Goal: Task Accomplishment & Management: Use online tool/utility

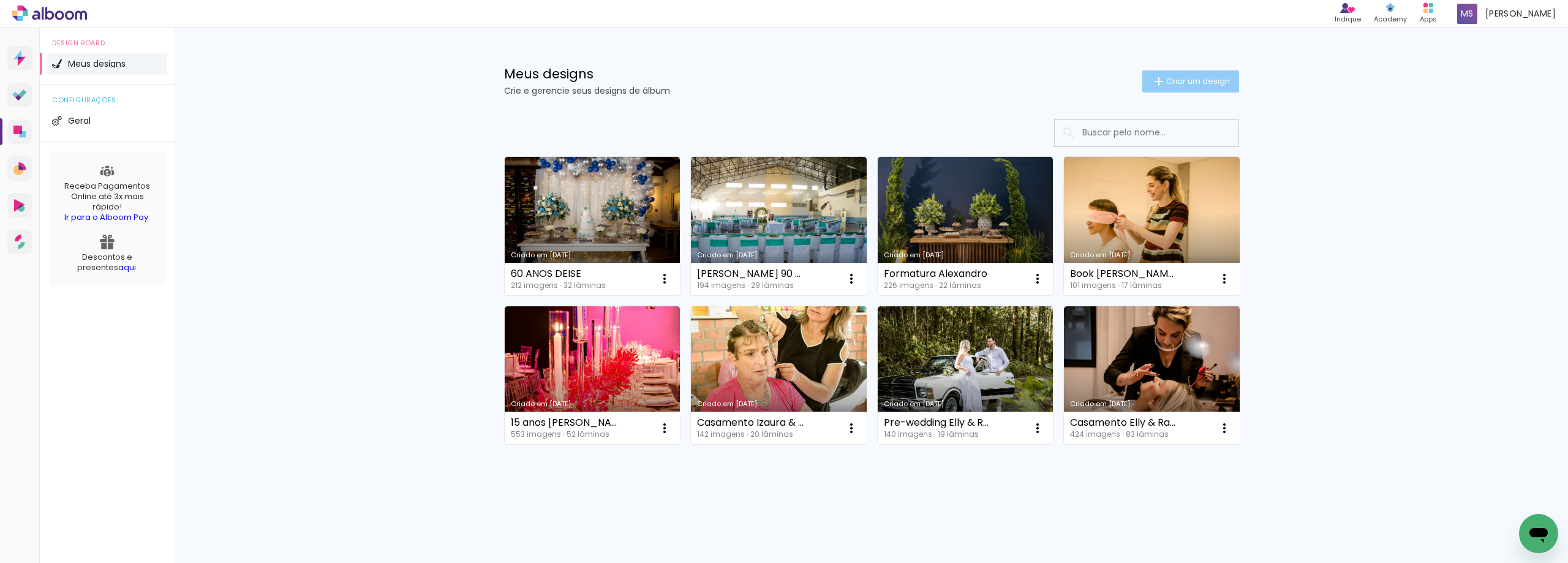
click at [1189, 78] on span "Criar um design" at bounding box center [1198, 81] width 64 height 8
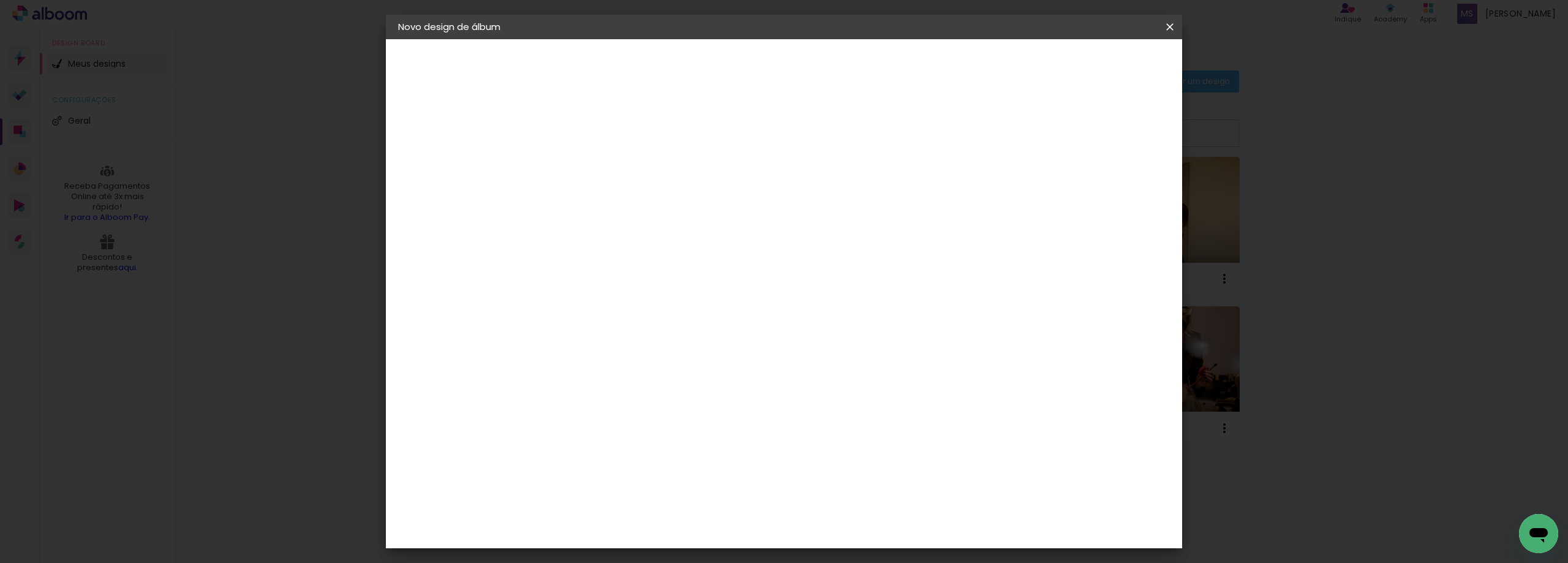
click at [598, 162] on input at bounding box center [598, 165] width 0 height 19
type input "f"
click at [598, 167] on input "Formatura mateus" at bounding box center [598, 165] width 0 height 19
type input "Formatura Mateus"
type paper-input "Formatura Mateus"
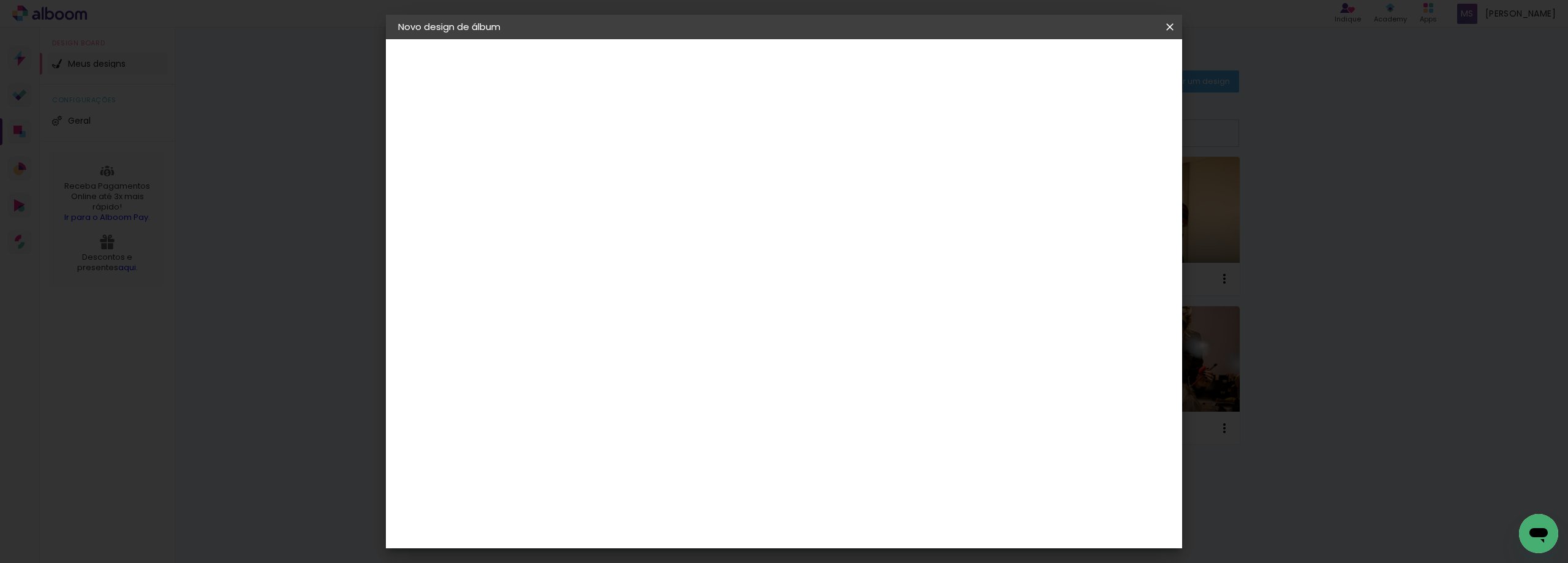
click at [0, 0] on slot "Avançar" at bounding box center [0, 0] width 0 height 0
click at [0, 0] on slot "Tamanho Livre" at bounding box center [0, 0] width 0 height 0
click at [0, 0] on slot "Avançar" at bounding box center [0, 0] width 0 height 0
click at [562, 352] on input "30" at bounding box center [560, 347] width 32 height 18
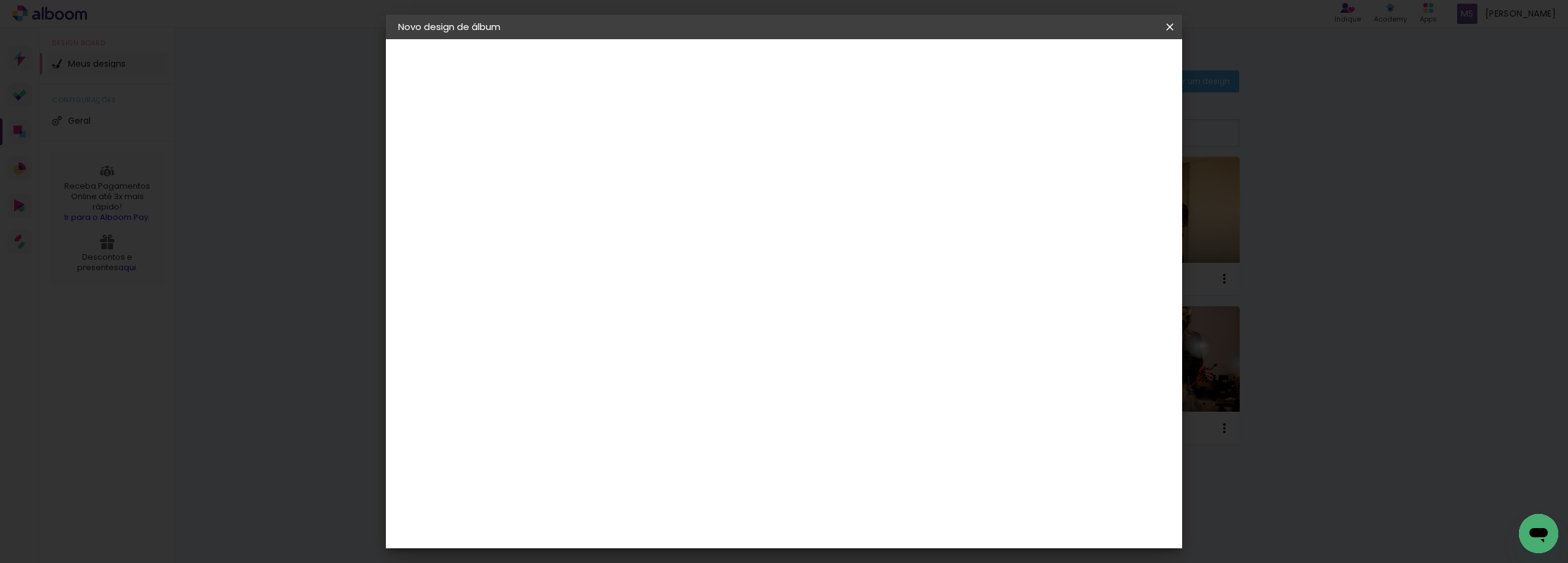
type input "20,3"
type paper-input "20,3"
click at [731, 189] on span "30" at bounding box center [731, 192] width 20 height 18
click at [861, 439] on input "60" at bounding box center [852, 433] width 32 height 18
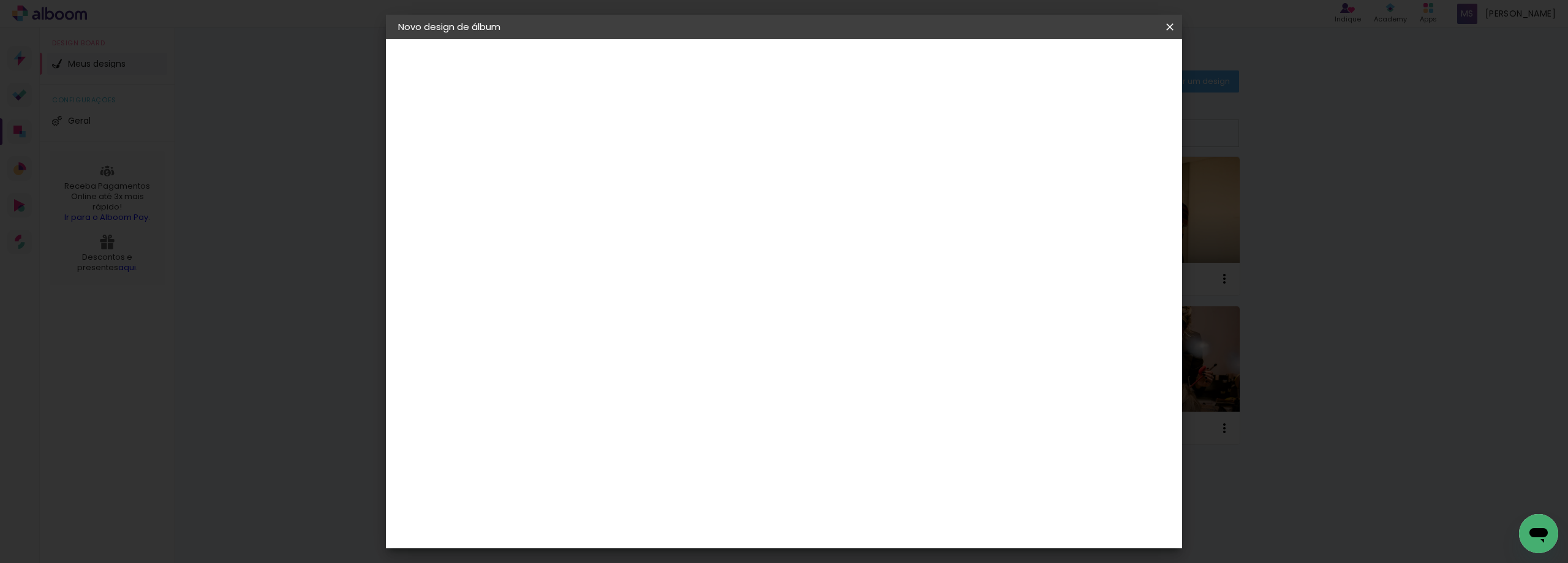
scroll to position [93, 0]
type input "50,8"
type paper-input "50,8"
click at [989, 160] on div "25.4 cm cm cm mm A maioria das encadernadoras sugere 5mm de sangria." at bounding box center [834, 111] width 579 height 98
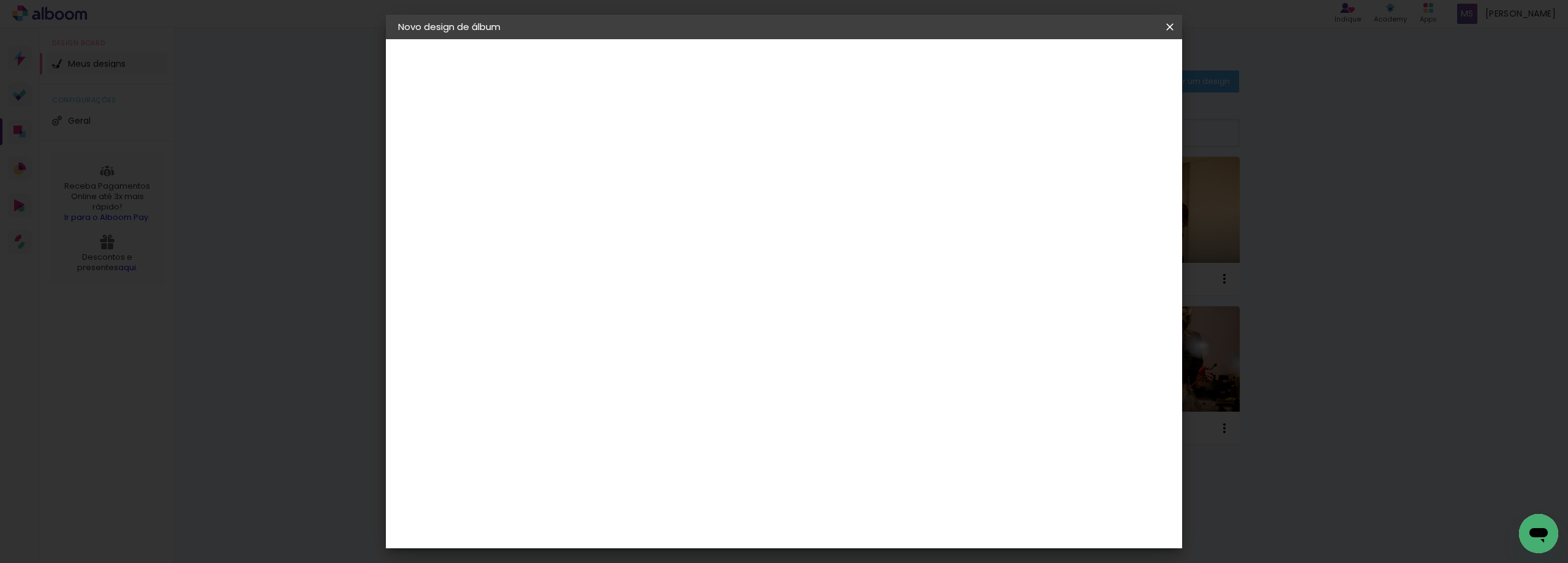
click at [975, 137] on div "25.4 cm cm cm mm A maioria das encadernadoras sugere 5mm de sangria." at bounding box center [834, 88] width 579 height 98
click at [576, 301] on div "cm" at bounding box center [583, 301] width 15 height 18
type input "20,32"
type paper-input "20,32"
click at [864, 465] on input "50,8" at bounding box center [852, 463] width 32 height 18
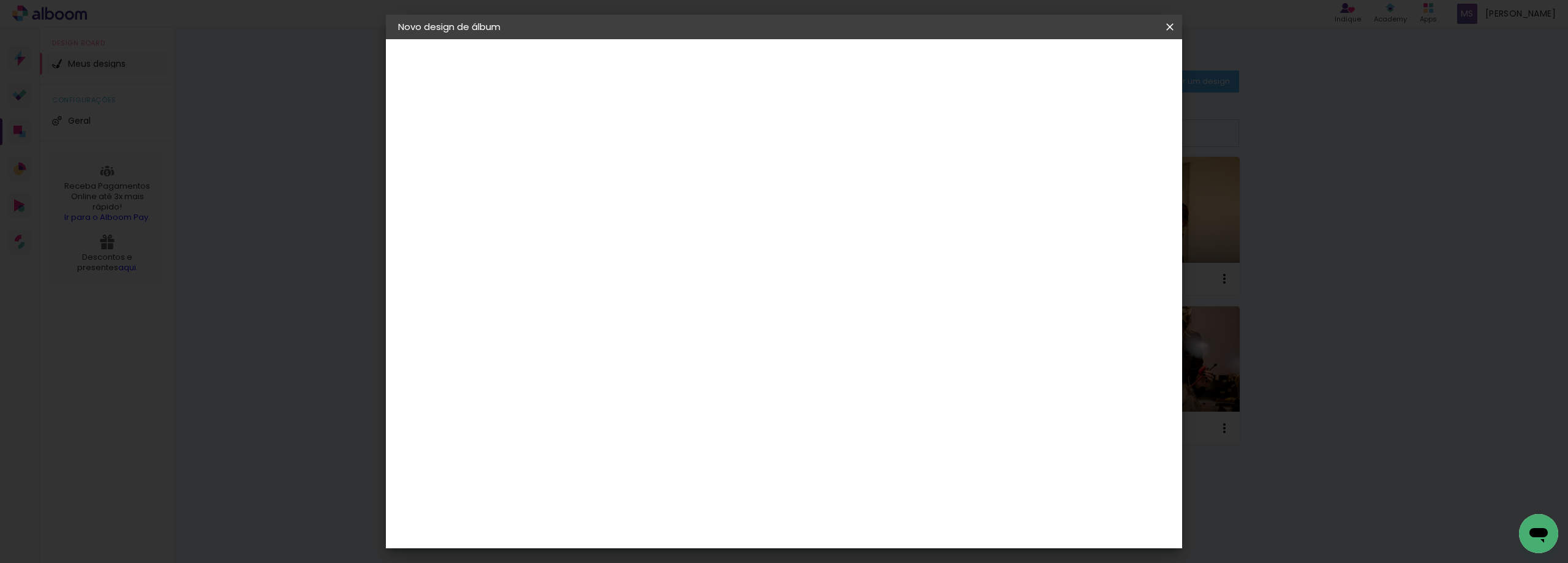
scroll to position [0, 2]
type input "50,80"
type paper-input "50,80"
click at [944, 479] on div "cm" at bounding box center [859, 464] width 481 height 43
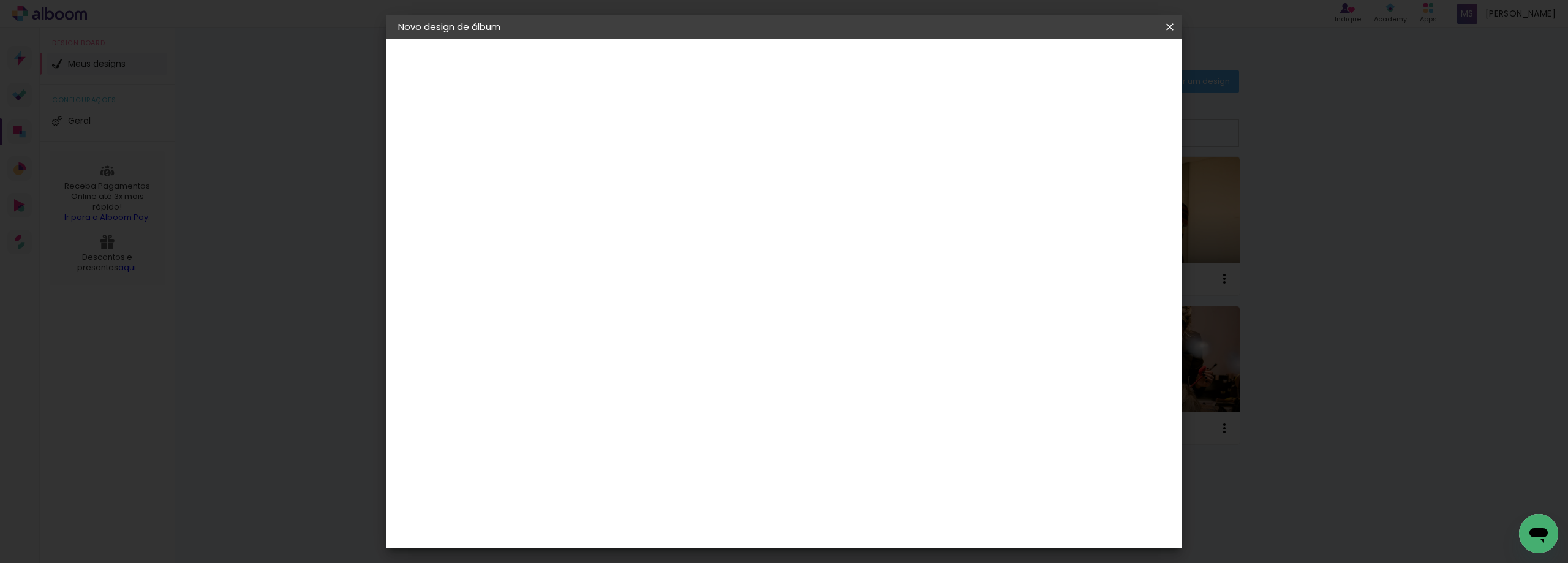
click at [1093, 64] on span "Iniciar design" at bounding box center [1065, 65] width 56 height 9
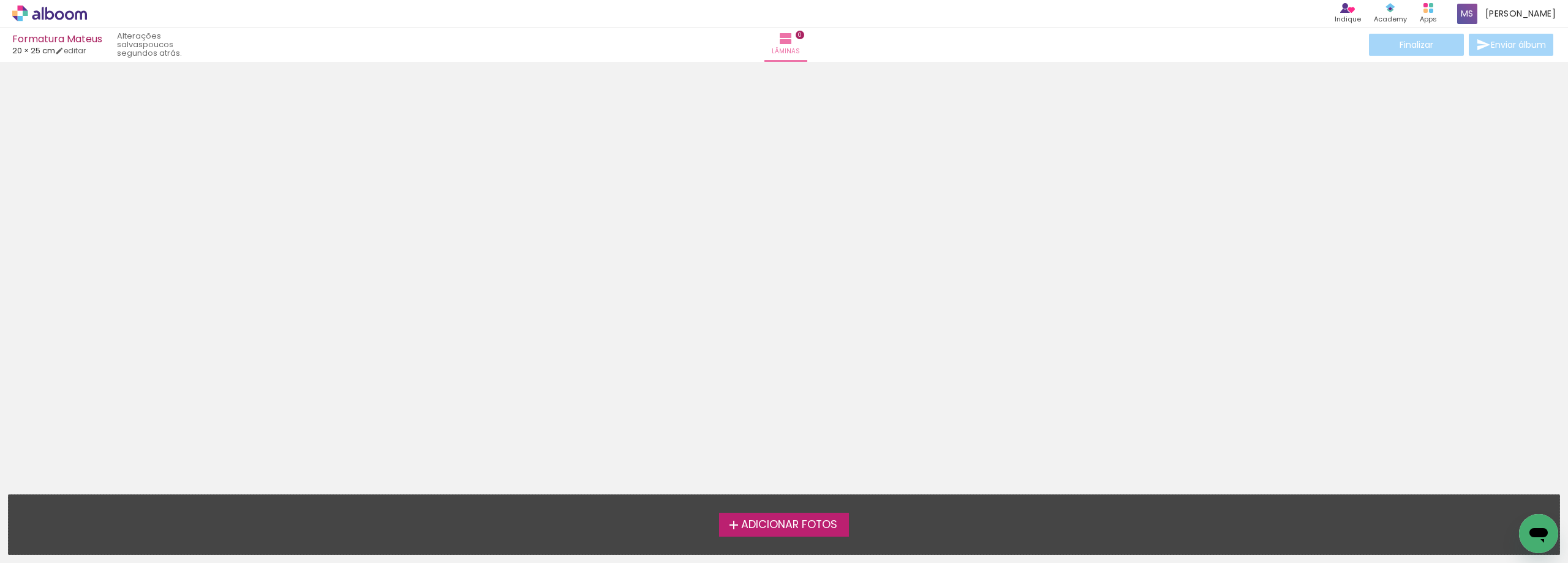
click at [780, 534] on label "Adicionar Fotos" at bounding box center [784, 525] width 131 height 23
click at [0, 0] on input "file" at bounding box center [0, 0] width 0 height 0
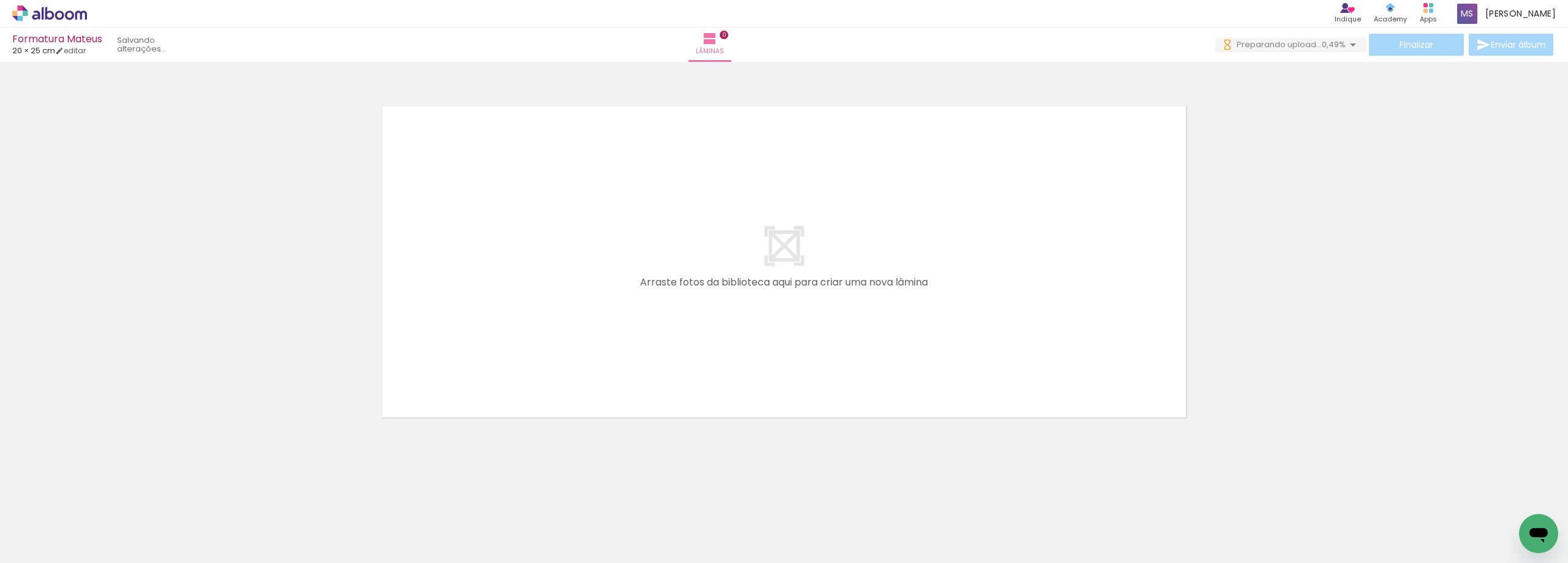
drag, startPoint x: 1315, startPoint y: 558, endPoint x: 26, endPoint y: 34, distance: 1391.4
click at [39, 545] on span "Adicionar Fotos" at bounding box center [43, 546] width 37 height 13
click at [0, 0] on input "file" at bounding box center [0, 0] width 0 height 0
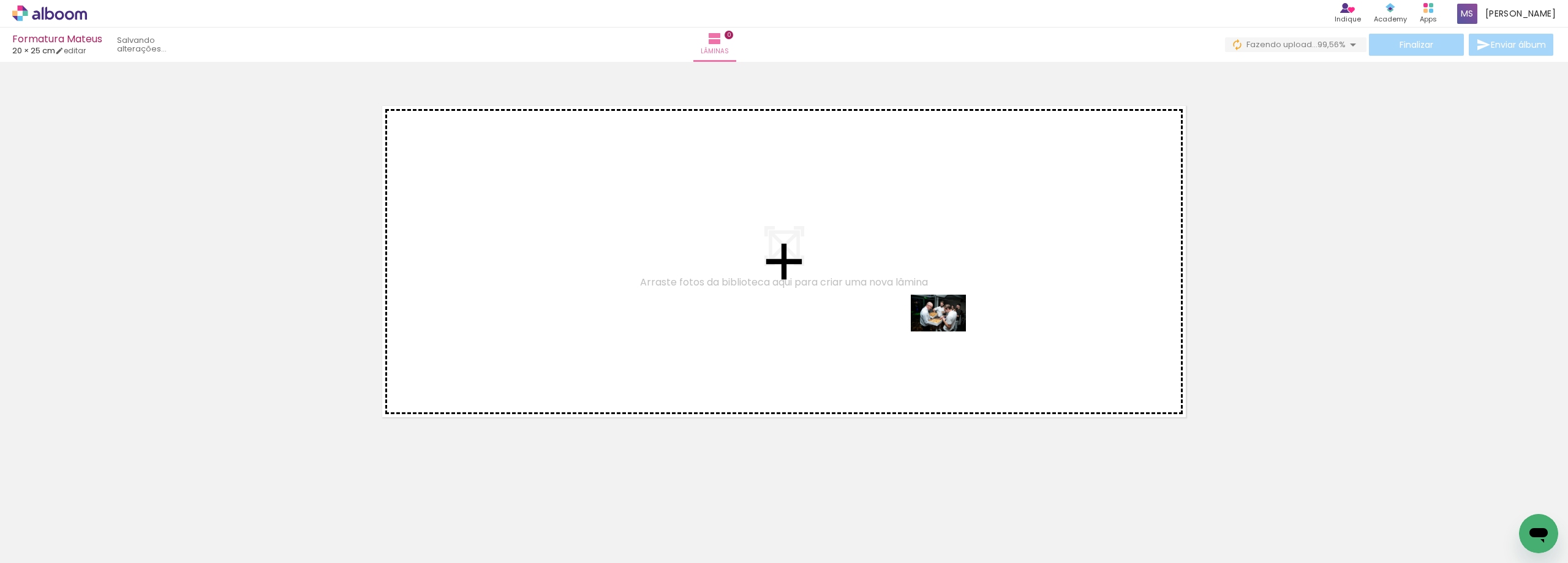
drag, startPoint x: 1450, startPoint y: 524, endPoint x: 945, endPoint y: 328, distance: 541.7
click at [945, 328] on quentale-workspace at bounding box center [784, 282] width 1568 height 563
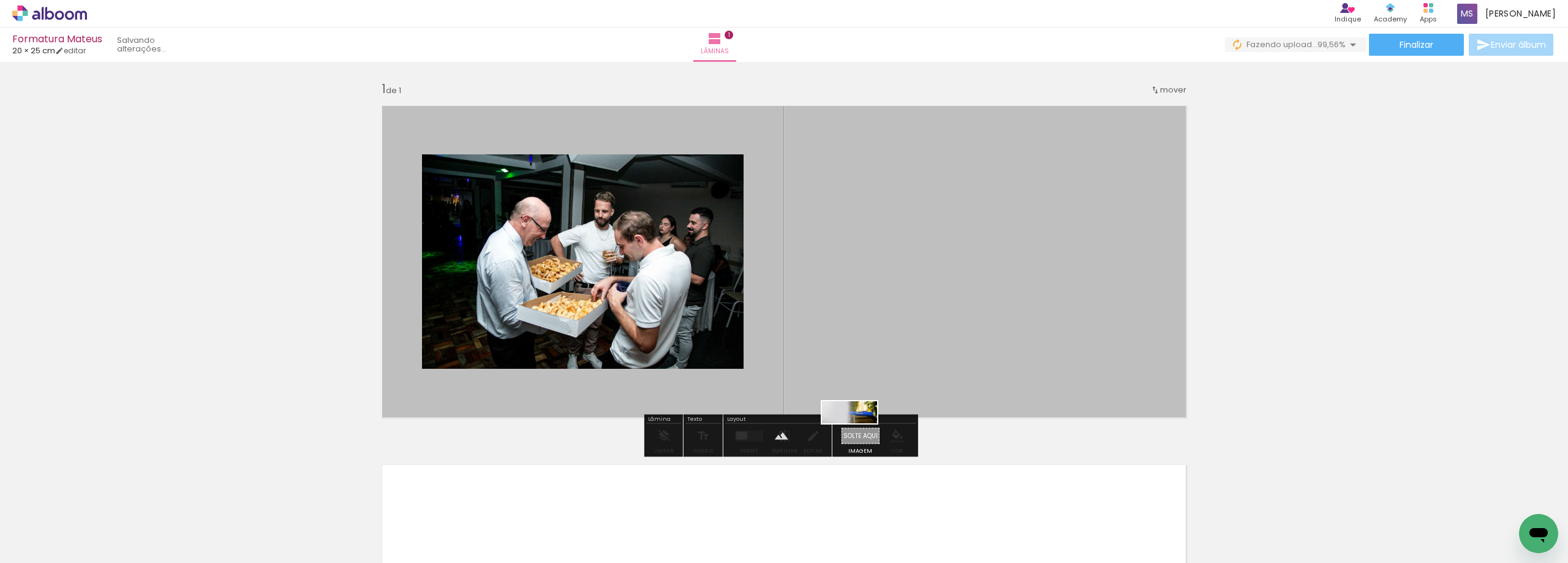
drag, startPoint x: 1505, startPoint y: 532, endPoint x: 859, endPoint y: 438, distance: 652.8
click at [859, 438] on quentale-workspace at bounding box center [784, 282] width 1568 height 563
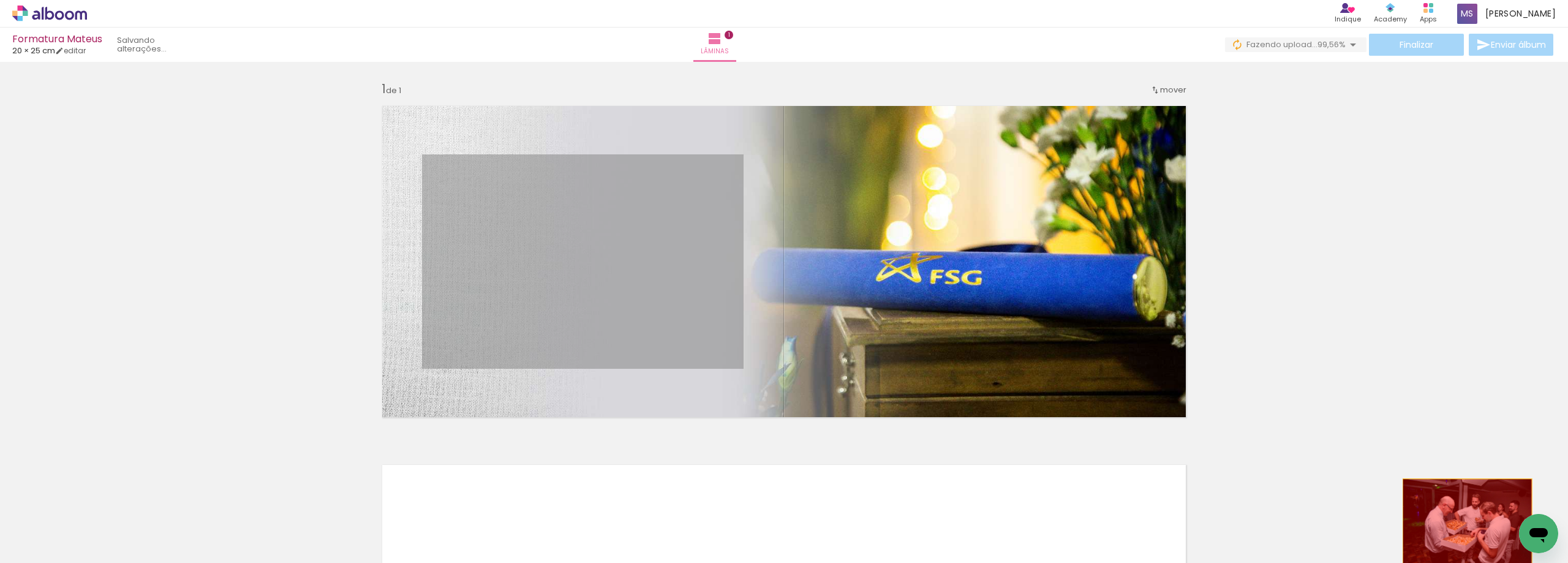
drag, startPoint x: 677, startPoint y: 282, endPoint x: 1462, endPoint y: 522, distance: 820.9
click at [1462, 522] on quentale-workspace at bounding box center [784, 282] width 1568 height 563
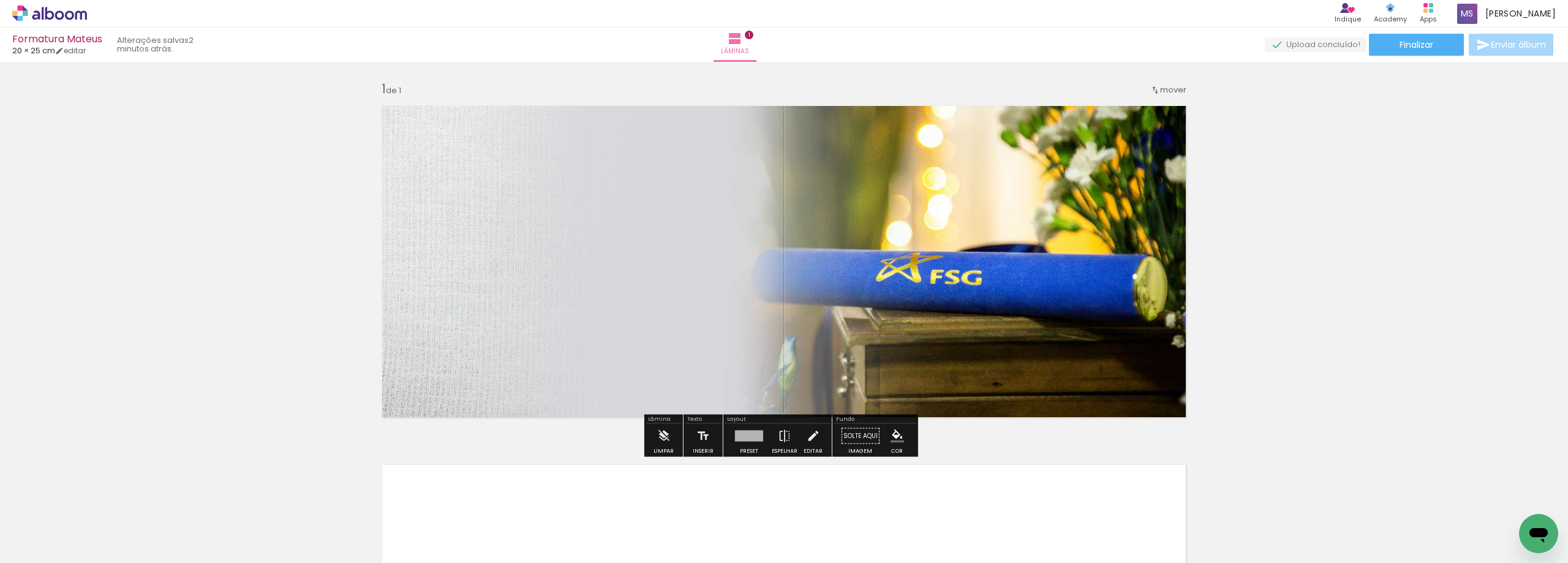
click at [28, 545] on span "Adicionar Fotos" at bounding box center [43, 546] width 37 height 13
click at [0, 0] on input "file" at bounding box center [0, 0] width 0 height 0
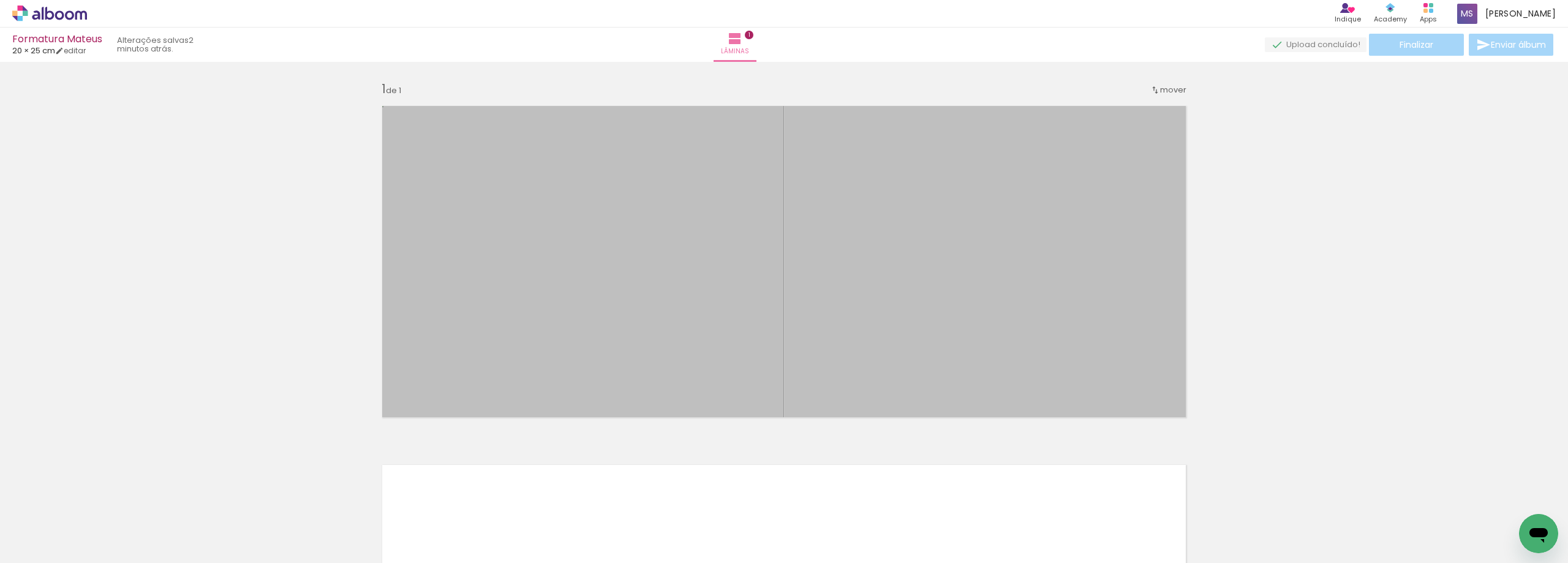
scroll to position [0, 0]
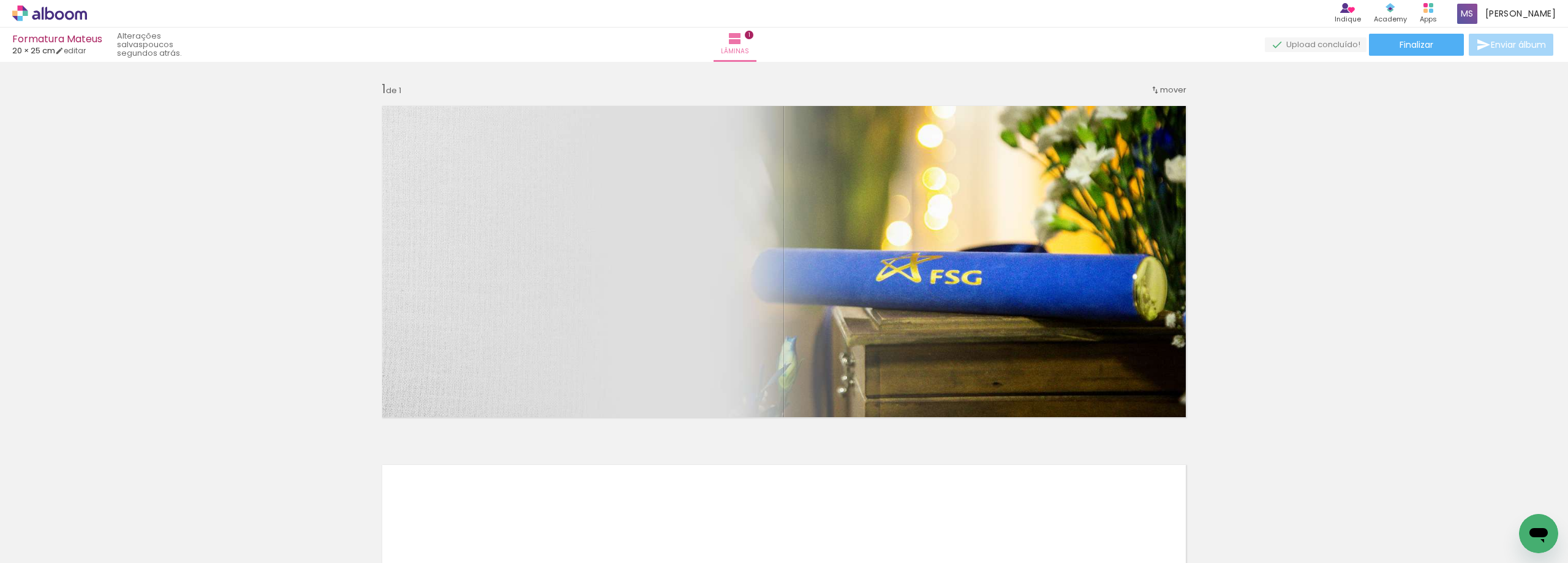
click at [52, 547] on span "Adicionar Fotos" at bounding box center [43, 546] width 37 height 13
click at [0, 0] on input "file" at bounding box center [0, 0] width 0 height 0
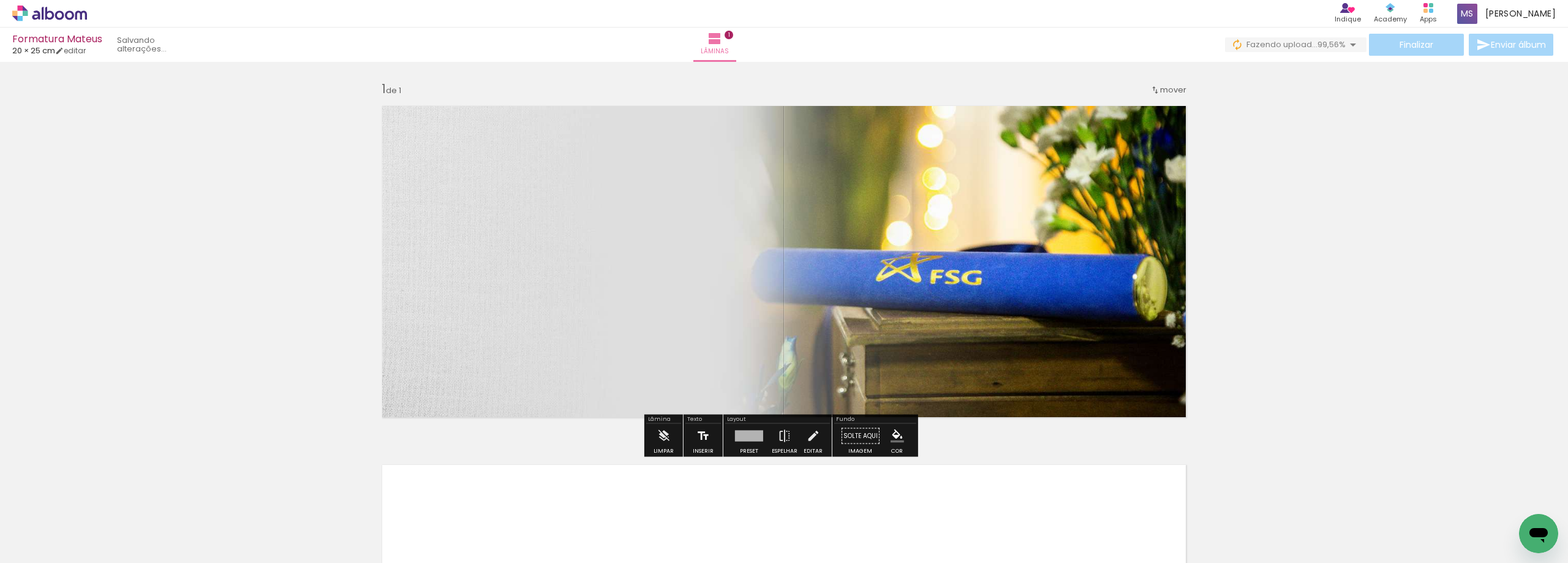
click at [704, 439] on iron-icon at bounding box center [703, 437] width 13 height 25
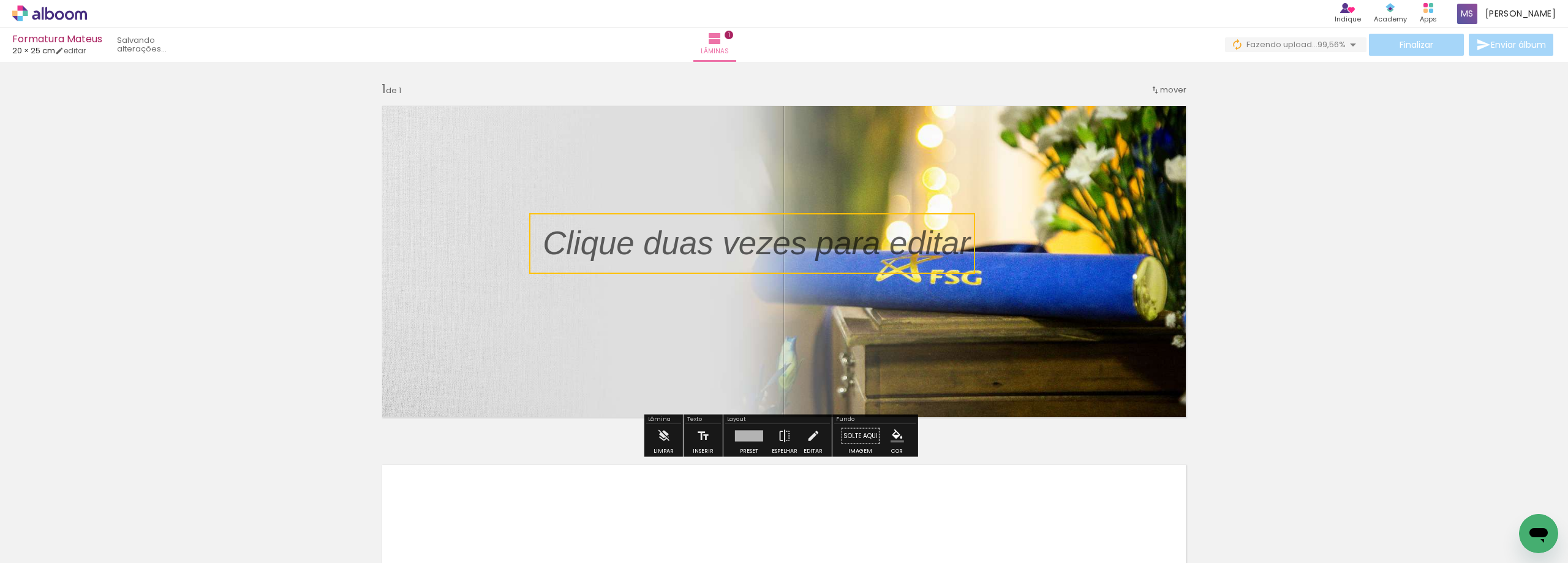
click at [713, 244] on quentale-selection at bounding box center [752, 243] width 446 height 61
type input "Sans Serif"
click at [713, 244] on p at bounding box center [766, 243] width 446 height 46
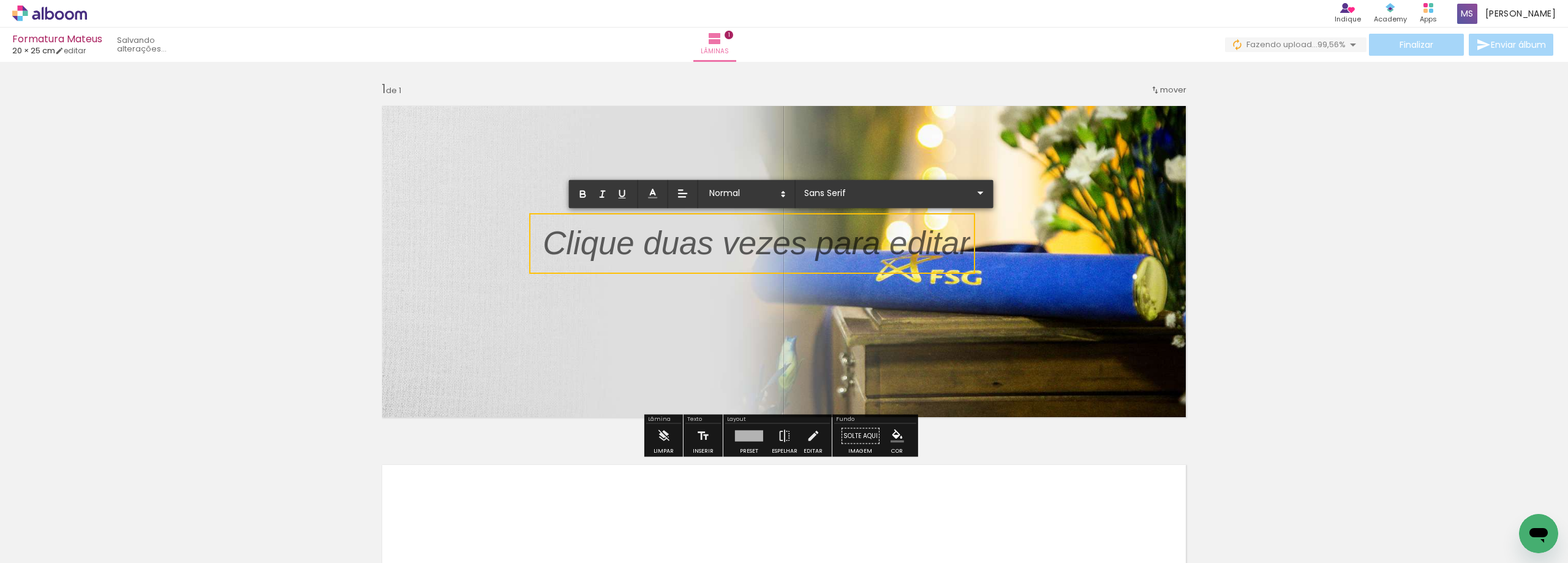
click at [713, 244] on p at bounding box center [756, 251] width 427 height 46
click at [617, 241] on p at bounding box center [756, 251] width 427 height 46
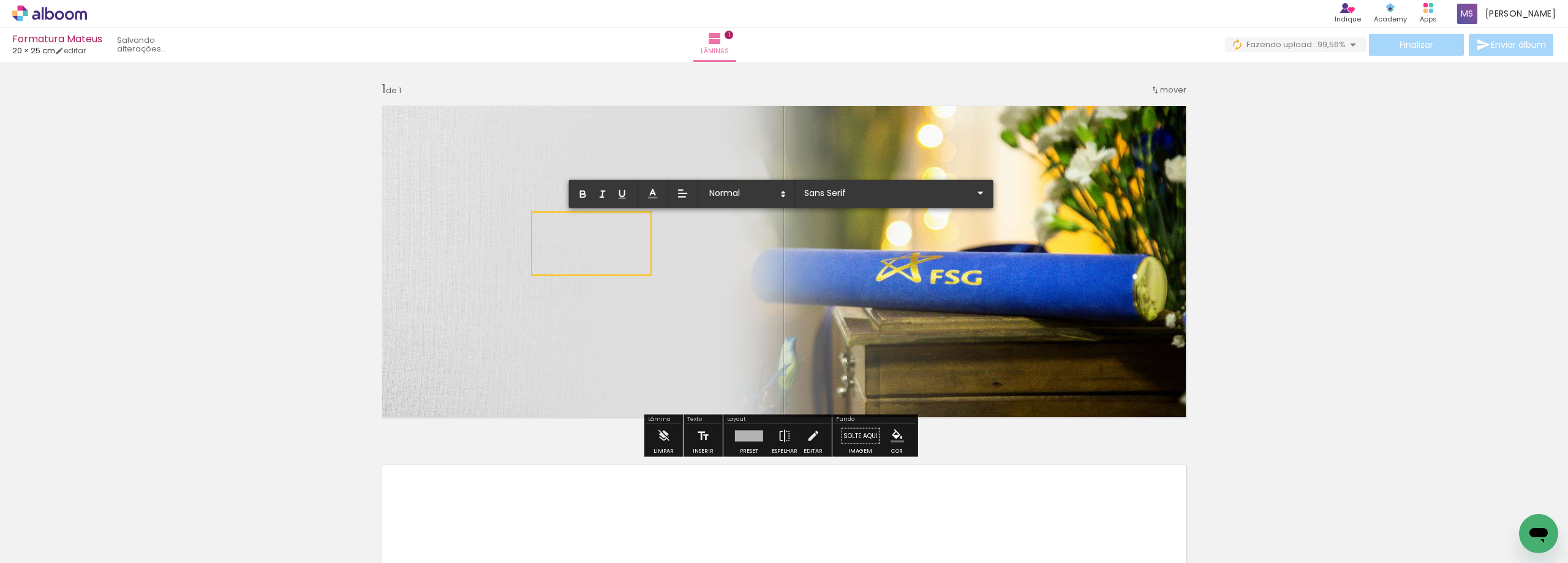
click at [617, 241] on p "Mateus" at bounding box center [595, 243] width 106 height 46
click at [655, 195] on polyline at bounding box center [652, 192] width 5 height 6
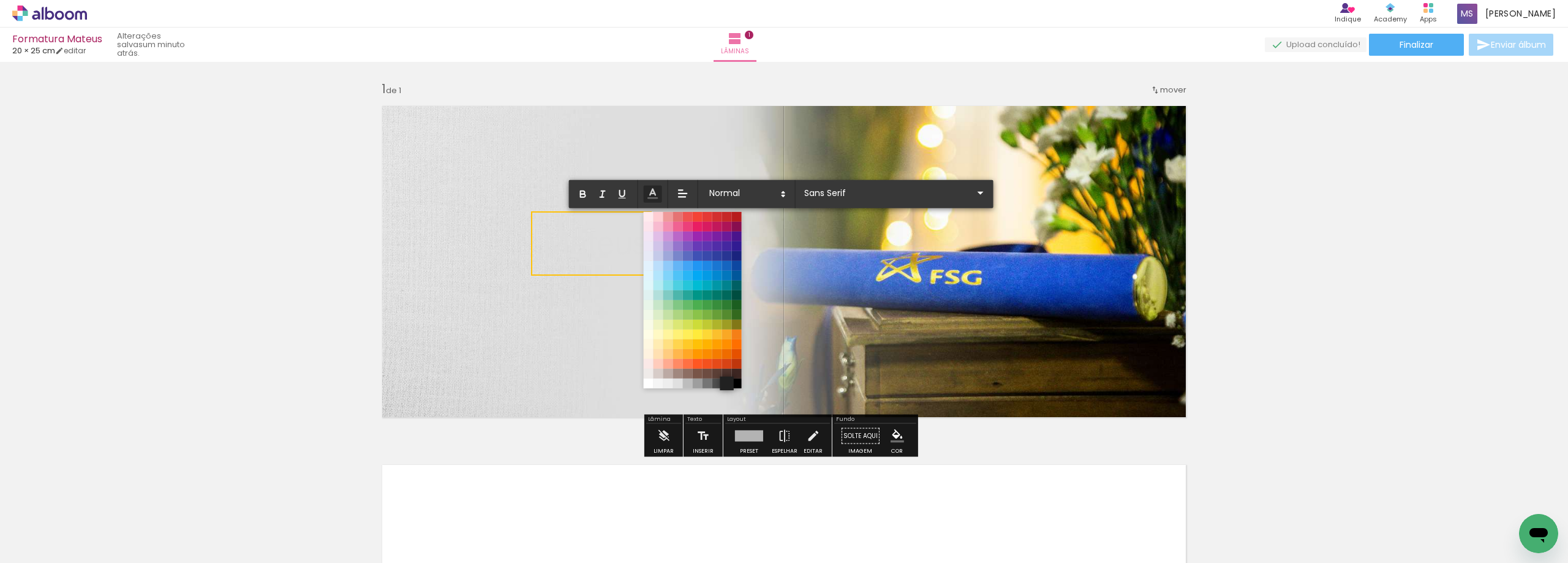
click at [727, 383] on span at bounding box center [726, 383] width 13 height 13
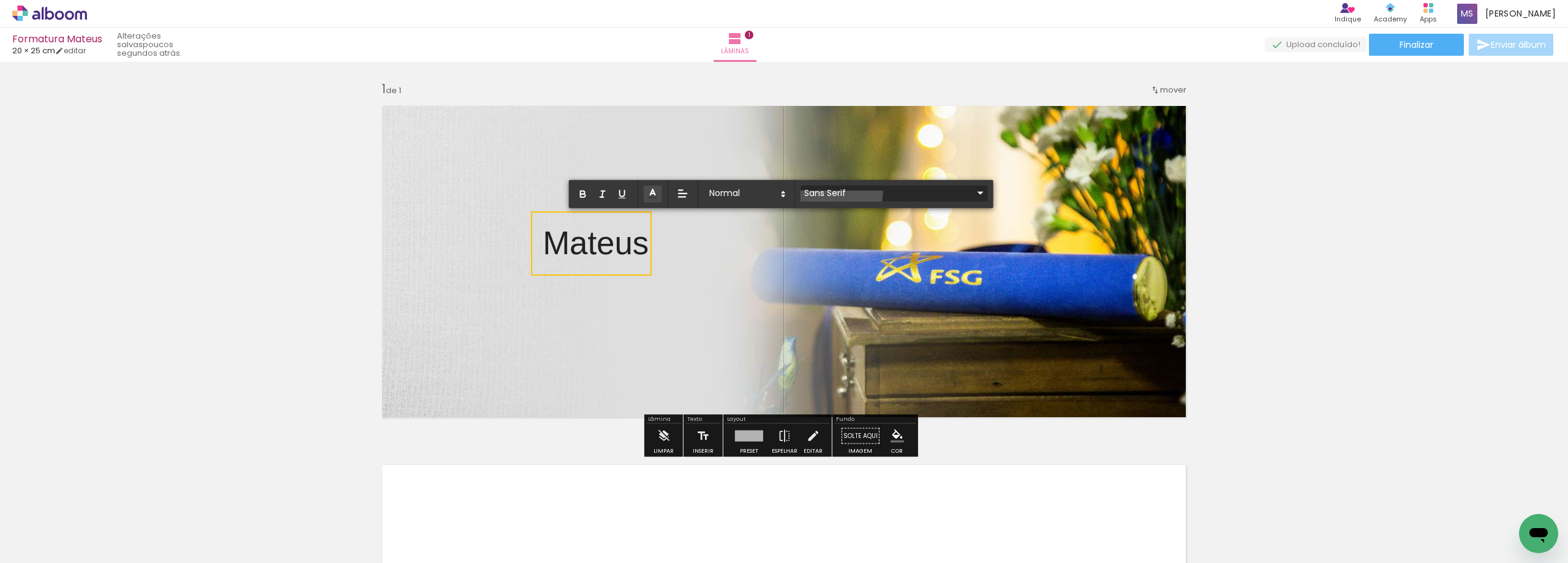
click at [838, 193] on input "Sans Serif" at bounding box center [887, 193] width 172 height 13
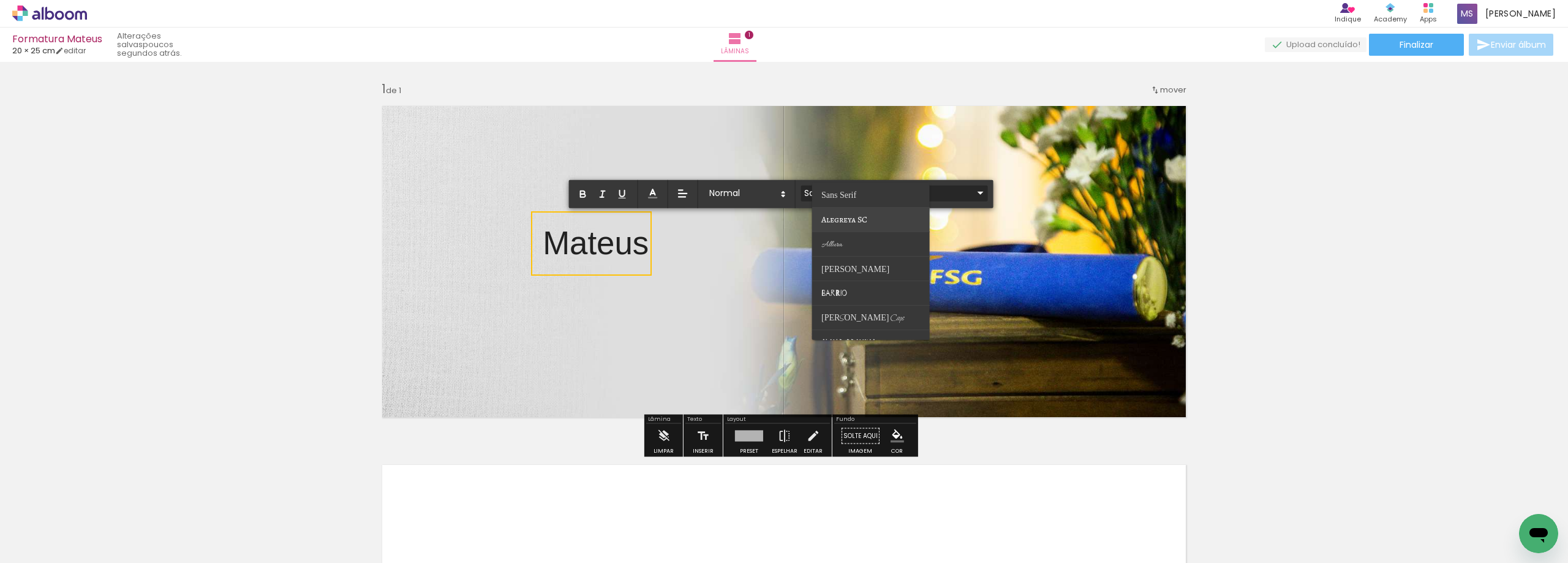
click at [893, 214] on paper-item at bounding box center [870, 220] width 118 height 25
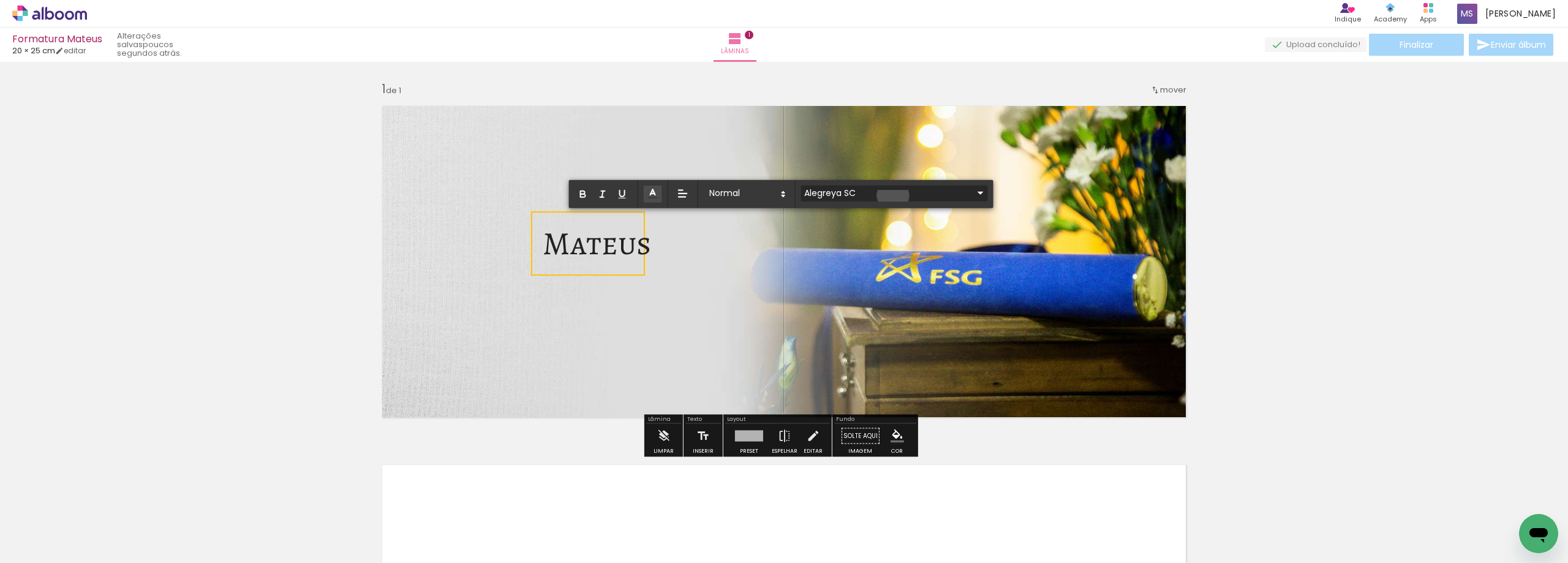
click at [893, 195] on input "Alegreya SC" at bounding box center [887, 193] width 172 height 13
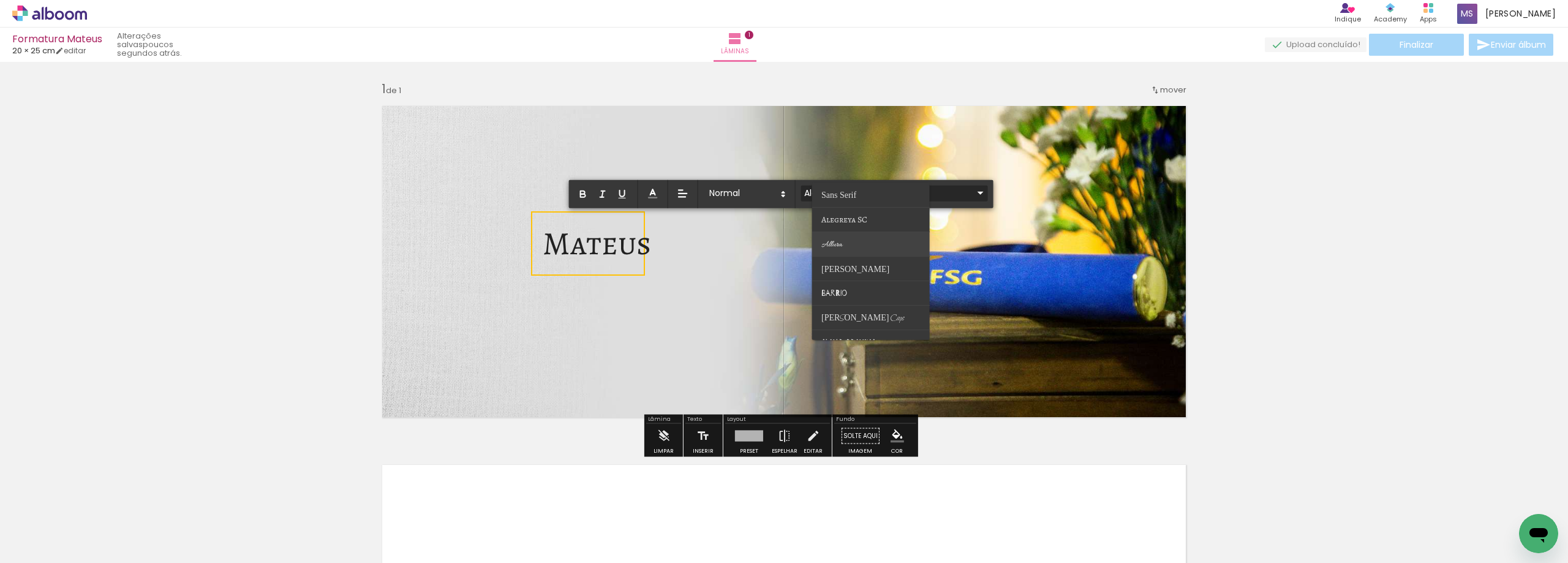
click at [871, 238] on paper-item at bounding box center [870, 245] width 118 height 25
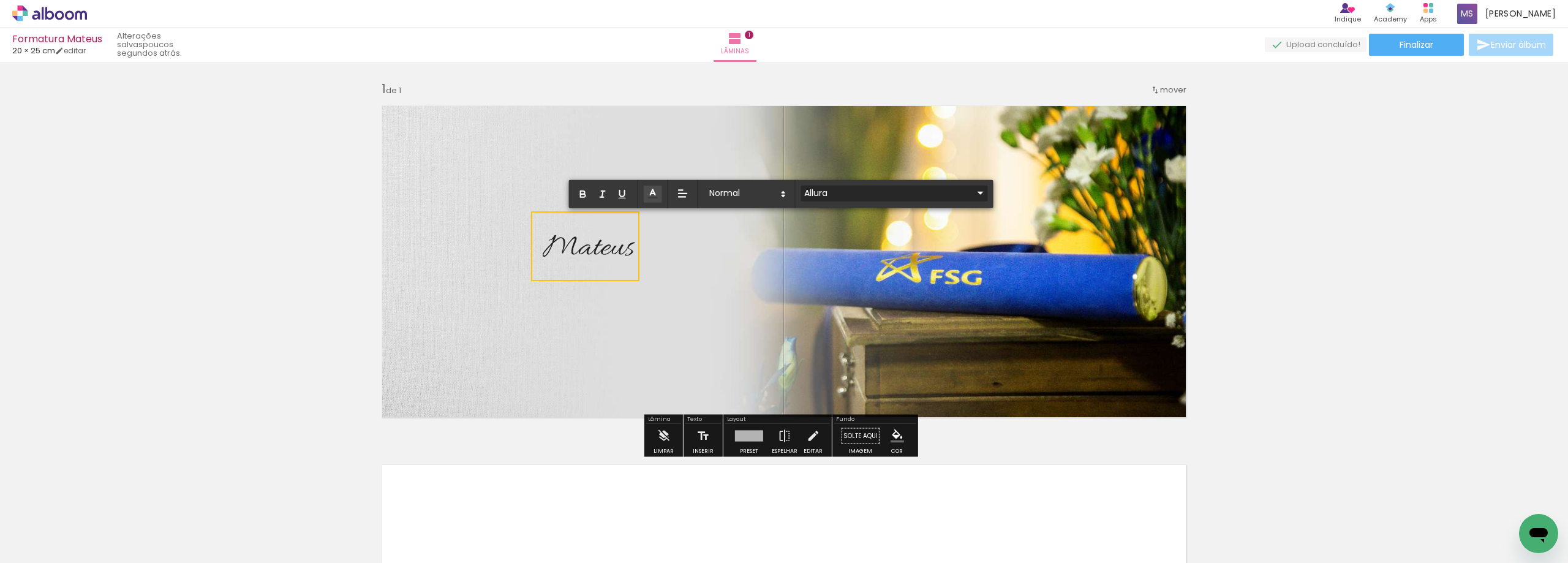
click at [901, 199] on input "Allura" at bounding box center [887, 193] width 172 height 13
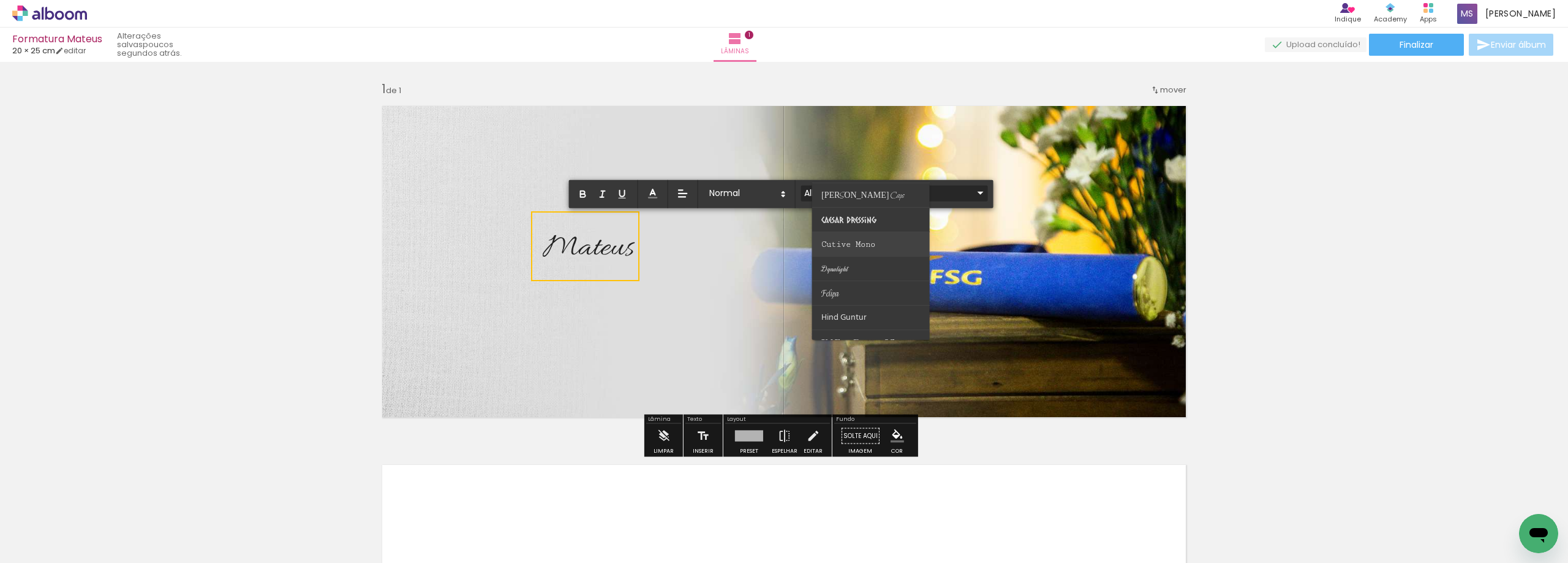
scroll to position [184, 0]
click at [869, 199] on paper-item at bounding box center [870, 208] width 118 height 25
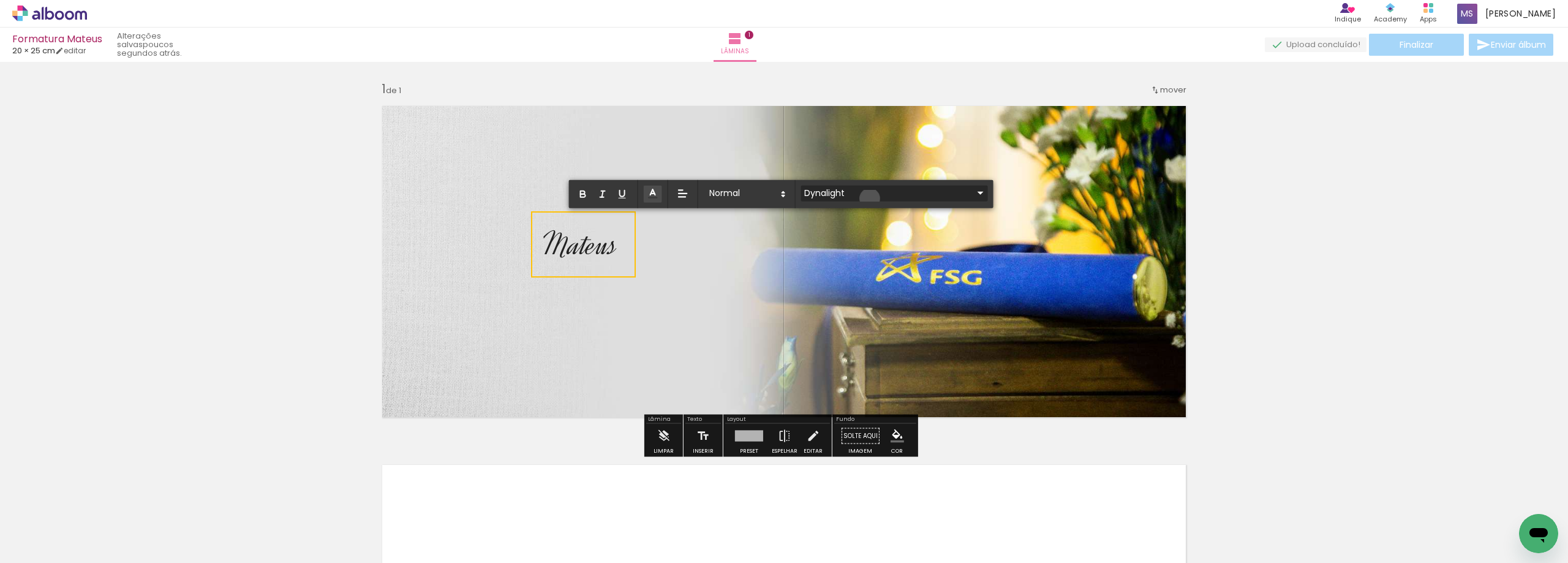
click at [869, 199] on input "Dynalight" at bounding box center [887, 193] width 172 height 13
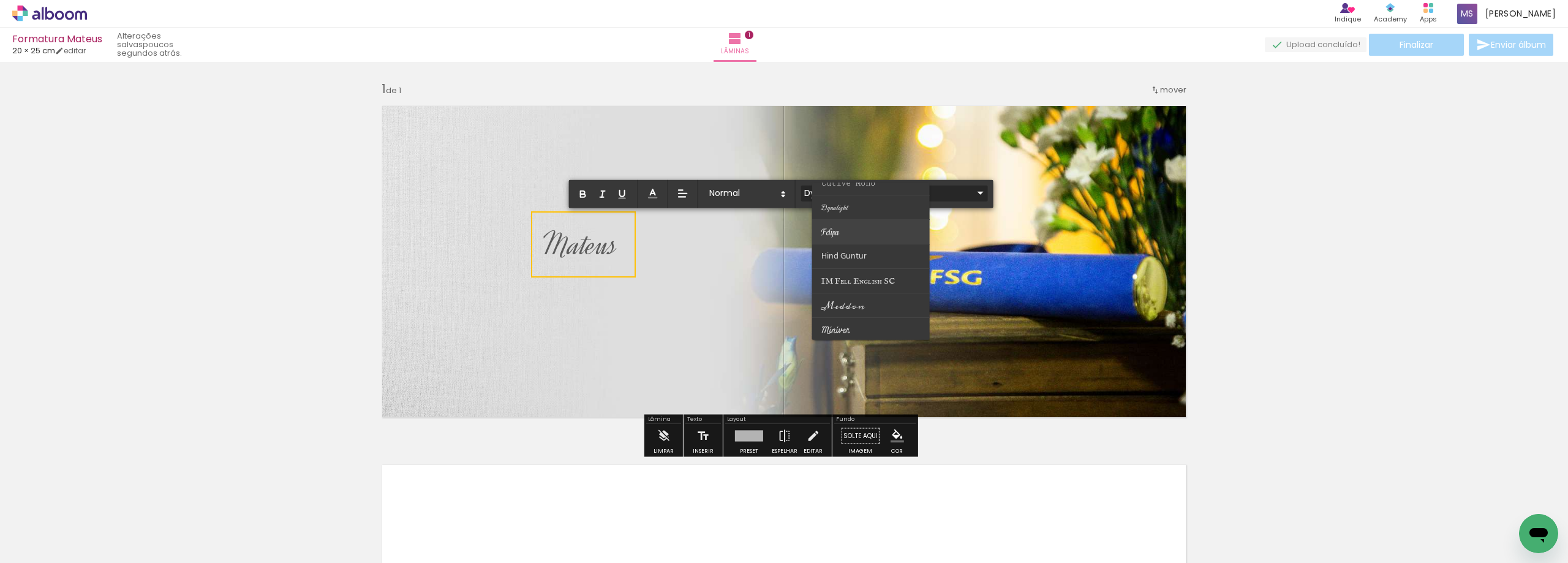
scroll to position [245, 0]
click at [861, 295] on paper-item at bounding box center [870, 294] width 118 height 25
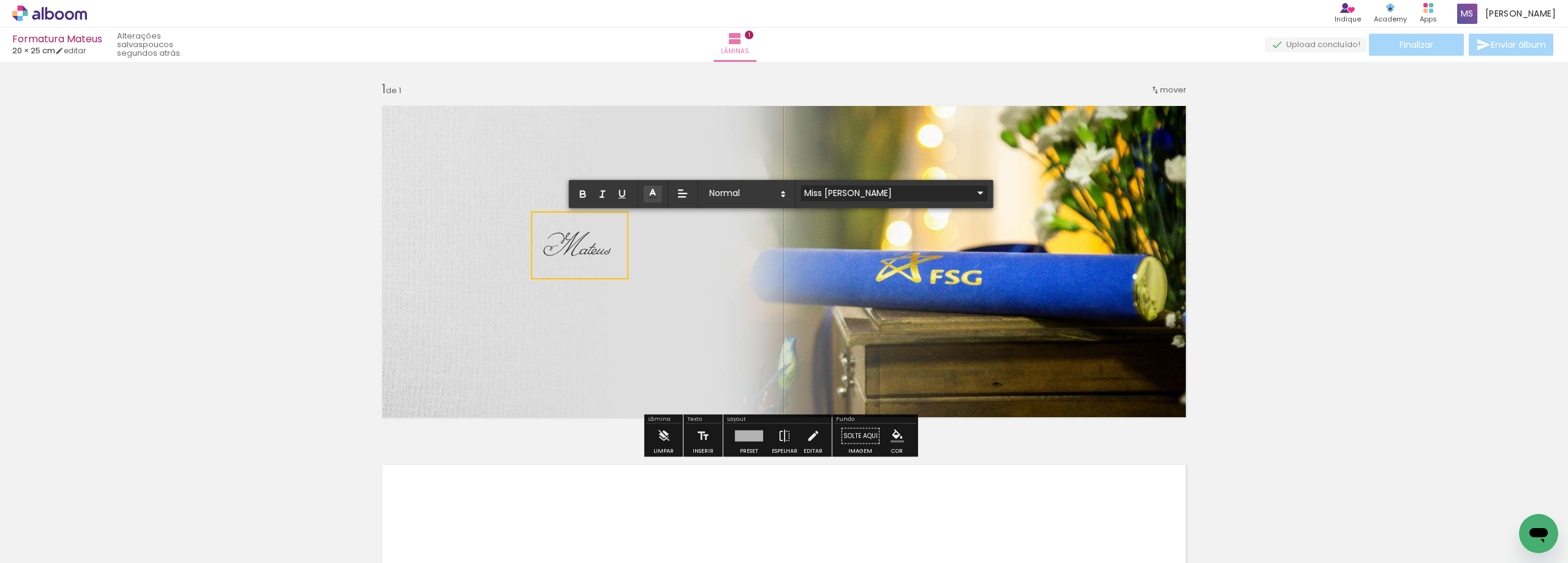
click at [873, 187] on input "Miss [PERSON_NAME]" at bounding box center [887, 193] width 172 height 13
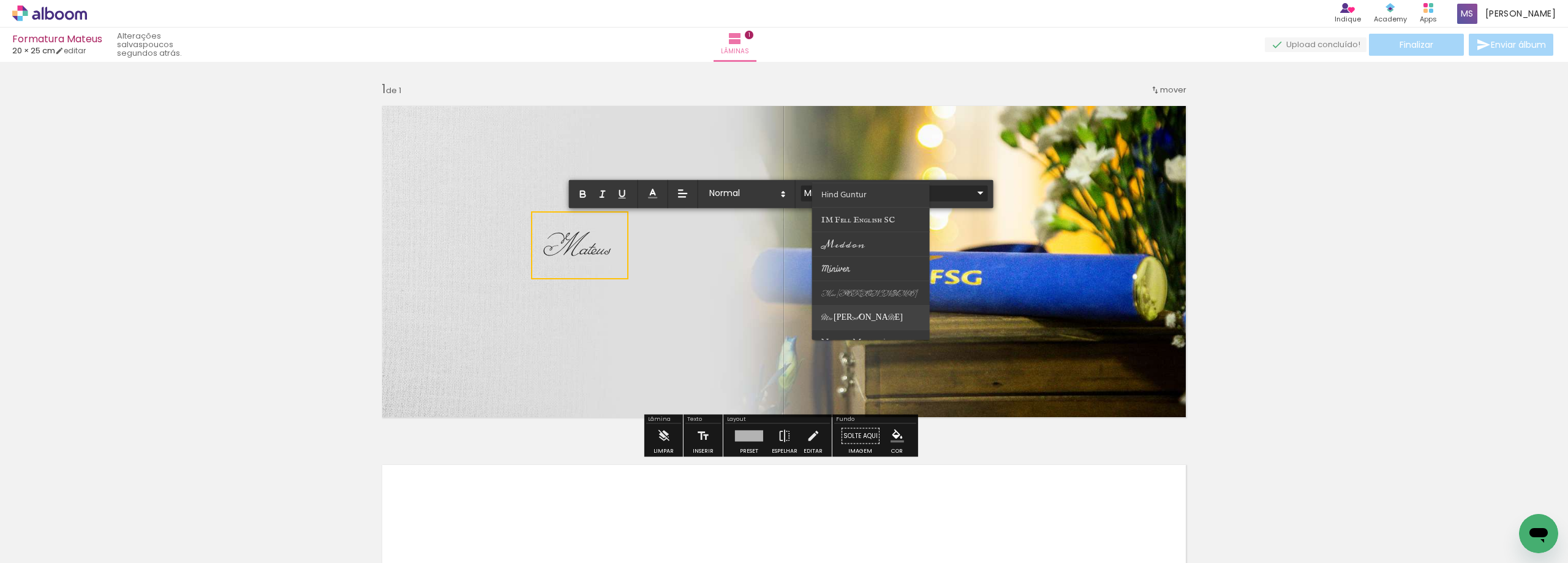
click at [869, 316] on span "Mrs [PERSON_NAME]" at bounding box center [861, 319] width 81 height 13
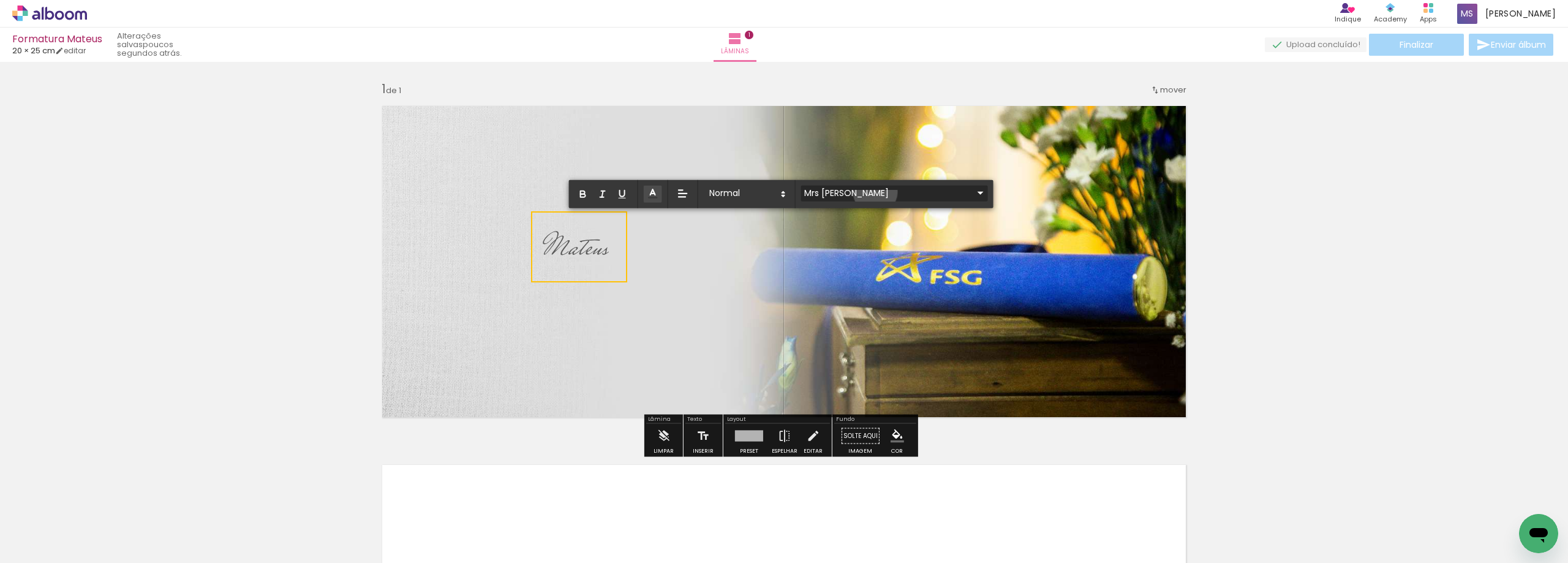
click at [875, 192] on input "Mrs [PERSON_NAME]" at bounding box center [887, 193] width 172 height 13
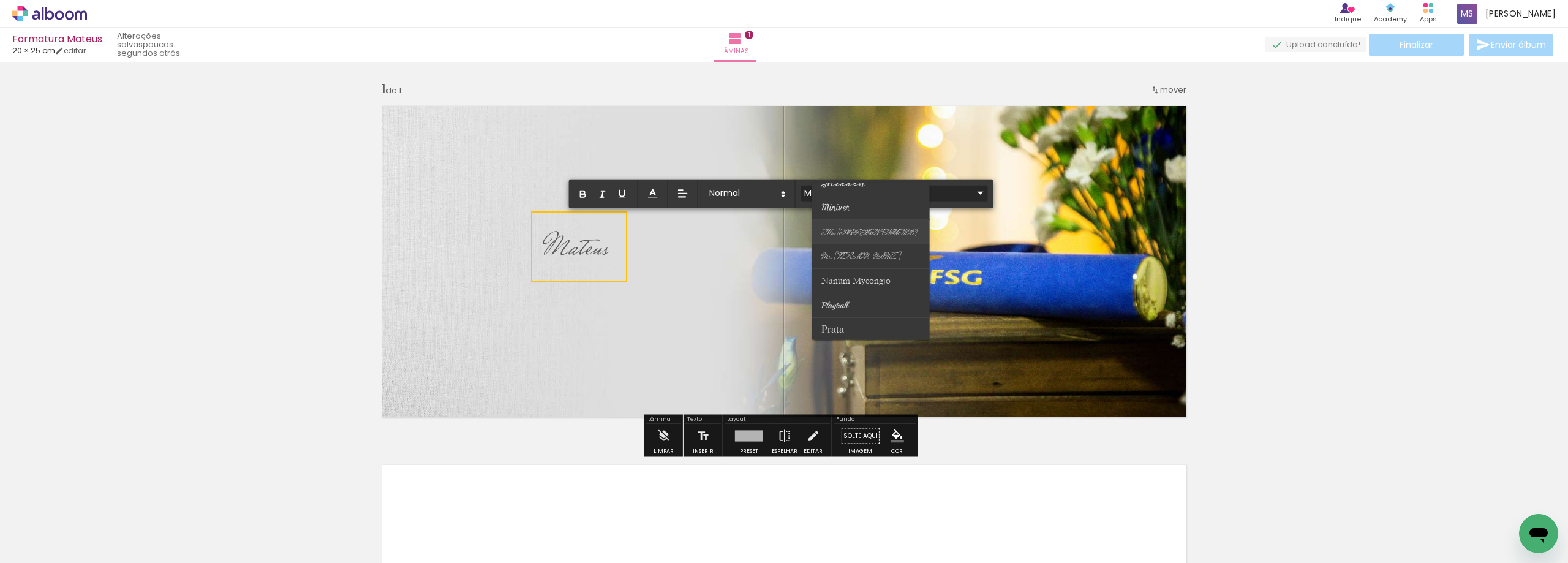
scroll to position [368, 0]
click at [871, 233] on paper-item at bounding box center [870, 245] width 118 height 25
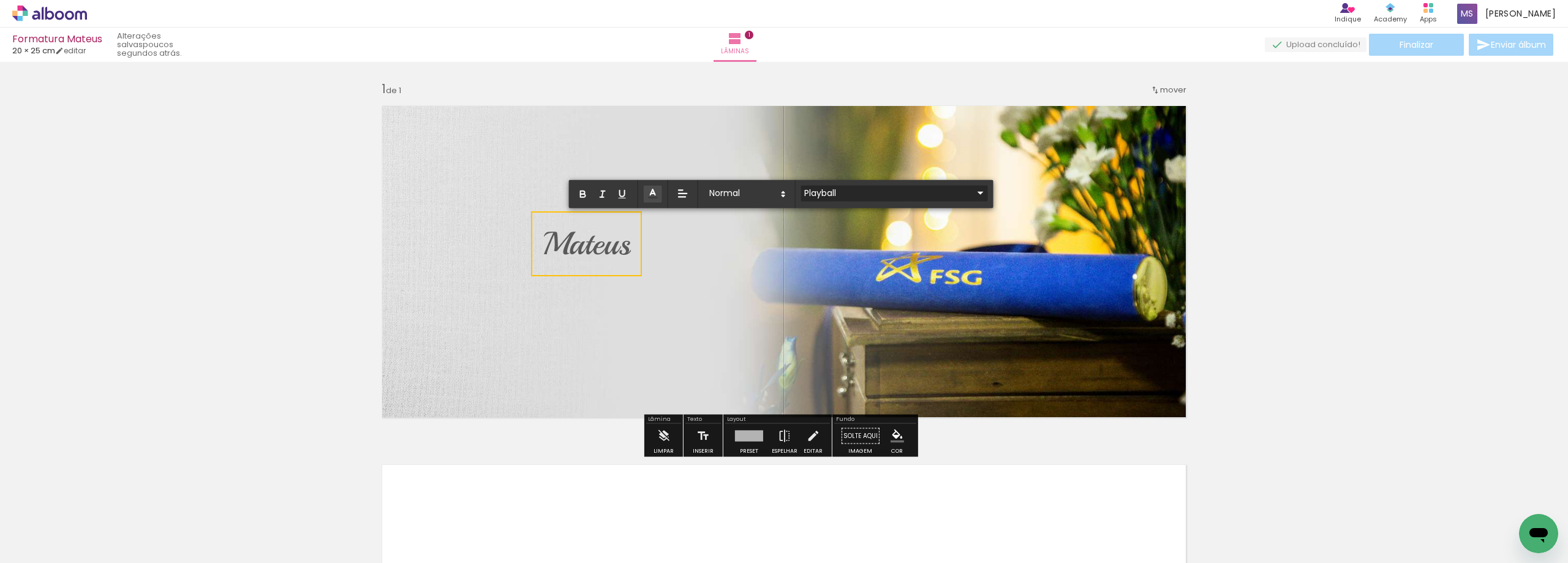
click at [875, 189] on input "Playball" at bounding box center [887, 193] width 172 height 13
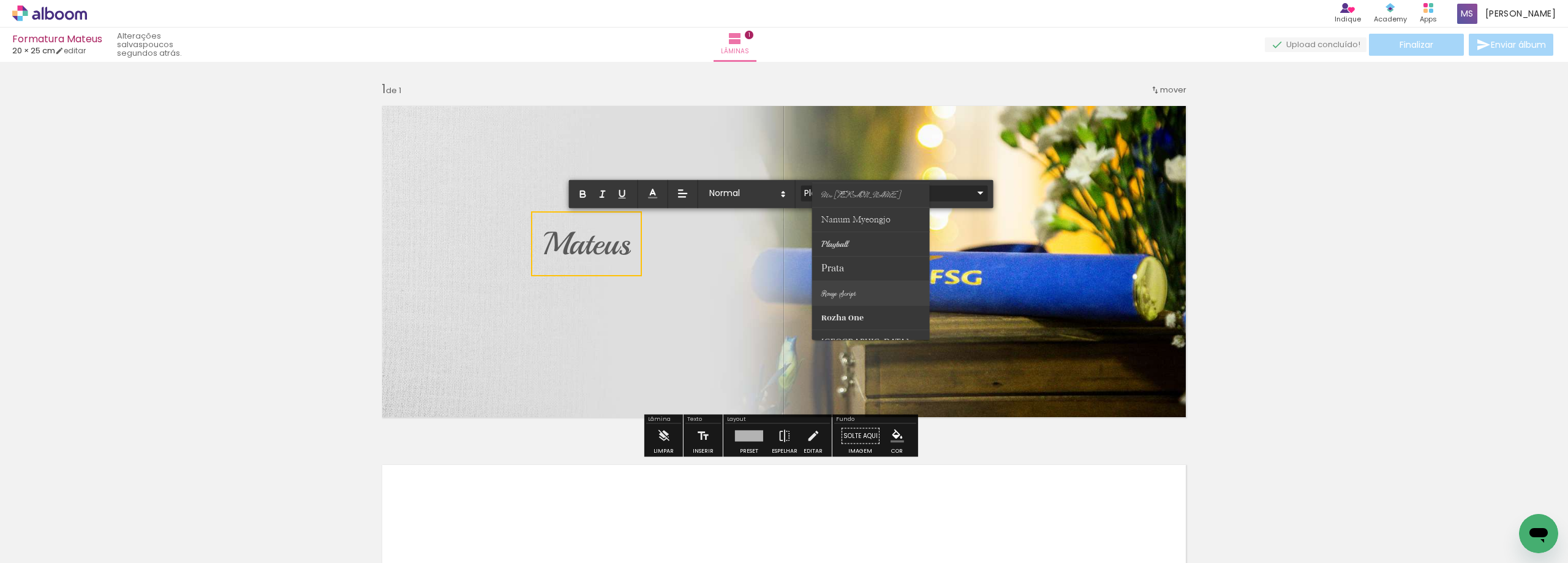
click at [873, 295] on paper-item at bounding box center [870, 294] width 118 height 25
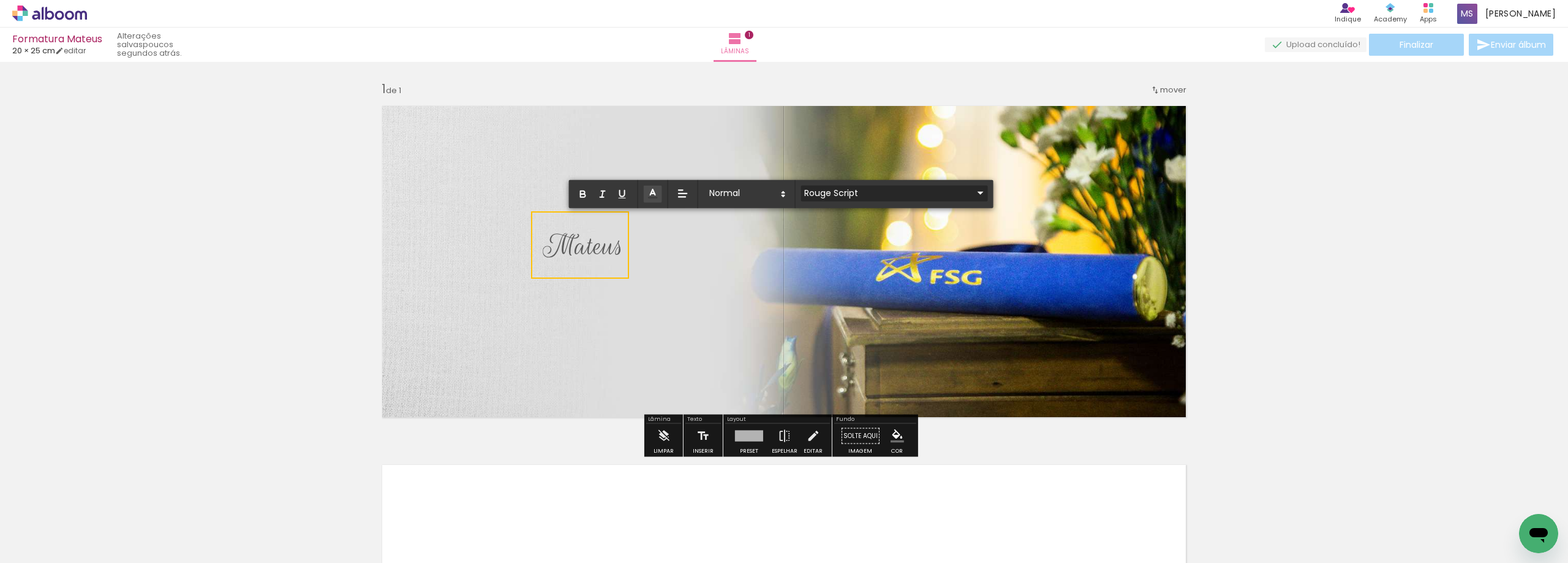
click at [873, 187] on input "Rouge Script" at bounding box center [887, 193] width 172 height 13
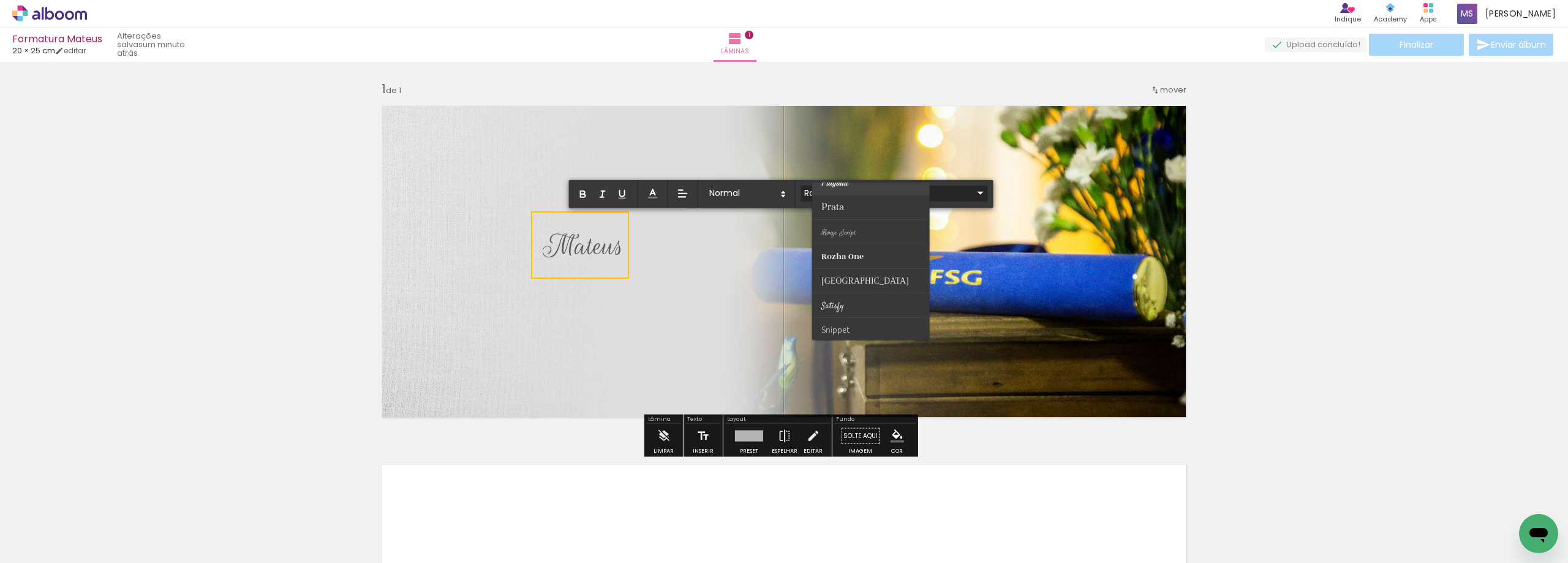
scroll to position [480, 0]
click at [868, 256] on paper-item at bounding box center [870, 254] width 118 height 25
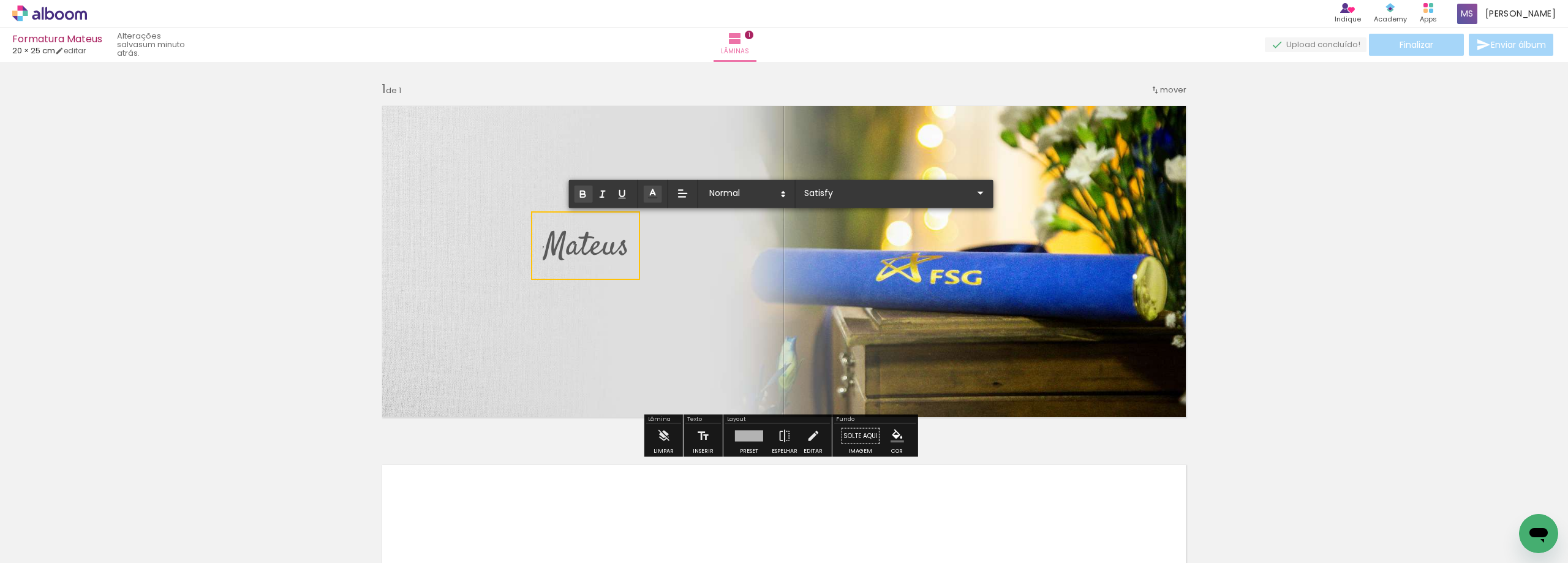
click at [584, 190] on icon "button" at bounding box center [582, 194] width 11 height 11
click at [603, 194] on line "button" at bounding box center [603, 194] width 1 height 6
click at [627, 194] on icon "button" at bounding box center [622, 194] width 11 height 11
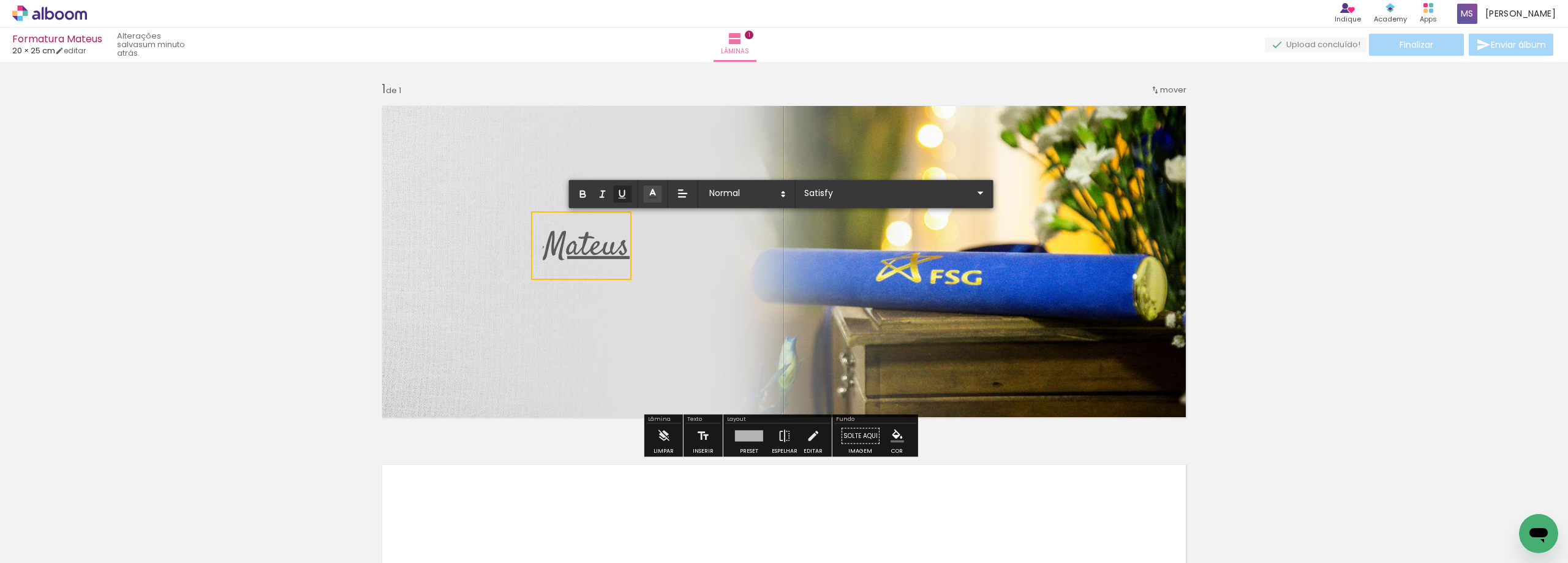
click at [627, 194] on icon "button" at bounding box center [622, 194] width 11 height 11
click at [728, 189] on span at bounding box center [746, 194] width 85 height 17
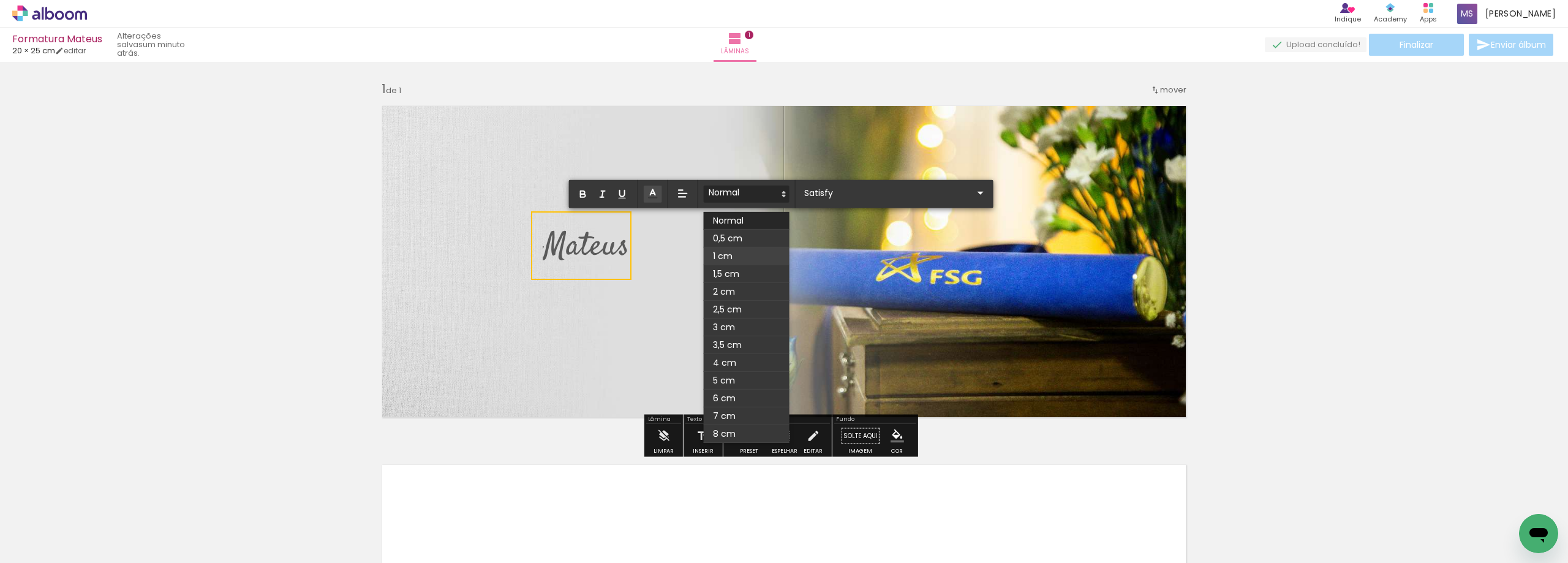
click at [739, 252] on span at bounding box center [746, 257] width 85 height 18
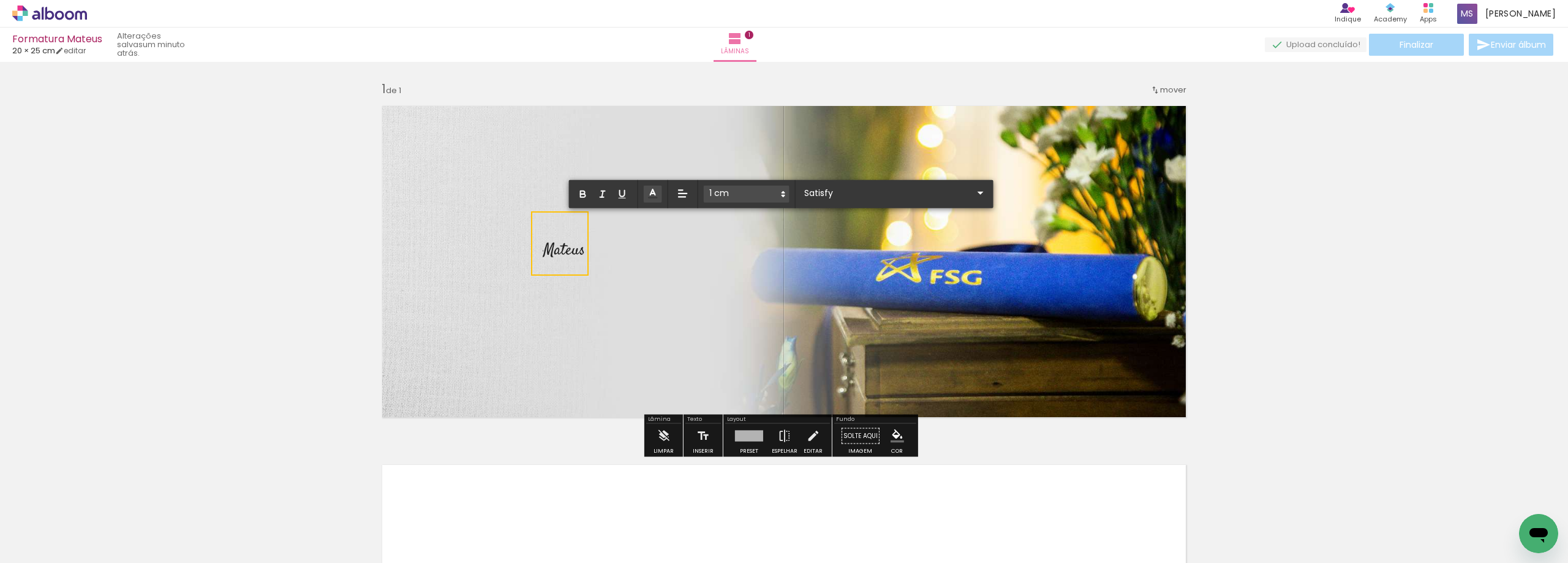
click at [746, 193] on span at bounding box center [746, 194] width 85 height 17
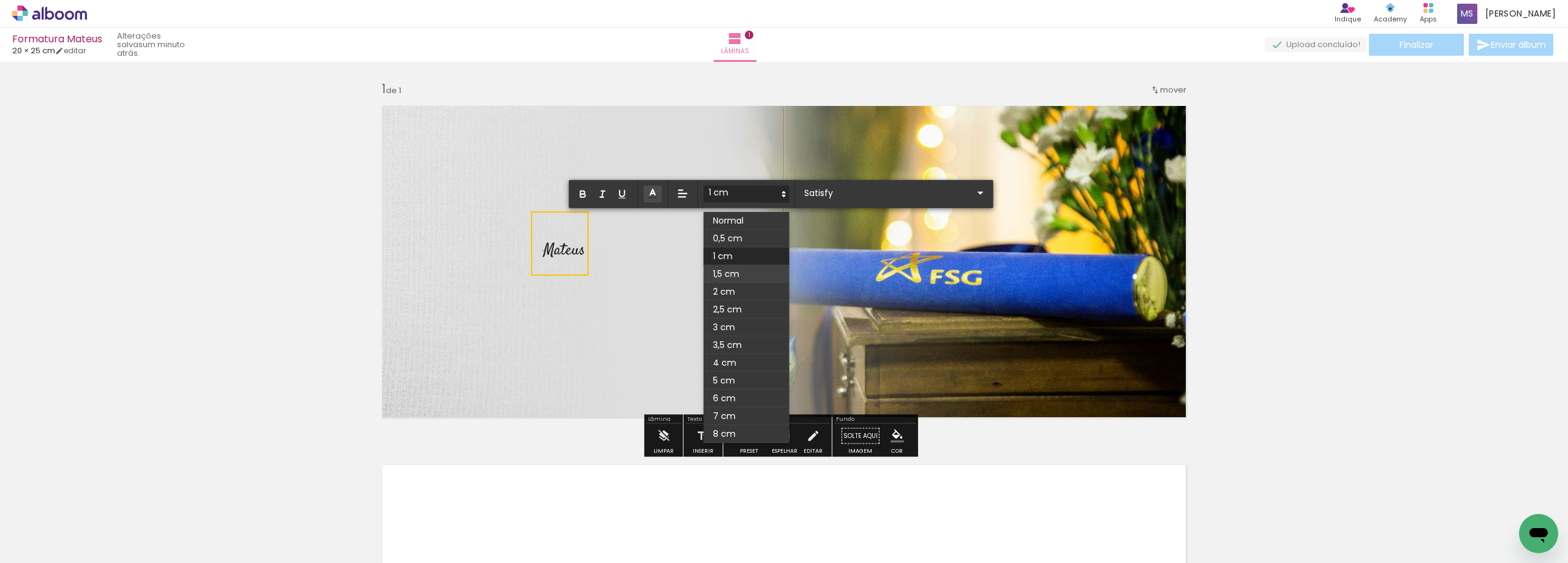
click at [744, 268] on span at bounding box center [746, 274] width 85 height 18
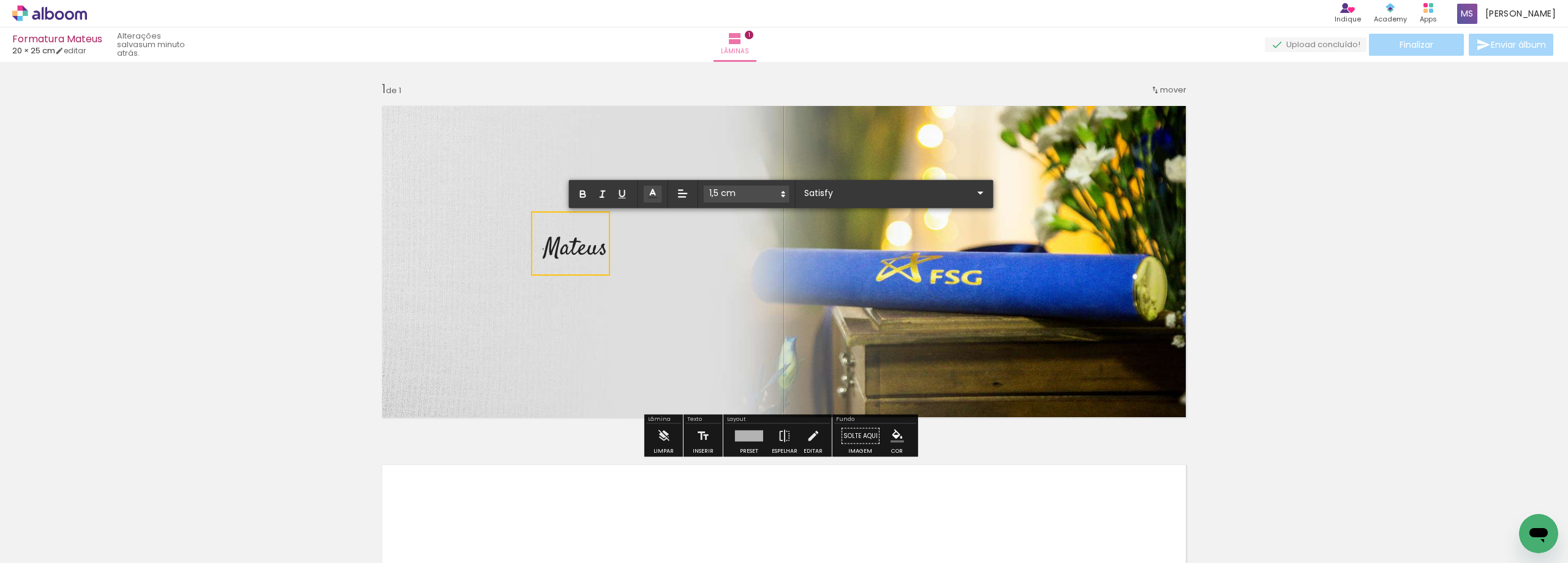
click at [1268, 251] on div "Inserir lâmina 1 de 1" at bounding box center [784, 426] width 1568 height 719
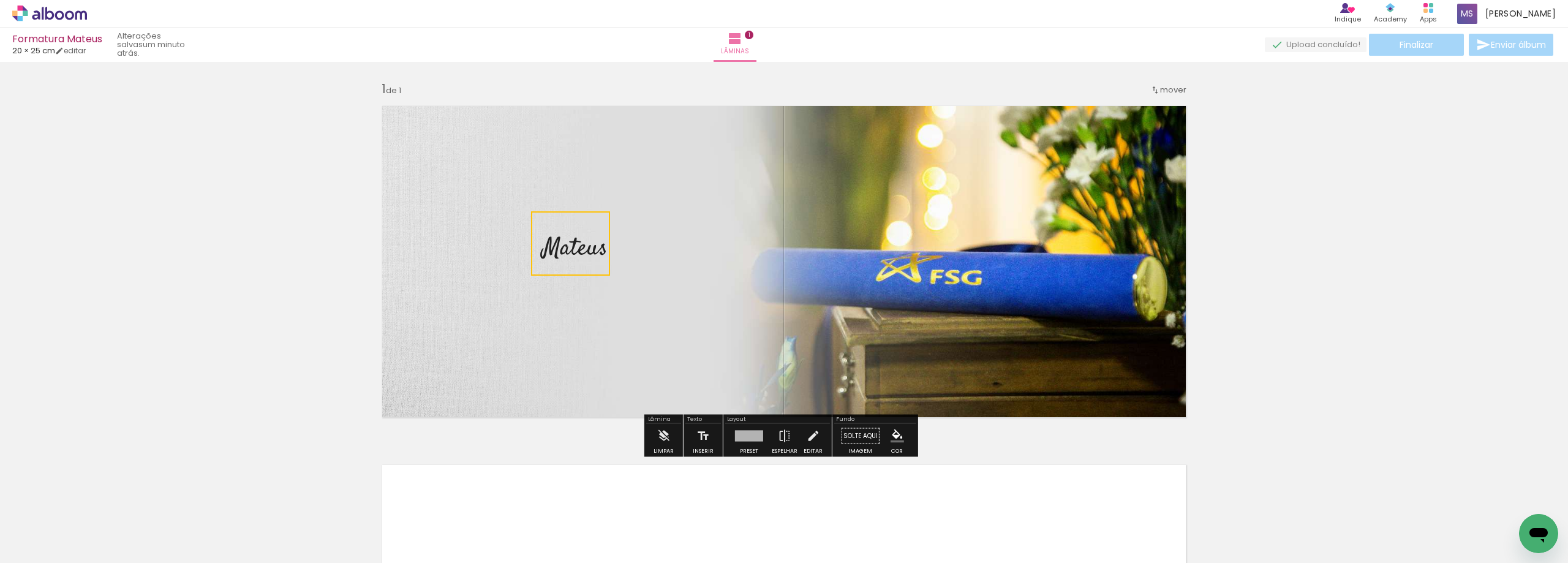
click at [1305, 252] on div "Inserir lâmina 1 de 1" at bounding box center [784, 426] width 1568 height 719
click at [699, 439] on iron-icon at bounding box center [703, 437] width 13 height 25
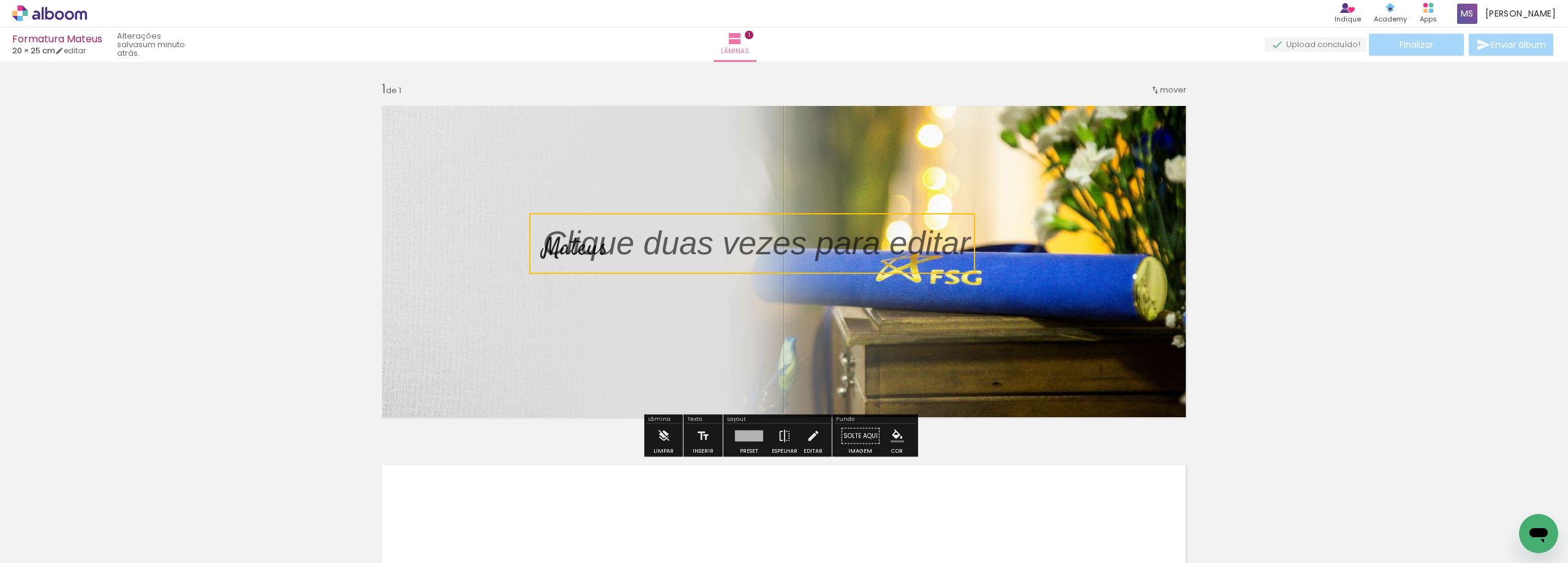
click at [741, 250] on quentale-selection at bounding box center [752, 243] width 446 height 61
type input "Sans Serif"
click at [741, 250] on p at bounding box center [766, 243] width 446 height 46
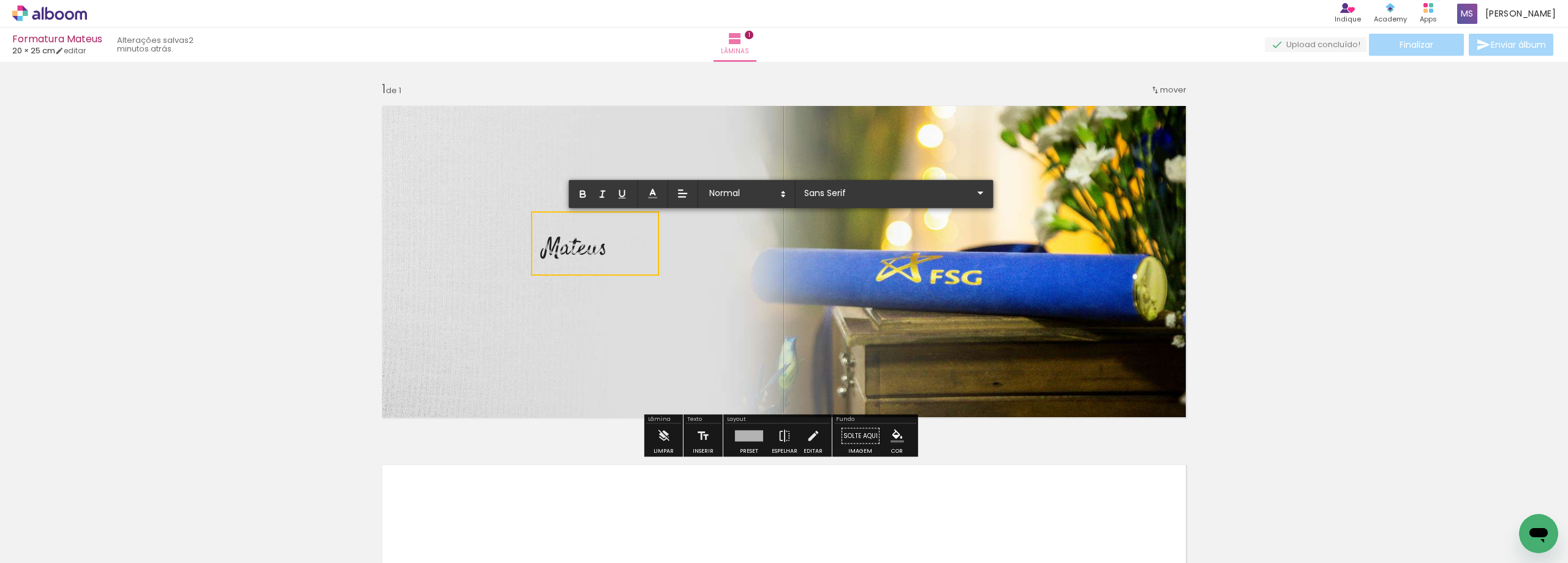
click at [630, 259] on p "Gestão" at bounding box center [595, 243] width 104 height 46
click at [646, 248] on p "Gestão" at bounding box center [595, 243] width 104 height 46
click at [660, 247] on p "Gestão Financeira" at bounding box center [674, 243] width 264 height 46
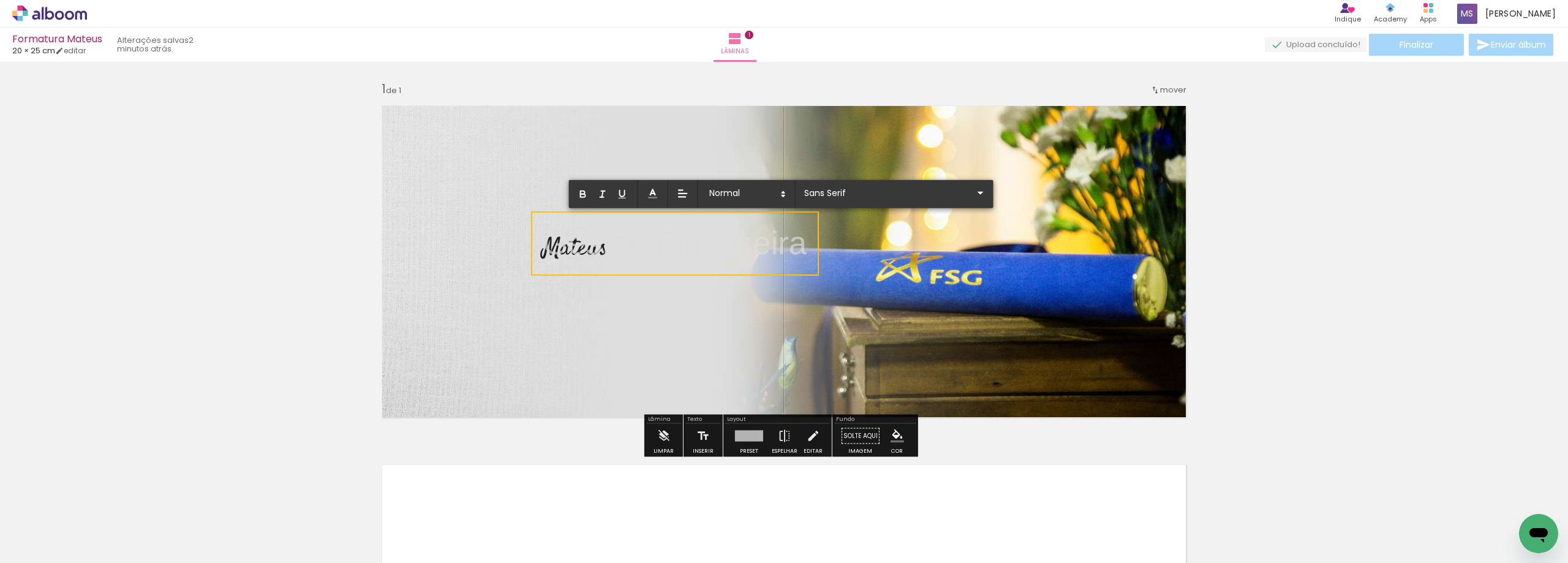
click at [660, 247] on p "Gestão Financeira" at bounding box center [674, 243] width 264 height 46
click at [866, 189] on input "Sans Serif" at bounding box center [887, 193] width 172 height 13
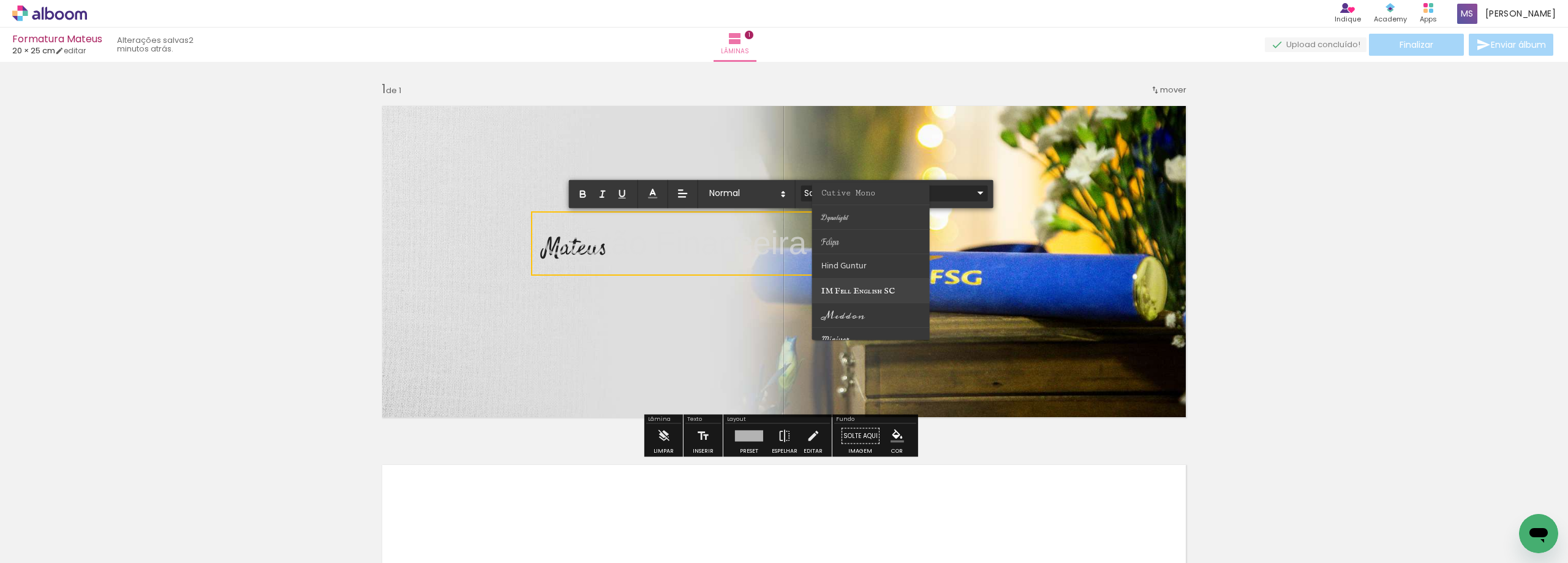
scroll to position [0, 0]
click at [861, 214] on span "Alegreya SC" at bounding box center [844, 220] width 46 height 12
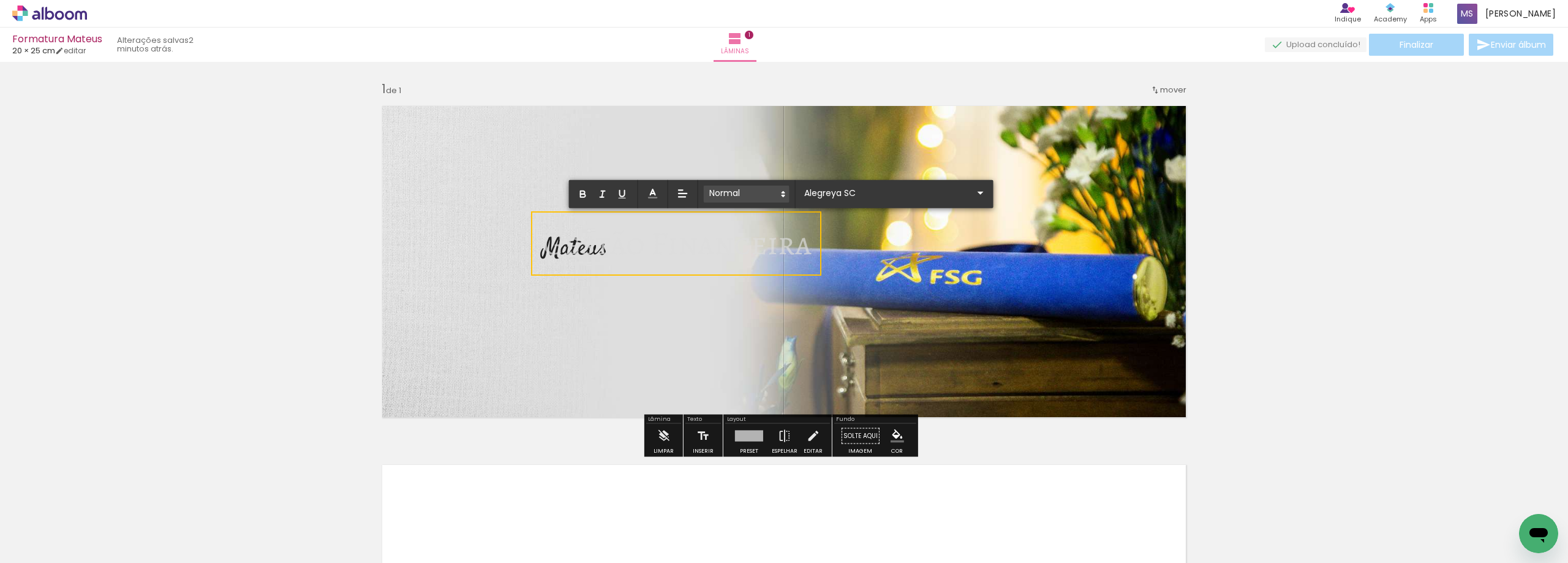
click at [747, 195] on span at bounding box center [746, 194] width 85 height 17
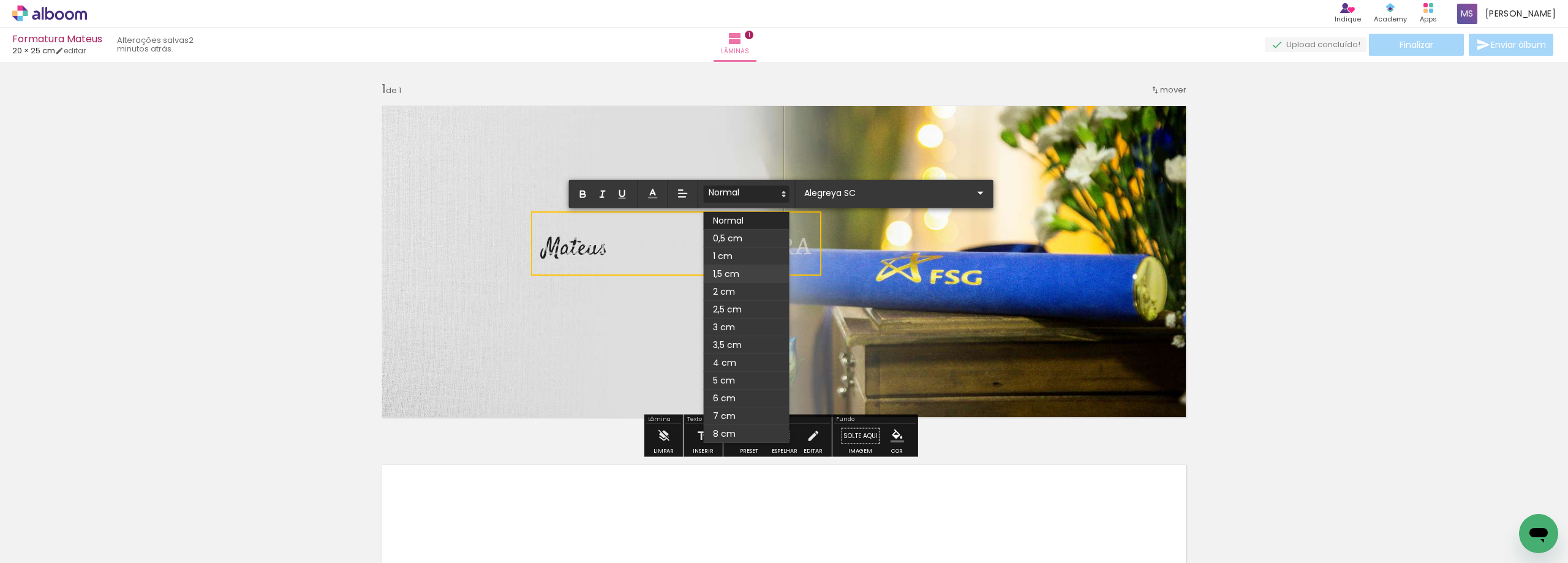
click at [736, 267] on span at bounding box center [746, 274] width 85 height 18
click at [747, 200] on span at bounding box center [746, 194] width 85 height 17
click at [742, 257] on span at bounding box center [746, 257] width 85 height 18
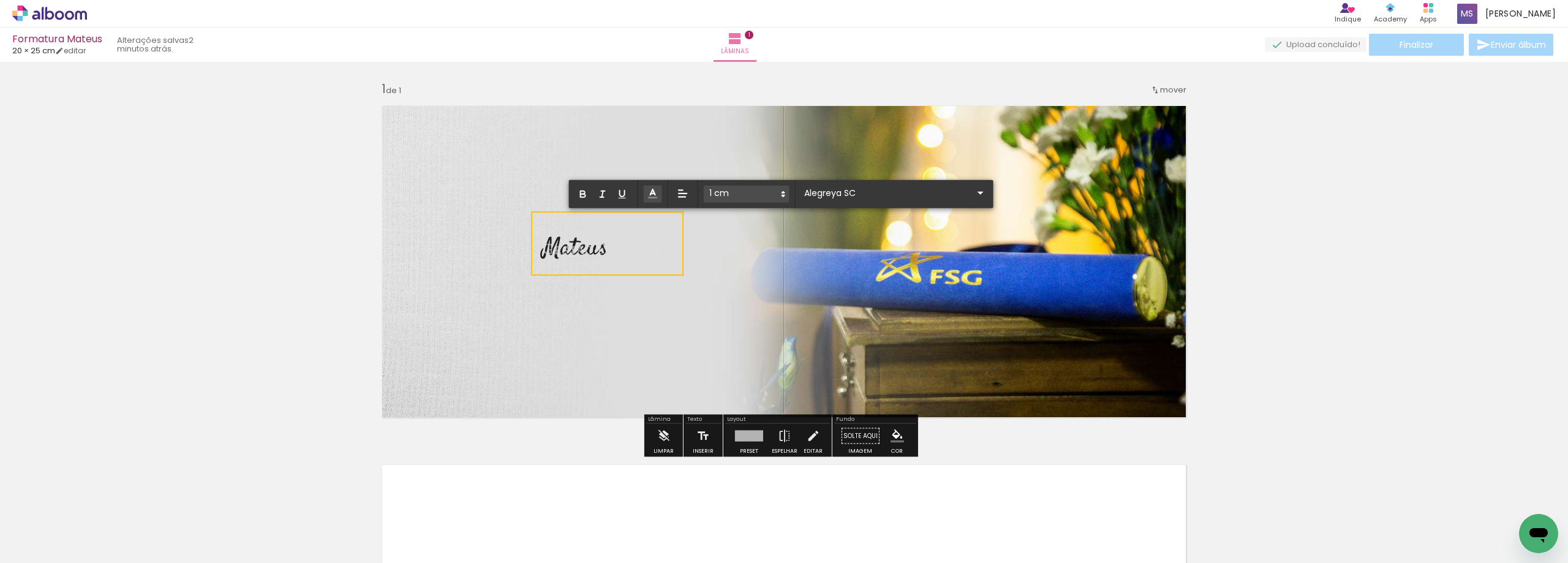
click at [647, 191] on icon at bounding box center [652, 193] width 12 height 12
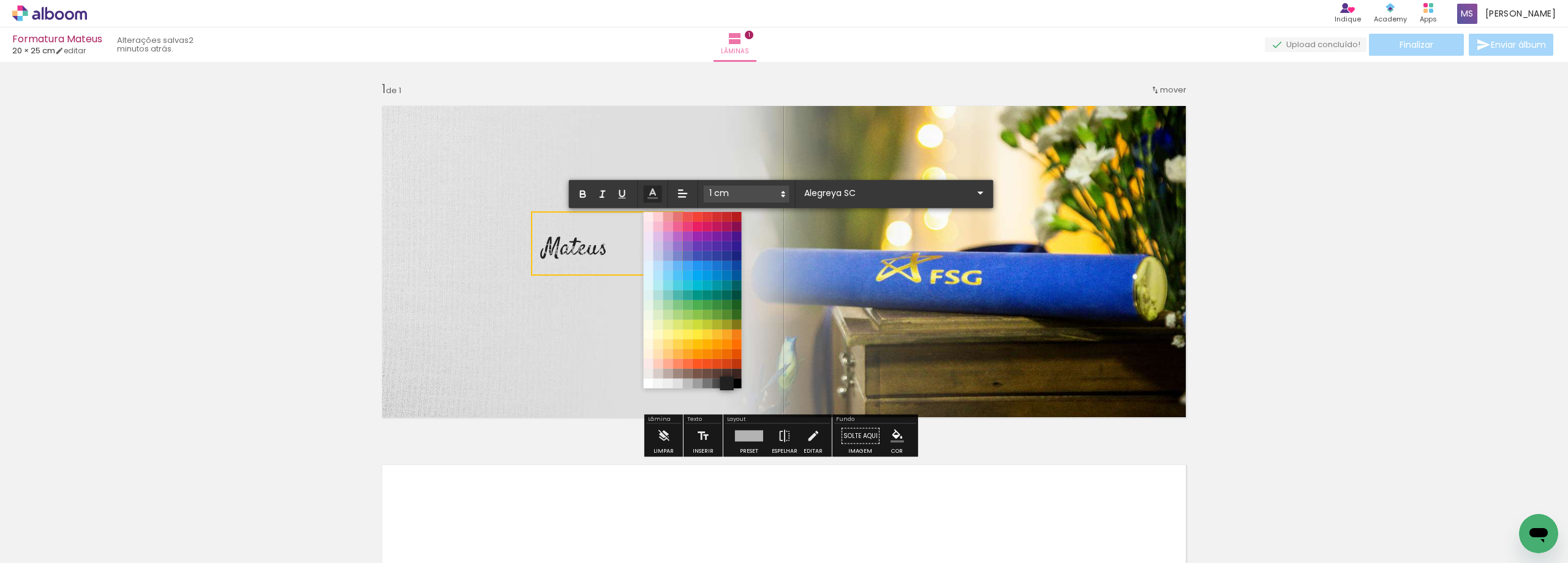
click at [731, 385] on span at bounding box center [726, 383] width 13 height 13
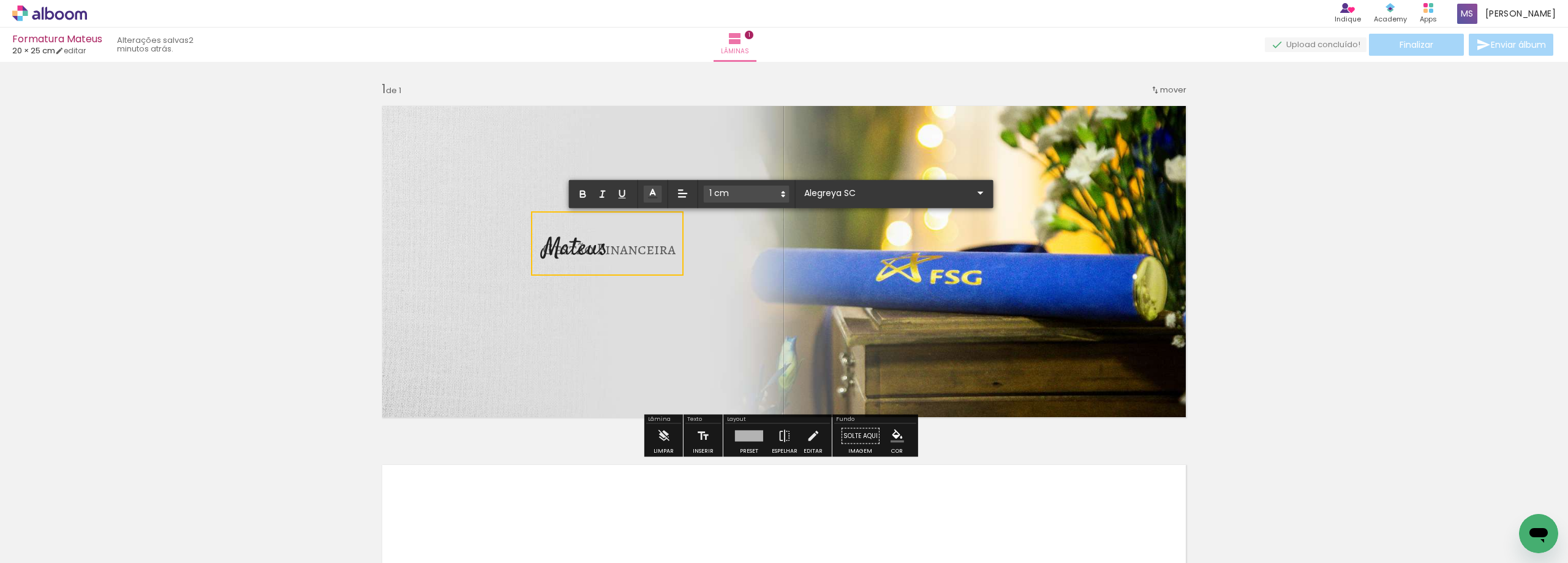
click at [1283, 260] on div "Inserir lâmina 1 de 1" at bounding box center [784, 426] width 1568 height 719
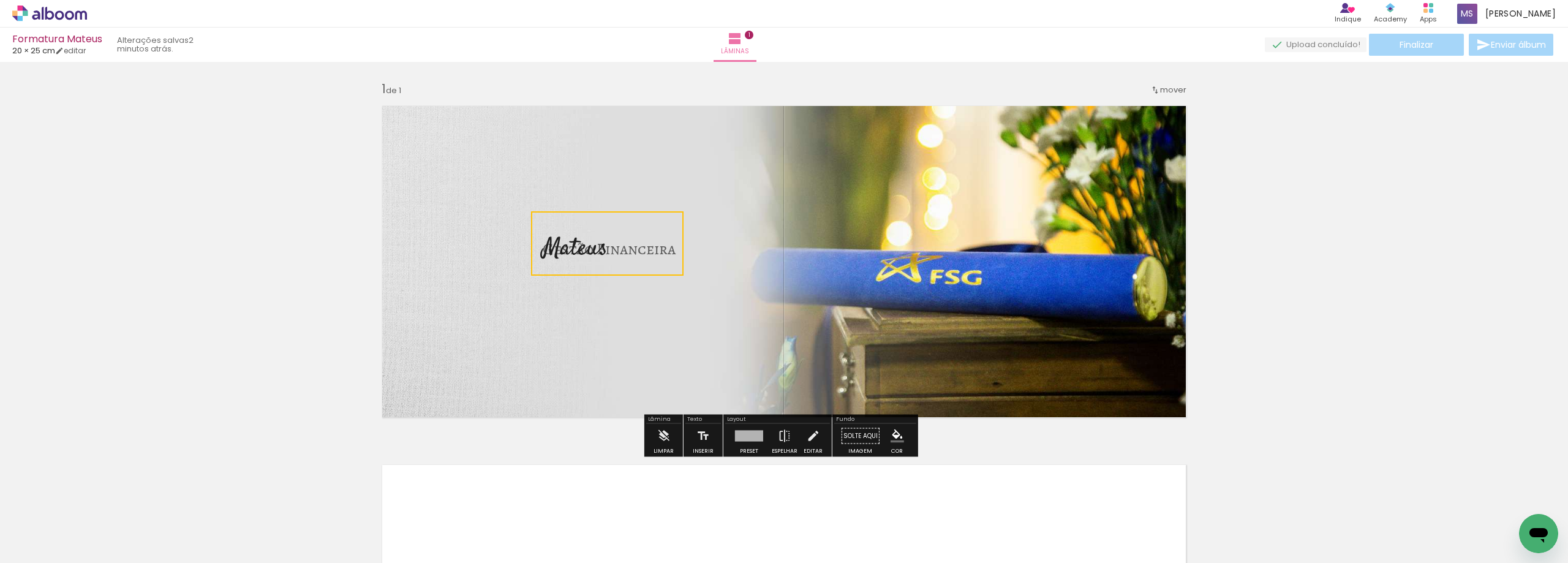
click at [1310, 253] on div "Inserir lâmina 1 de 1" at bounding box center [784, 426] width 1568 height 719
click at [645, 249] on span "Gestão Financeira" at bounding box center [609, 249] width 133 height 22
drag, startPoint x: 665, startPoint y: 246, endPoint x: 637, endPoint y: 266, distance: 34.4
click at [637, 266] on quentale-selection at bounding box center [578, 261] width 156 height 61
click at [617, 271] on quentale-selection at bounding box center [578, 261] width 156 height 61
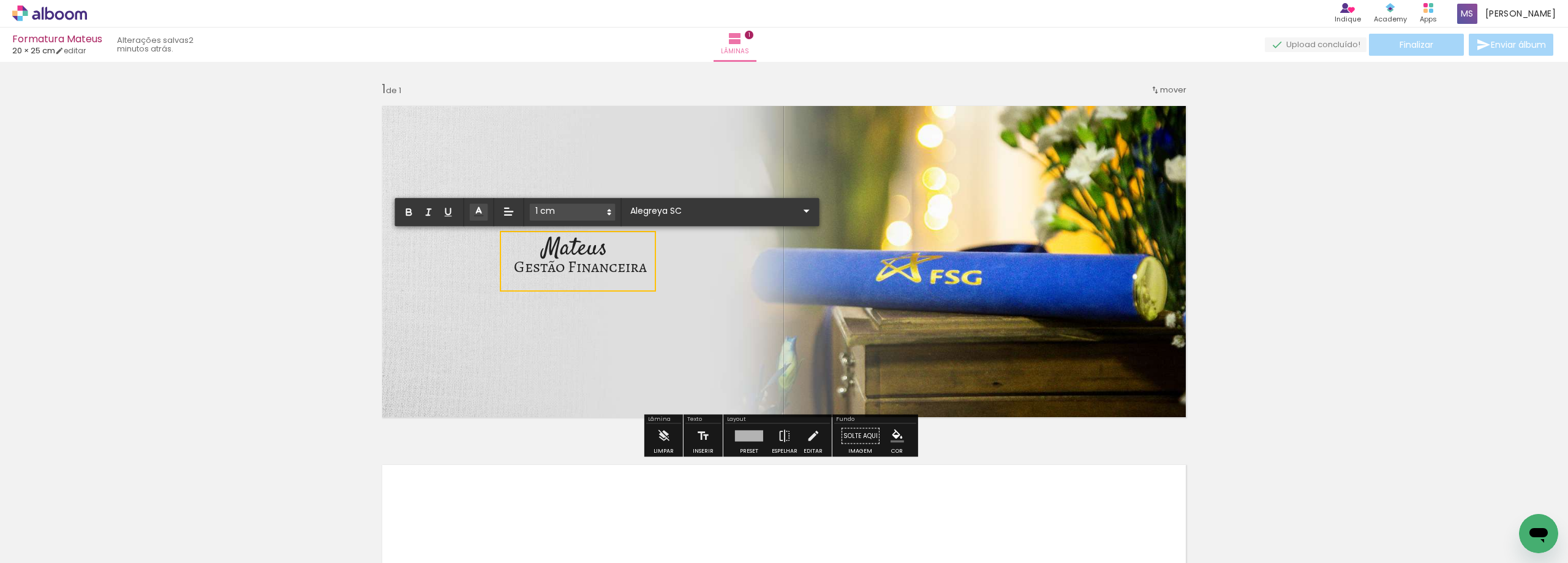
click at [617, 271] on span "Gestão Financeira" at bounding box center [580, 267] width 133 height 22
click at [580, 208] on span at bounding box center [572, 211] width 85 height 17
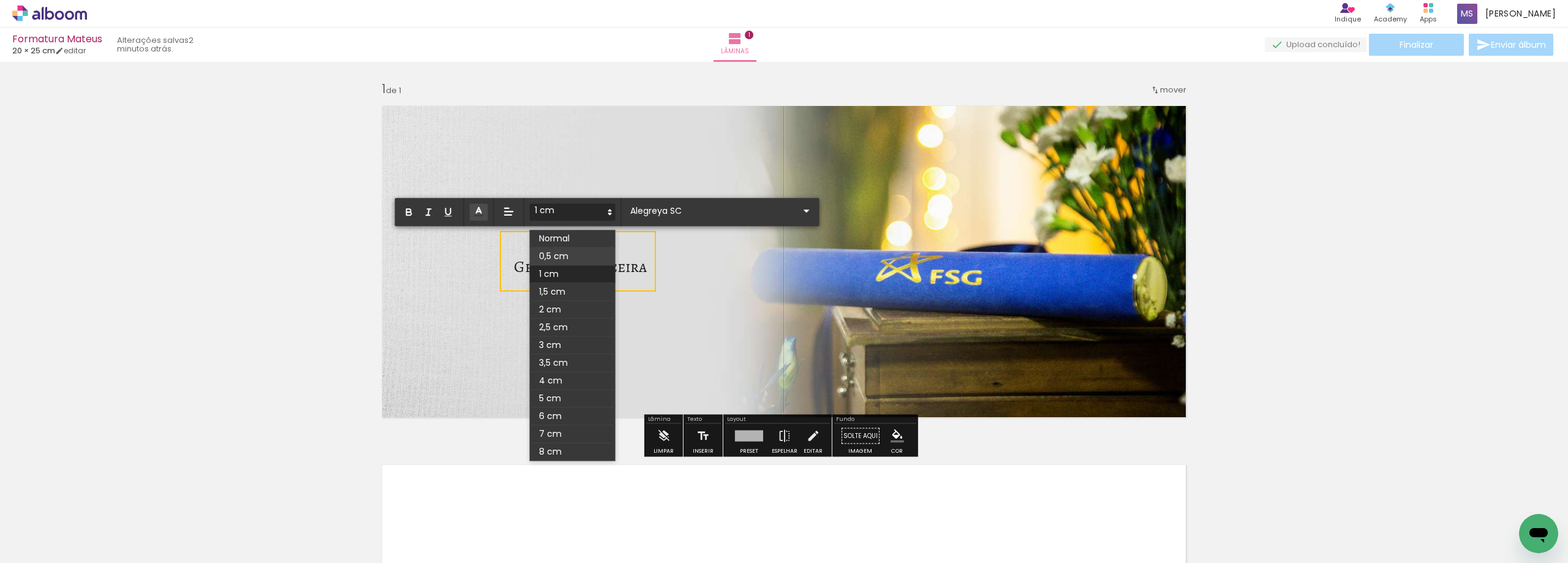
click at [563, 257] on span at bounding box center [572, 257] width 85 height 18
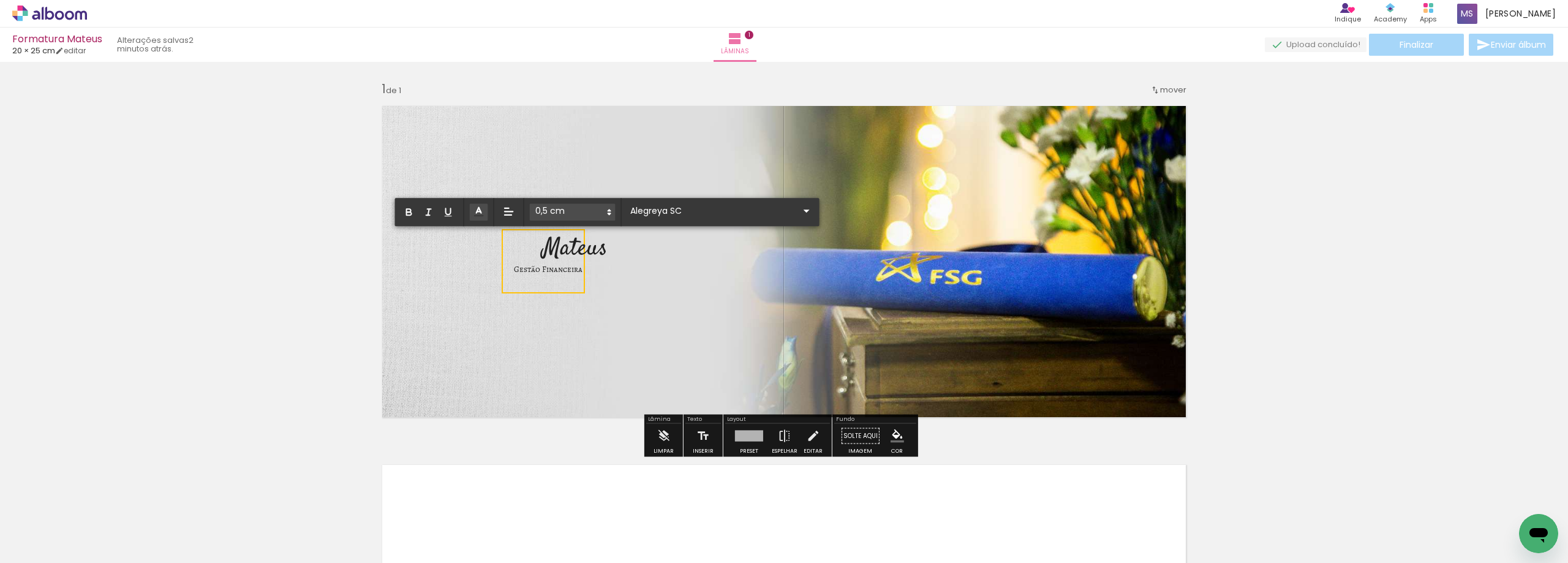
click at [340, 297] on div "Inserir lâmina 1 de 1" at bounding box center [784, 426] width 1568 height 719
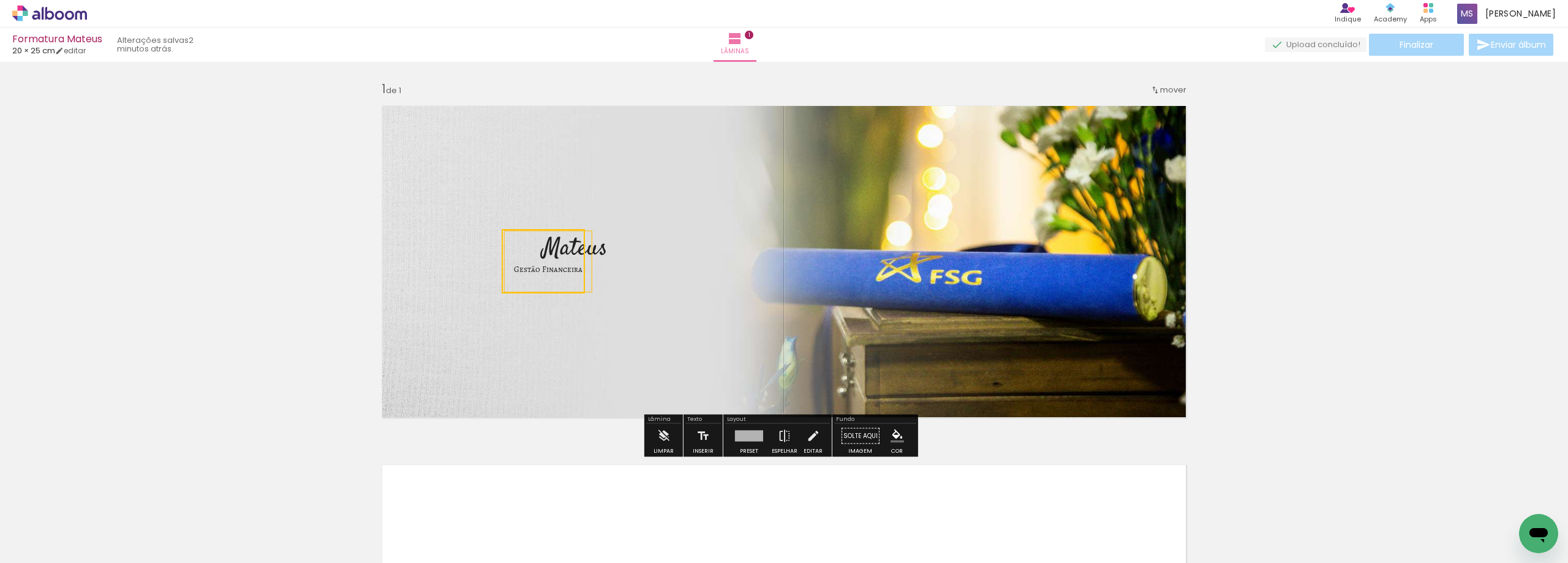
click at [274, 292] on div "Inserir lâmina 1 de 1" at bounding box center [784, 426] width 1568 height 719
click at [555, 270] on span "Gestão Financeira" at bounding box center [548, 269] width 69 height 11
drag, startPoint x: 566, startPoint y: 279, endPoint x: 604, endPoint y: 272, distance: 38.6
click at [604, 272] on quentale-selection at bounding box center [578, 262] width 87 height 61
click at [331, 289] on div "Inserir lâmina 1 de 1" at bounding box center [784, 426] width 1568 height 719
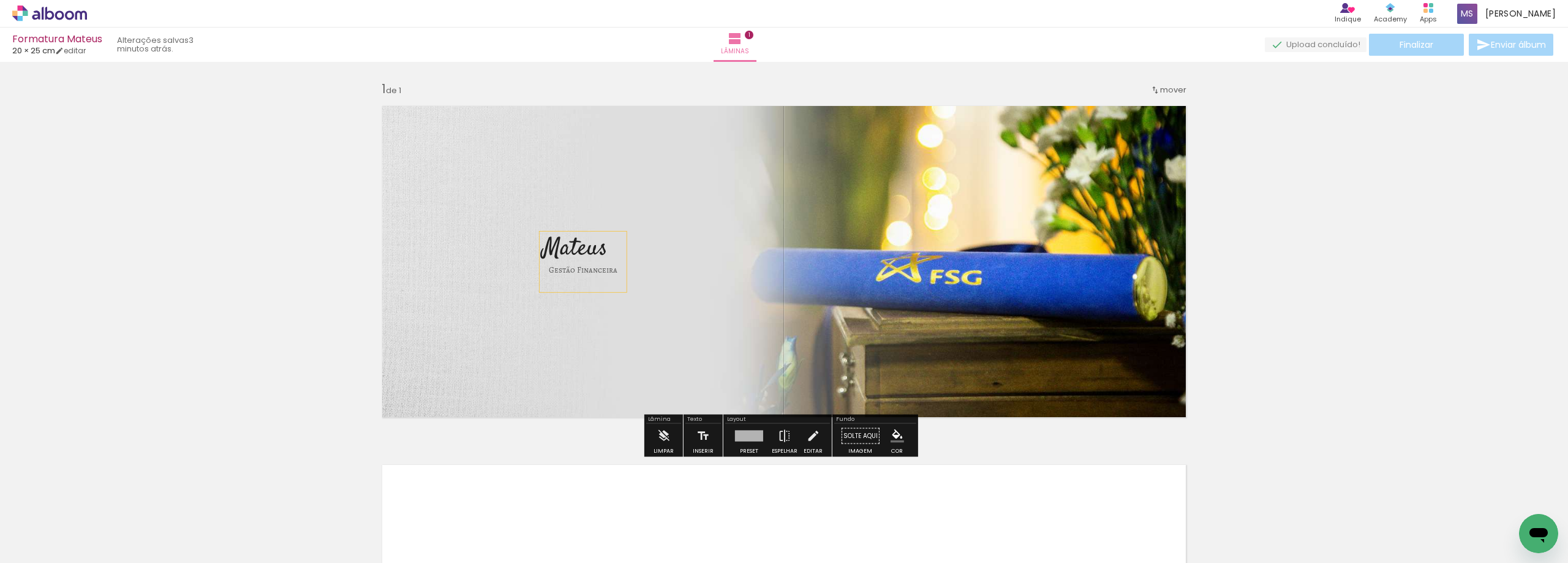
click at [561, 240] on p "Gestão Financeira" at bounding box center [583, 262] width 69 height 46
click at [552, 217] on div "Mateus" at bounding box center [575, 243] width 83 height 61
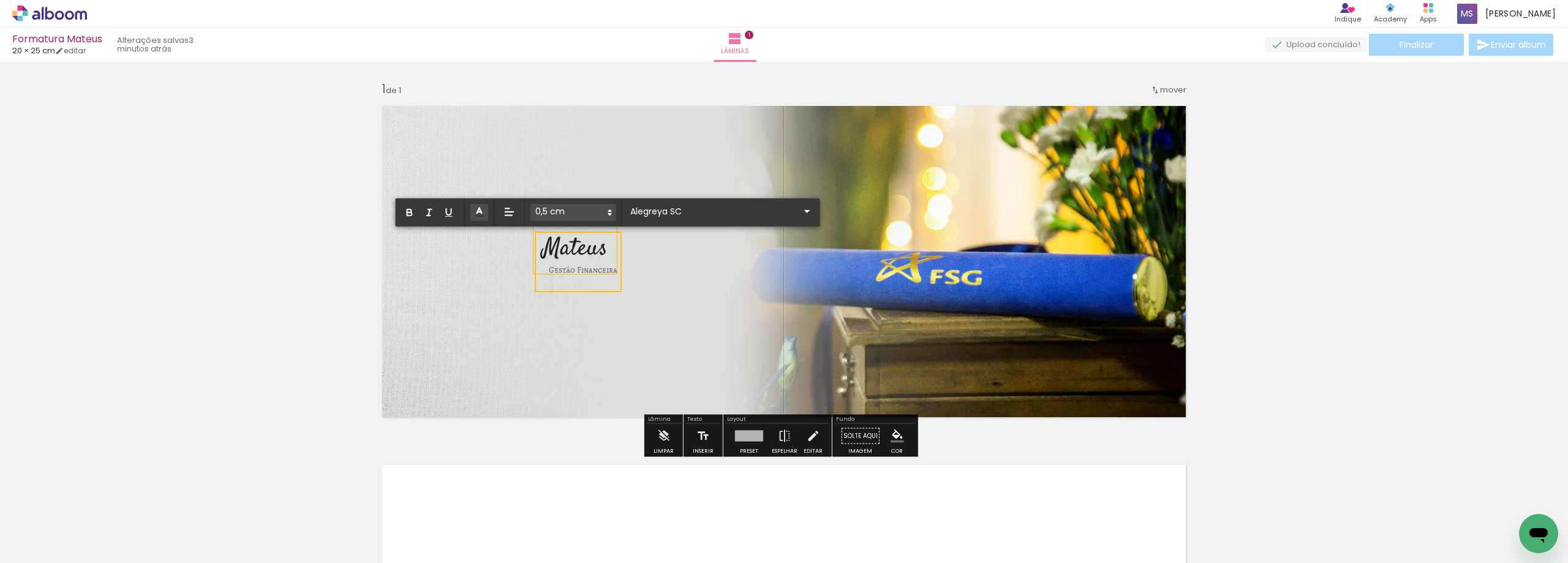
click at [533, 235] on div "Mateus" at bounding box center [575, 243] width 83 height 61
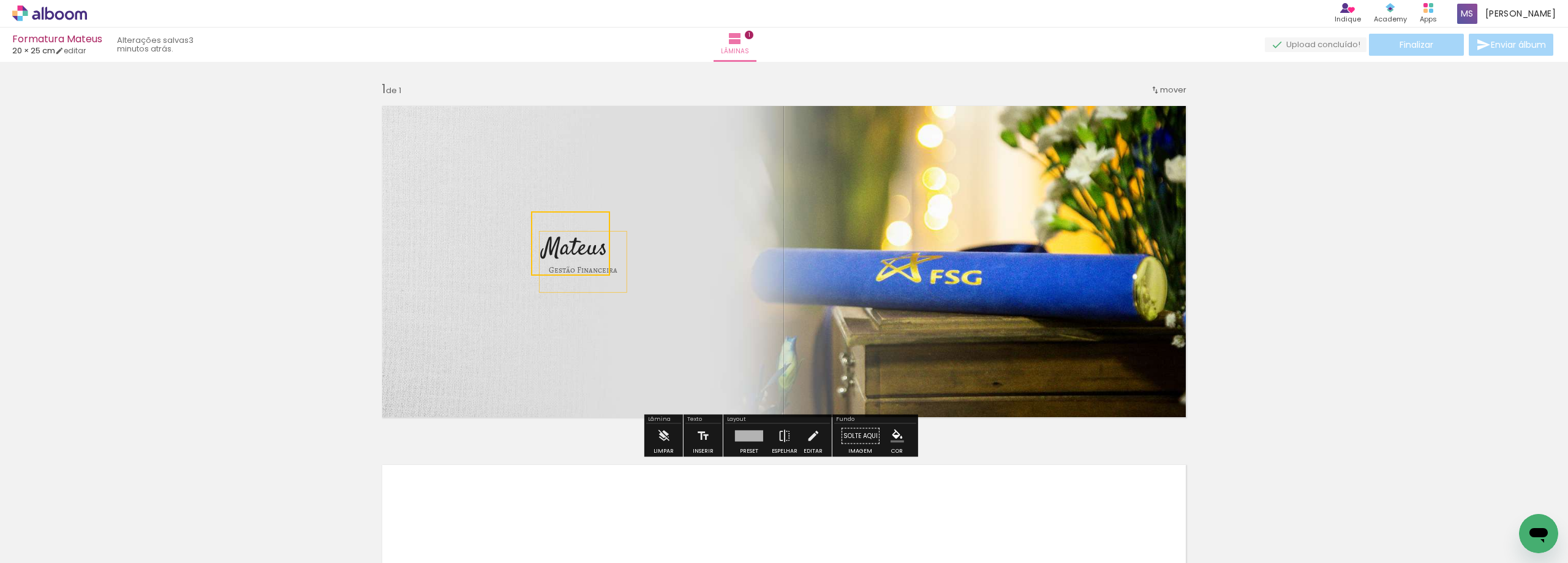
click at [347, 229] on div "Inserir lâmina 1 de 1" at bounding box center [784, 426] width 1568 height 719
click at [284, 241] on div "Inserir lâmina 1 de 1" at bounding box center [784, 426] width 1568 height 719
click at [543, 222] on p "Mateus" at bounding box center [575, 243] width 65 height 46
click at [539, 218] on quentale-selection at bounding box center [577, 243] width 83 height 61
click at [331, 265] on div "Inserir lâmina 1 de 1" at bounding box center [784, 426] width 1568 height 719
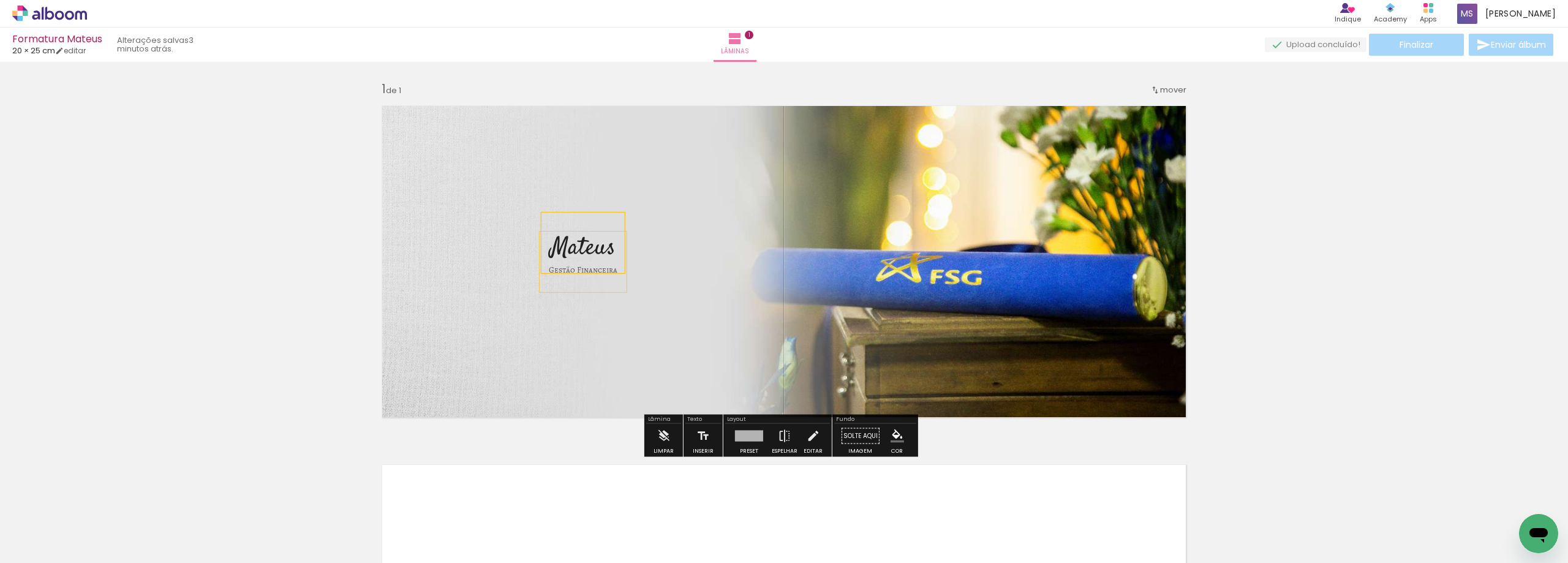
click at [611, 279] on p "Gestão Financeira" at bounding box center [583, 262] width 69 height 46
click at [610, 284] on quentale-selection at bounding box center [578, 262] width 87 height 61
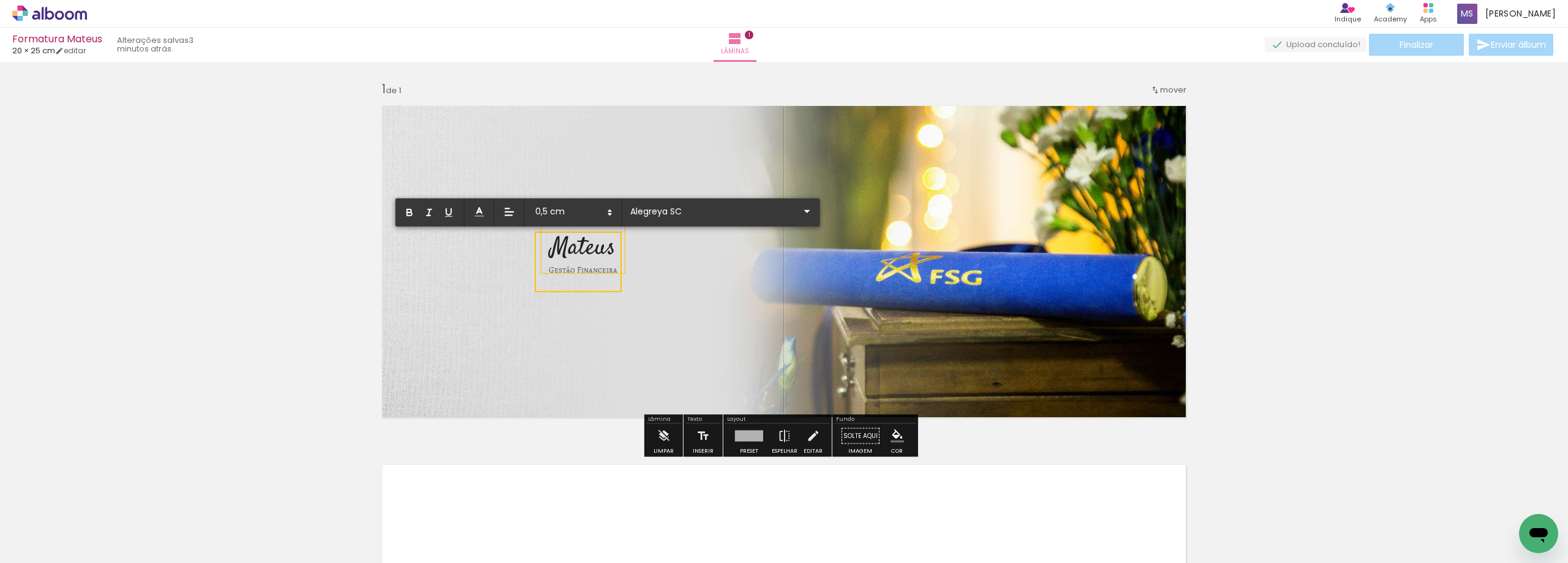
click at [604, 276] on p "Gestão Financeira" at bounding box center [583, 262] width 69 height 46
click at [324, 316] on div "Inserir lâmina 1 de 1" at bounding box center [784, 426] width 1568 height 719
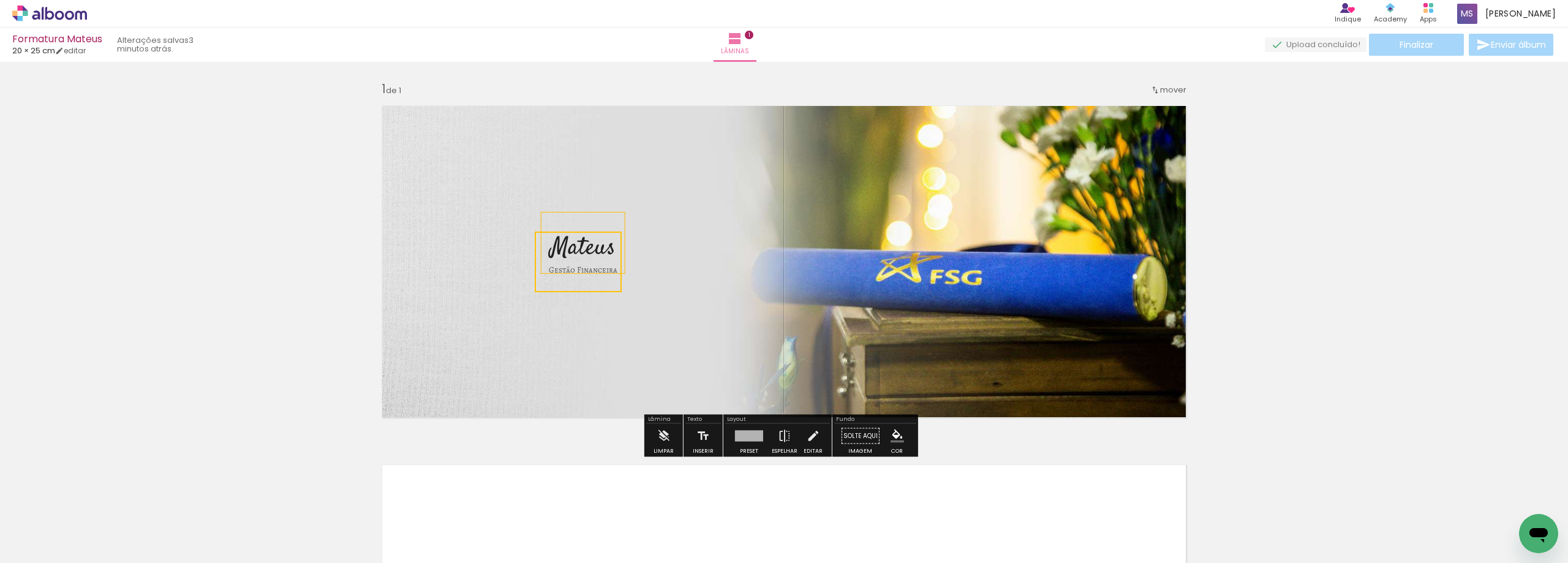
click at [297, 316] on div "Inserir lâmina 1 de 1" at bounding box center [784, 426] width 1568 height 719
click at [603, 285] on div "Gestão Financeira" at bounding box center [582, 262] width 87 height 61
click at [609, 286] on quentale-selection at bounding box center [578, 257] width 87 height 61
click at [283, 303] on div "Inserir lâmina 1 de 1" at bounding box center [784, 426] width 1568 height 719
click at [702, 440] on iron-icon at bounding box center [703, 437] width 13 height 25
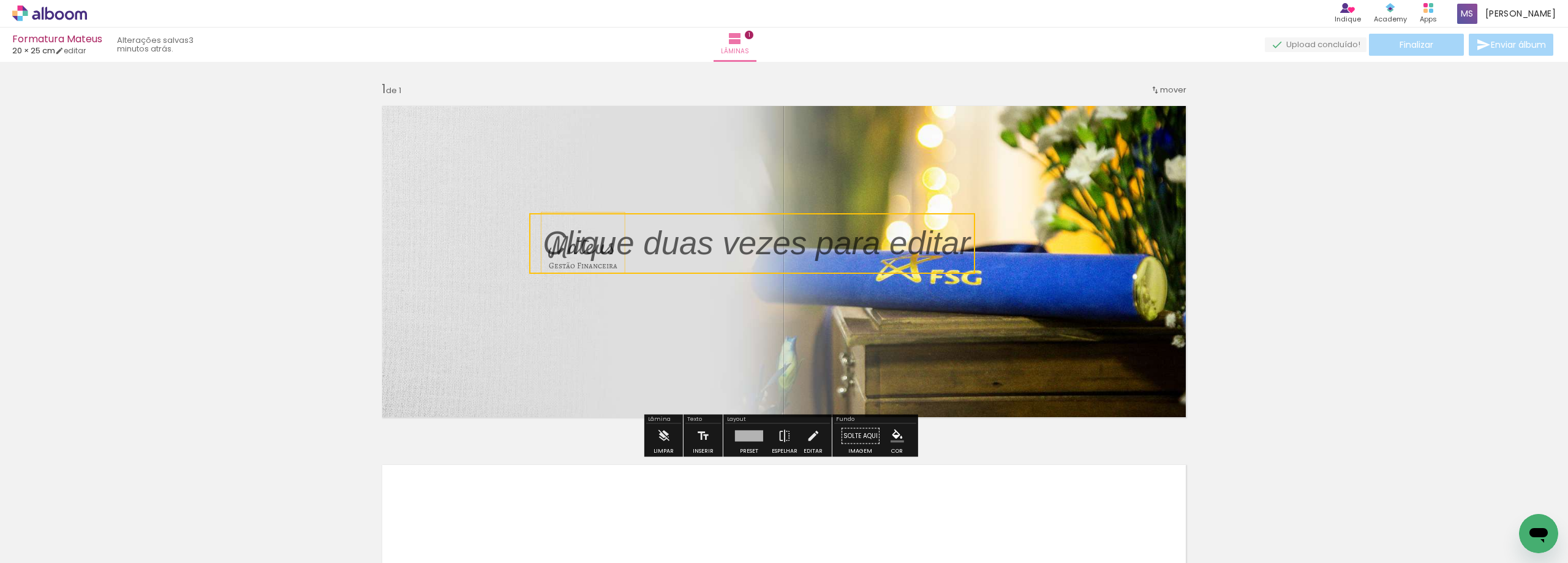
click at [754, 246] on quentale-selection at bounding box center [752, 243] width 446 height 61
type input "Sans Serif"
click at [754, 246] on p at bounding box center [766, 243] width 446 height 46
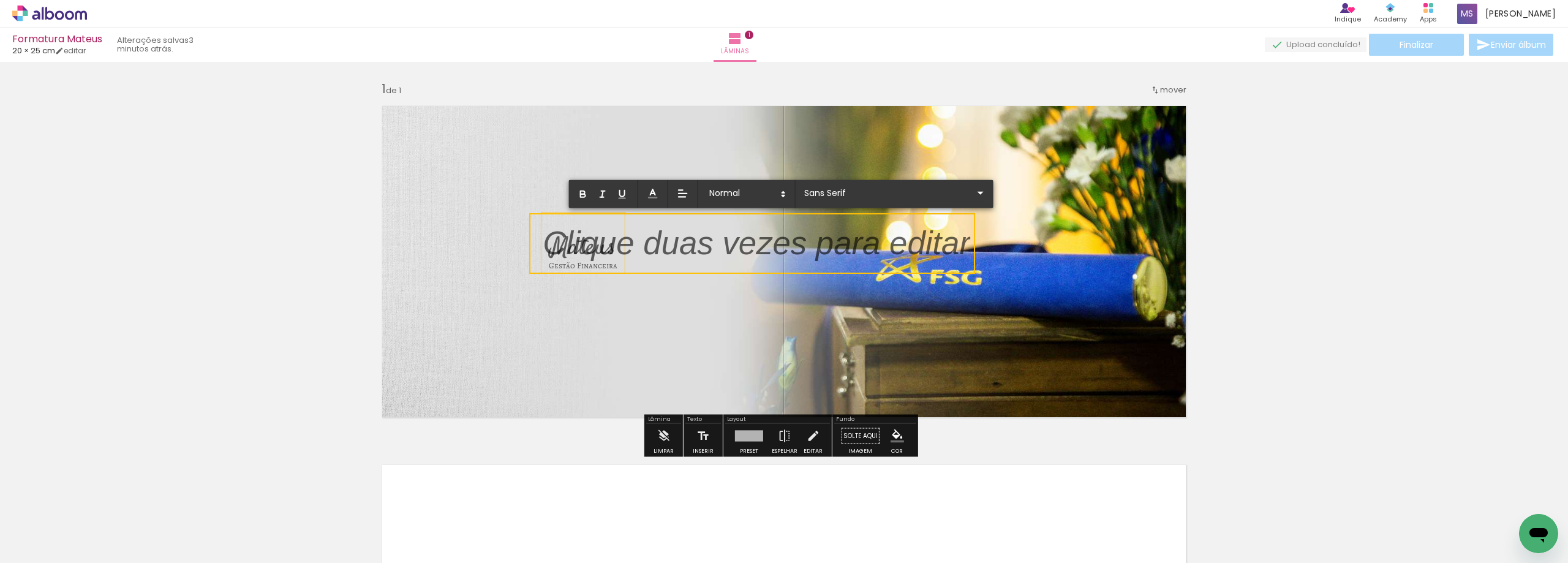
click at [754, 246] on p at bounding box center [756, 251] width 427 height 46
click at [746, 243] on p at bounding box center [756, 251] width 427 height 46
click at [747, 242] on p at bounding box center [756, 251] width 427 height 46
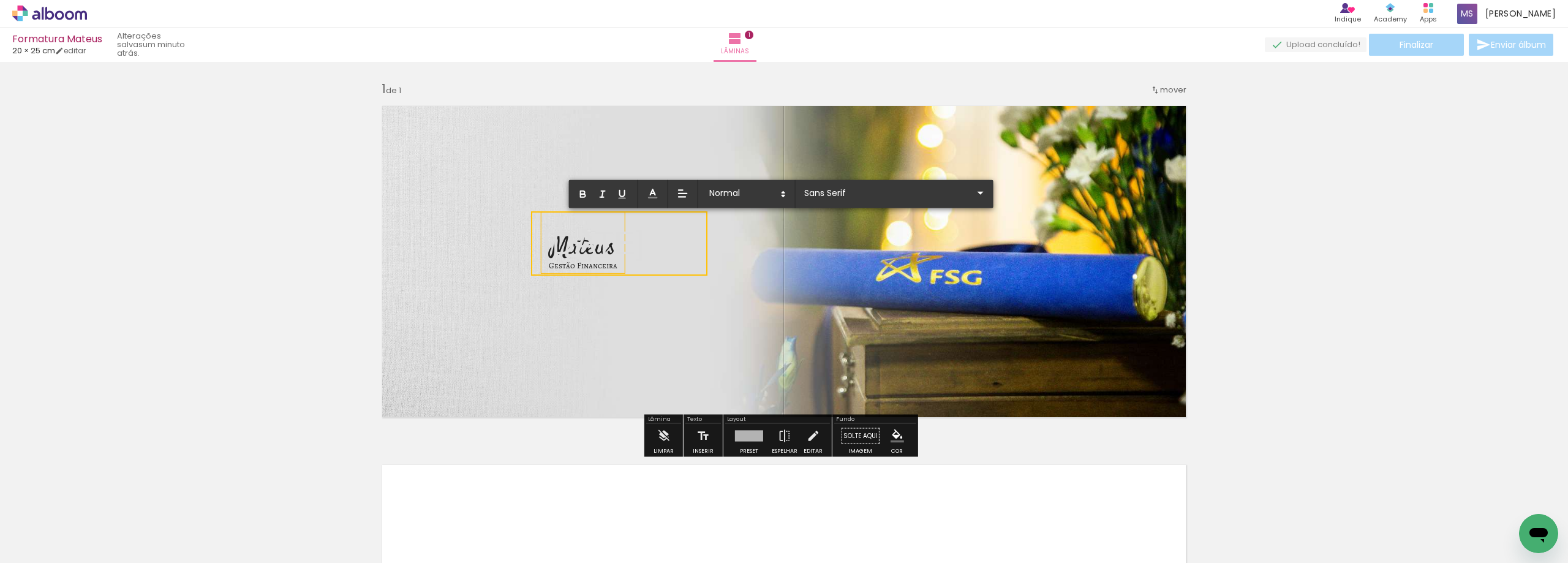
click at [644, 246] on p "[DATE]" at bounding box center [593, 243] width 102 height 46
click at [644, 246] on p "[DATE]" at bounding box center [593, 243] width 102 height 46
click at [835, 187] on input "Sans Serif" at bounding box center [887, 193] width 172 height 13
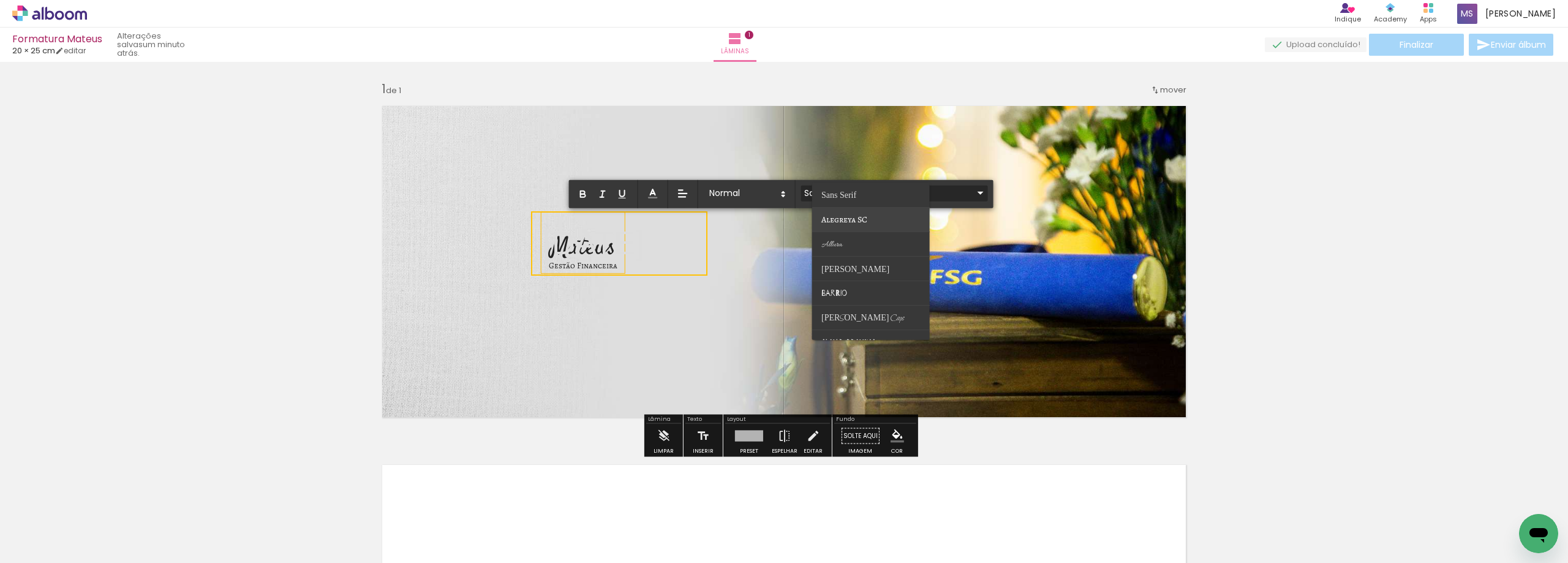
click at [849, 214] on span "Alegreya SC" at bounding box center [844, 220] width 46 height 12
type input "Alegreya SC"
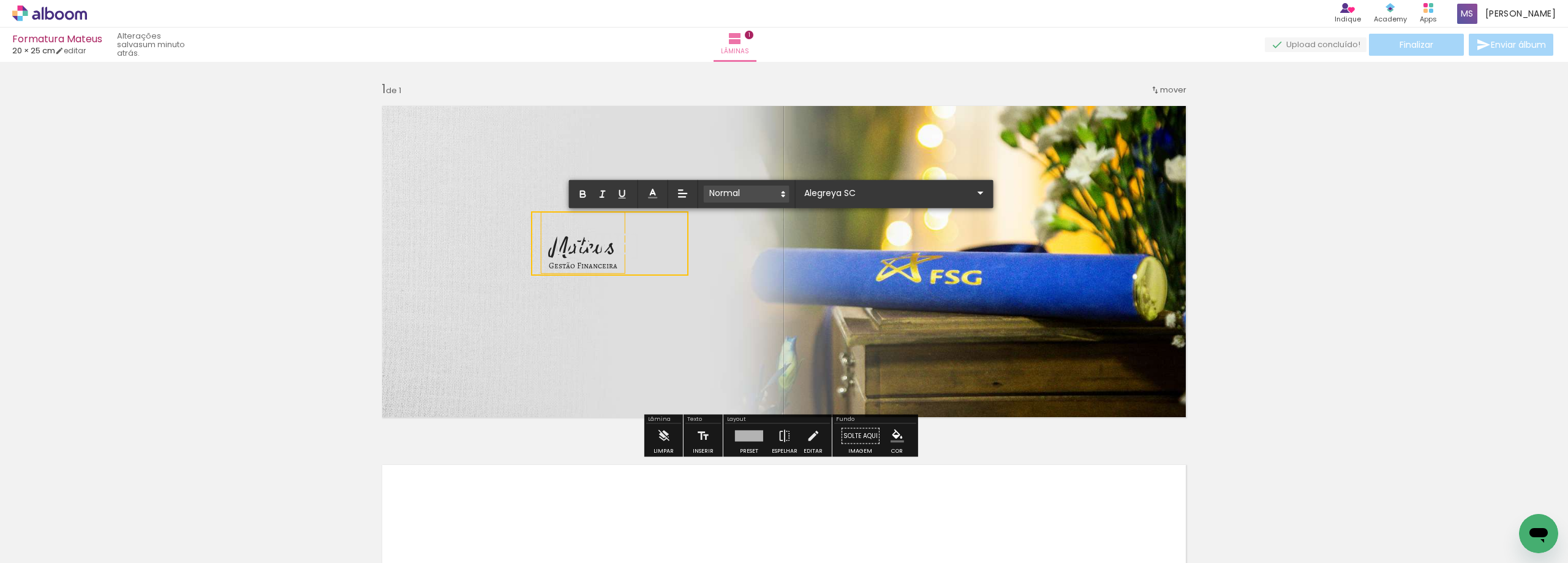
click at [733, 194] on span at bounding box center [746, 194] width 85 height 17
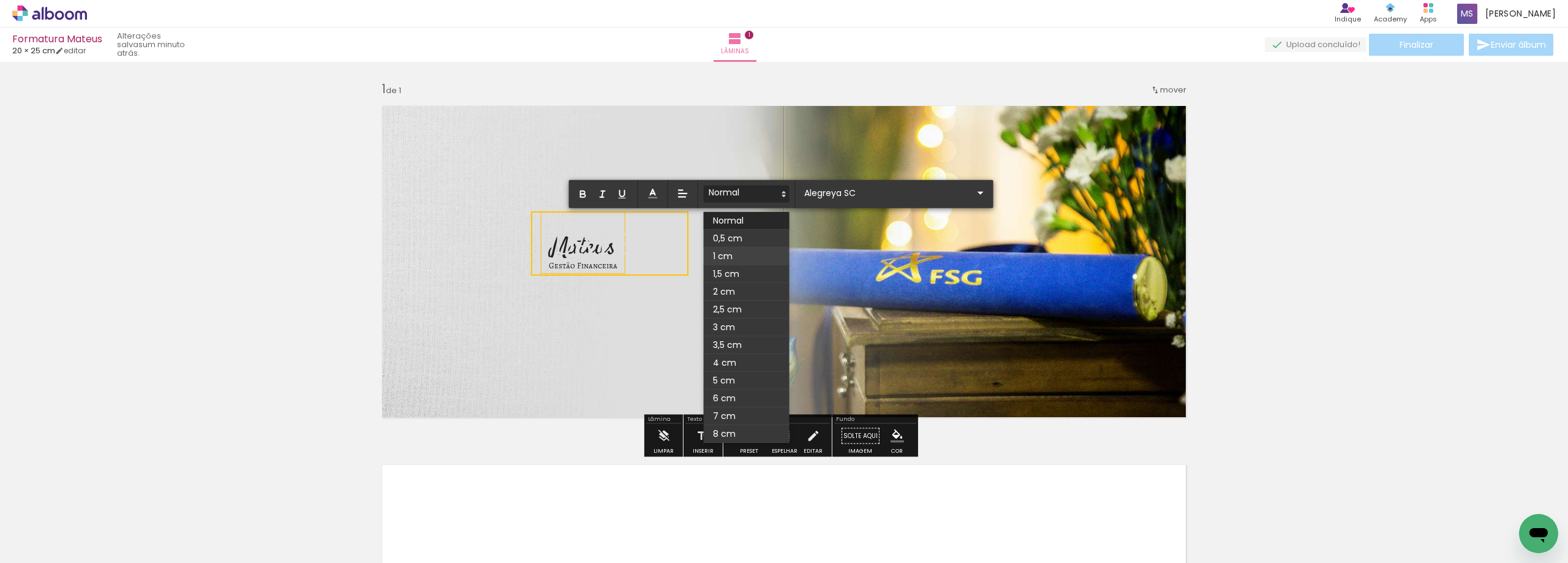
click at [734, 252] on span at bounding box center [746, 257] width 85 height 18
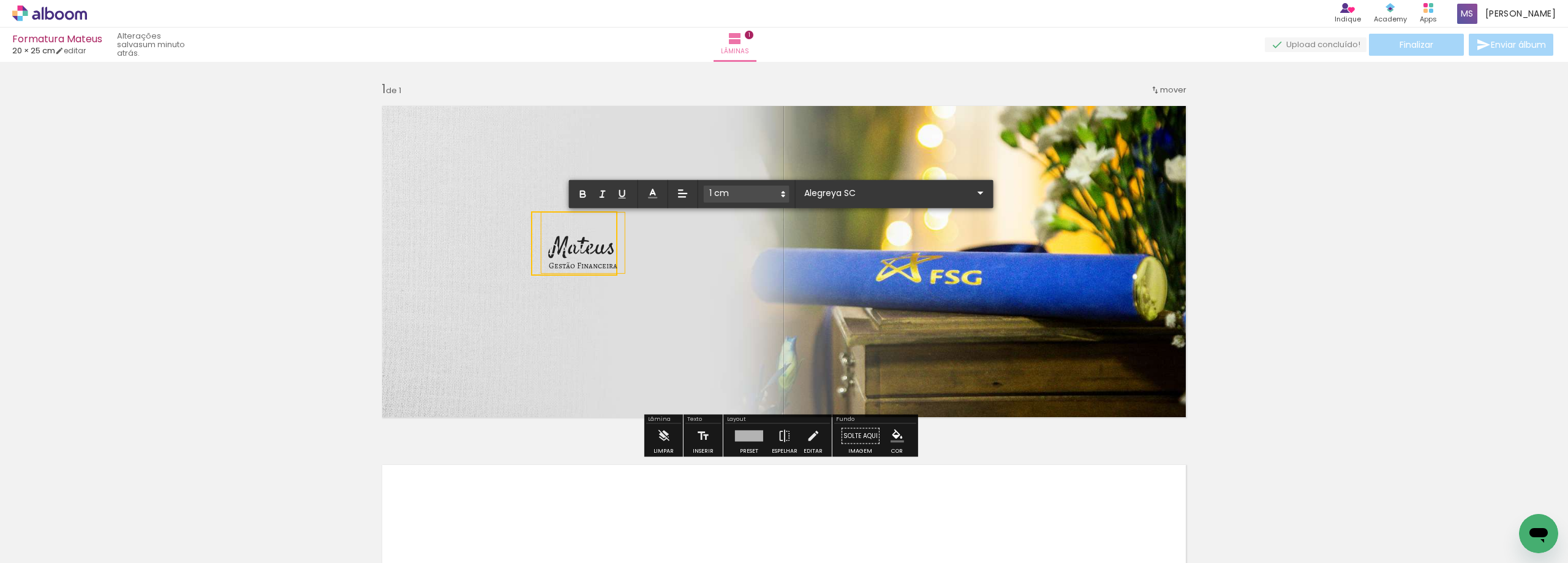
click at [738, 192] on span at bounding box center [746, 194] width 85 height 17
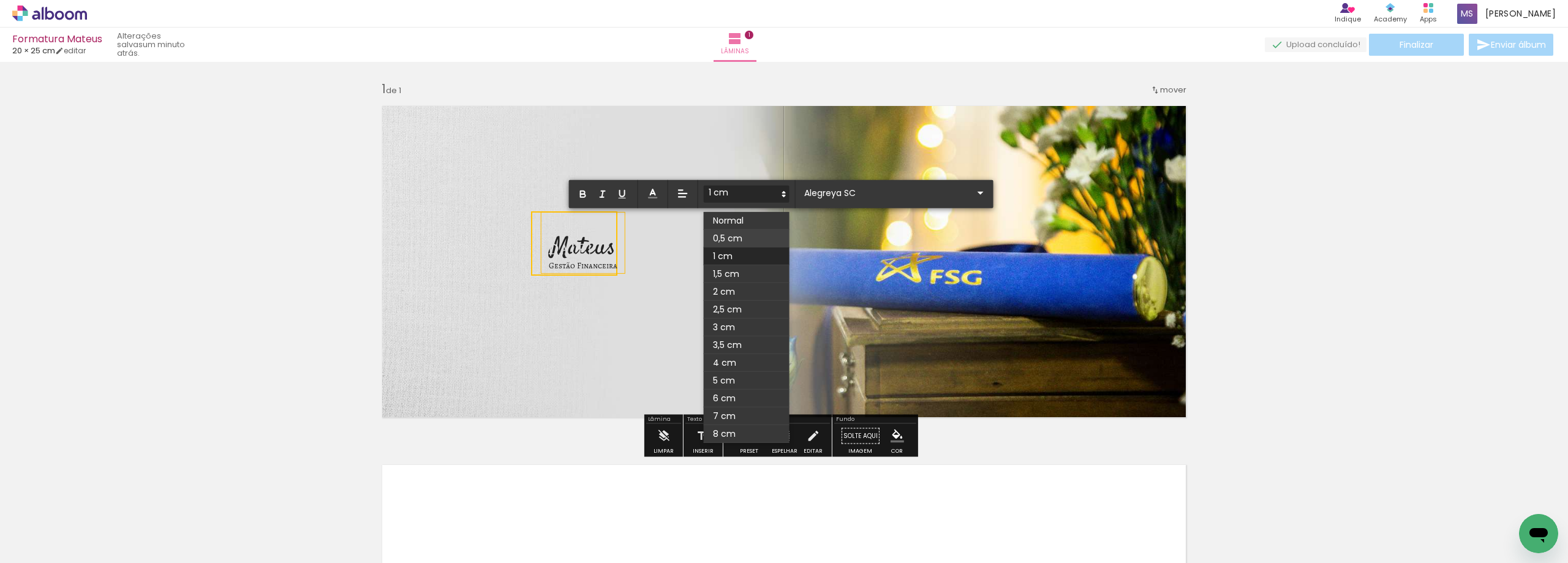
click at [742, 236] on span at bounding box center [746, 238] width 85 height 18
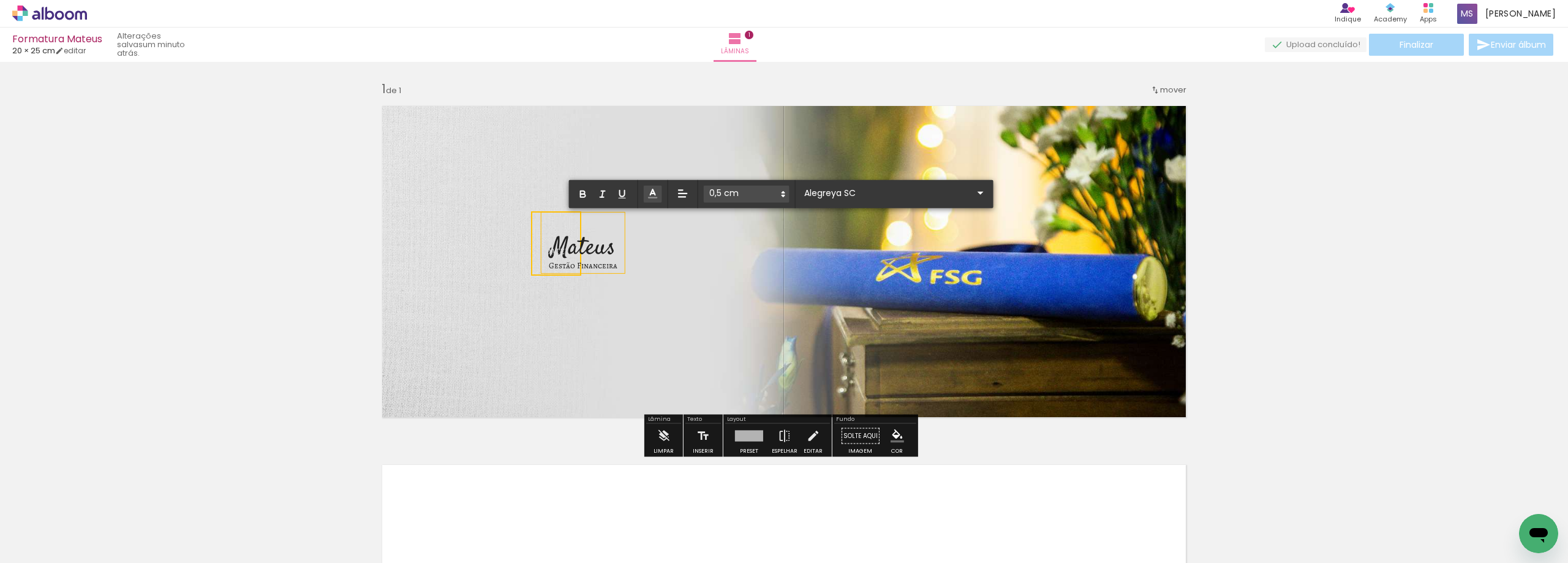
click at [649, 192] on icon at bounding box center [652, 193] width 12 height 12
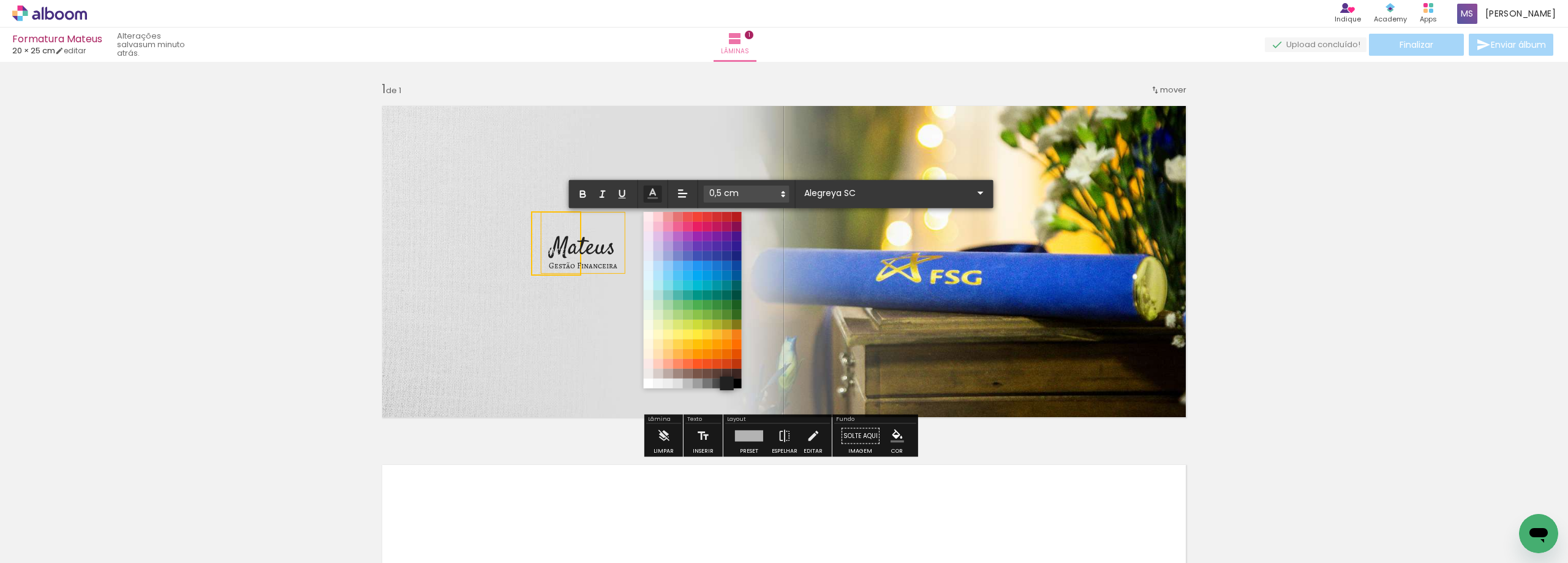
click at [728, 382] on span at bounding box center [726, 383] width 13 height 13
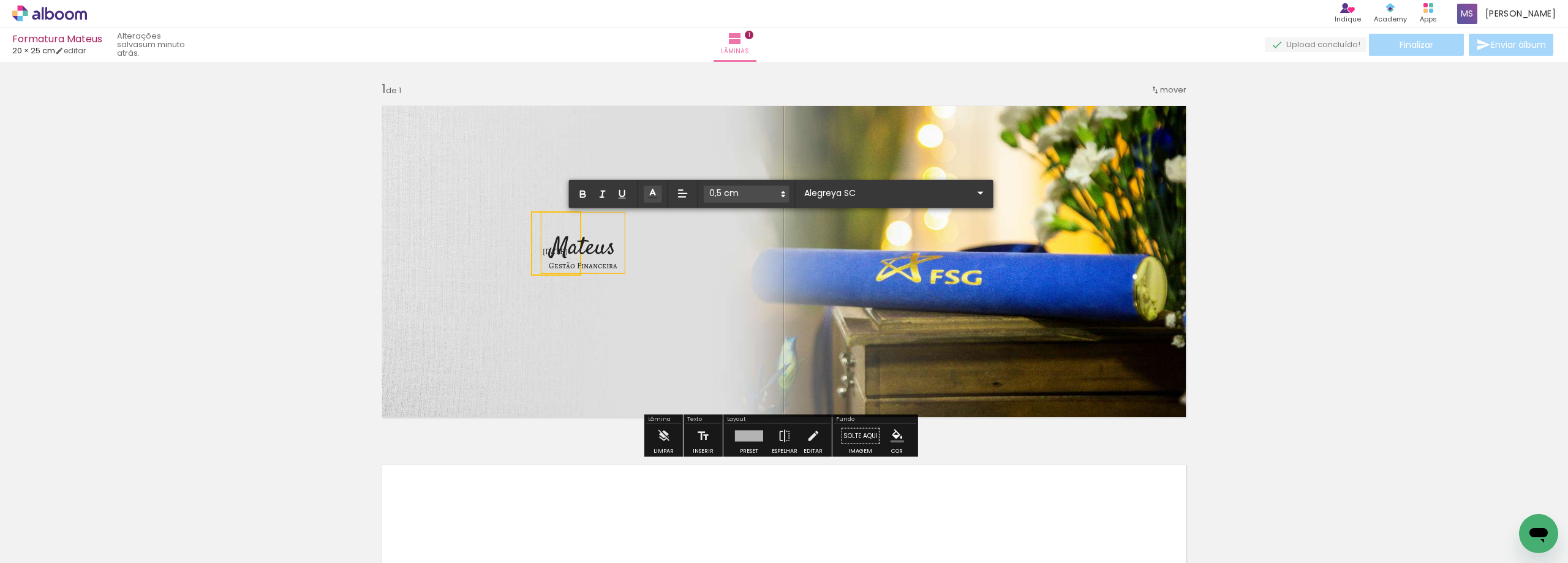
click at [1252, 335] on div "Inserir lâmina 1 de 1" at bounding box center [784, 426] width 1568 height 719
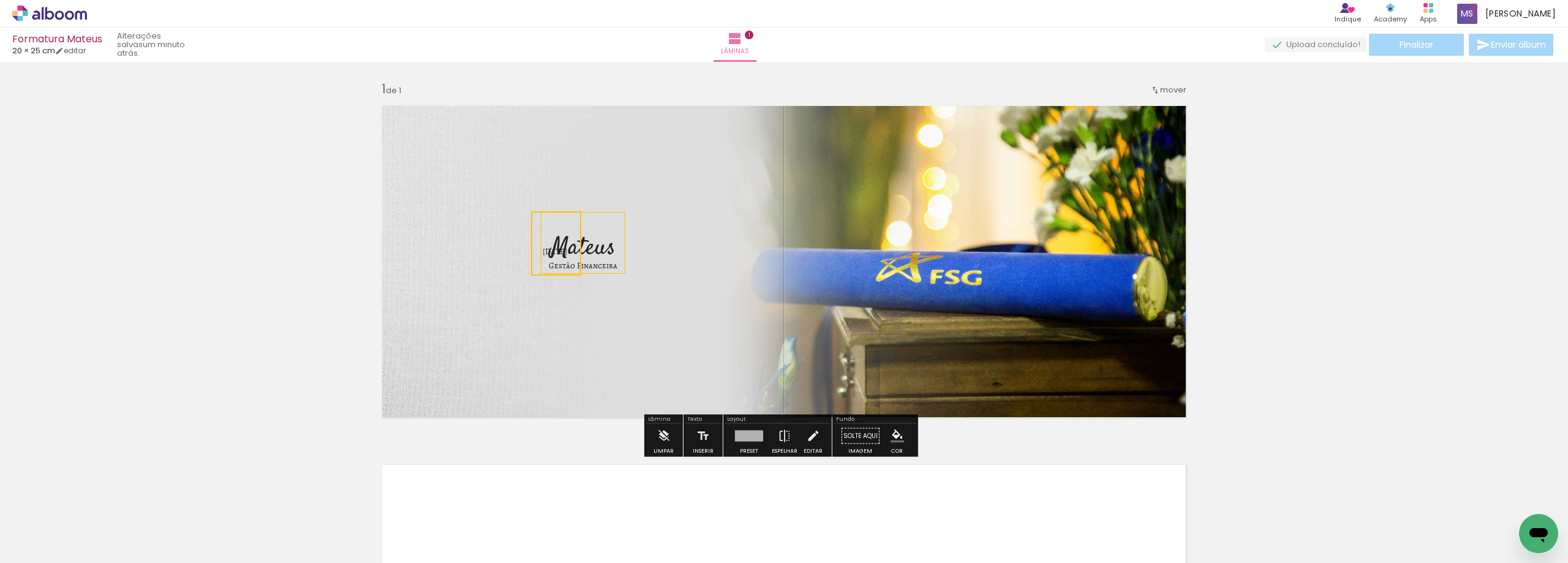
click at [1290, 306] on div "Inserir lâmina 1 de 1" at bounding box center [784, 426] width 1568 height 719
click at [543, 252] on span "[DATE]" at bounding box center [555, 252] width 25 height 11
drag, startPoint x: 533, startPoint y: 262, endPoint x: 551, endPoint y: 352, distance: 91.8
click at [551, 352] on quentale-selection at bounding box center [578, 333] width 54 height 61
click at [213, 306] on div "Inserir lâmina 1 de 1" at bounding box center [784, 426] width 1568 height 719
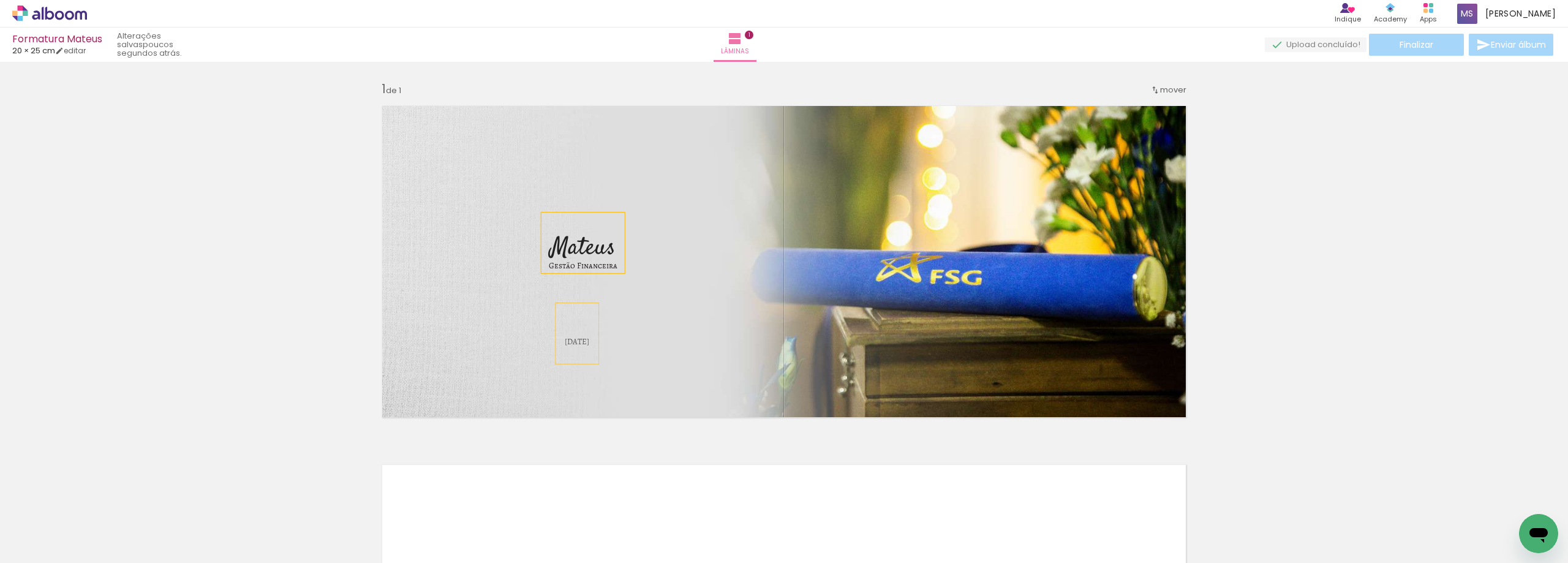
click at [1363, 230] on div "Inserir lâmina 1 de 1" at bounding box center [784, 426] width 1568 height 719
